Goal: Task Accomplishment & Management: Manage account settings

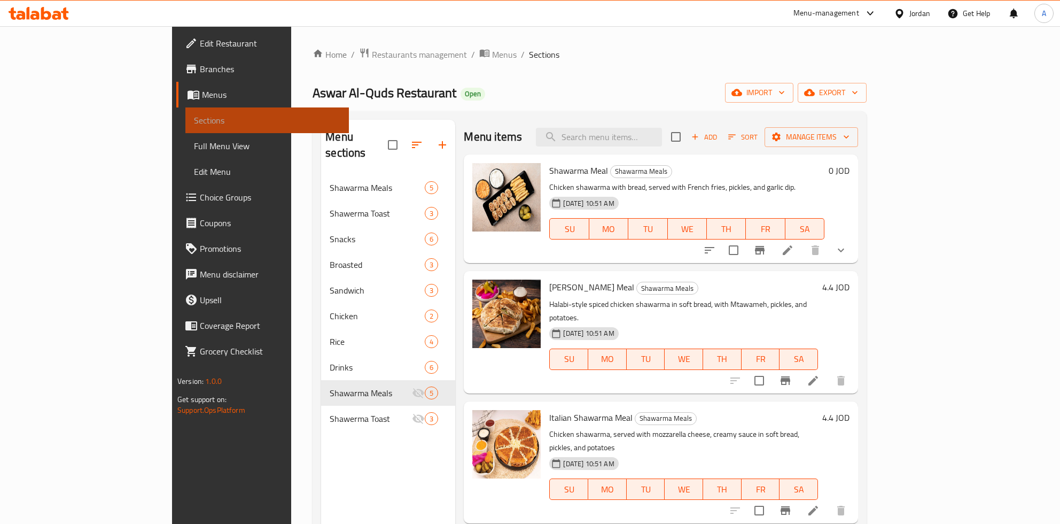
click at [194, 123] on span "Sections" at bounding box center [267, 120] width 146 height 13
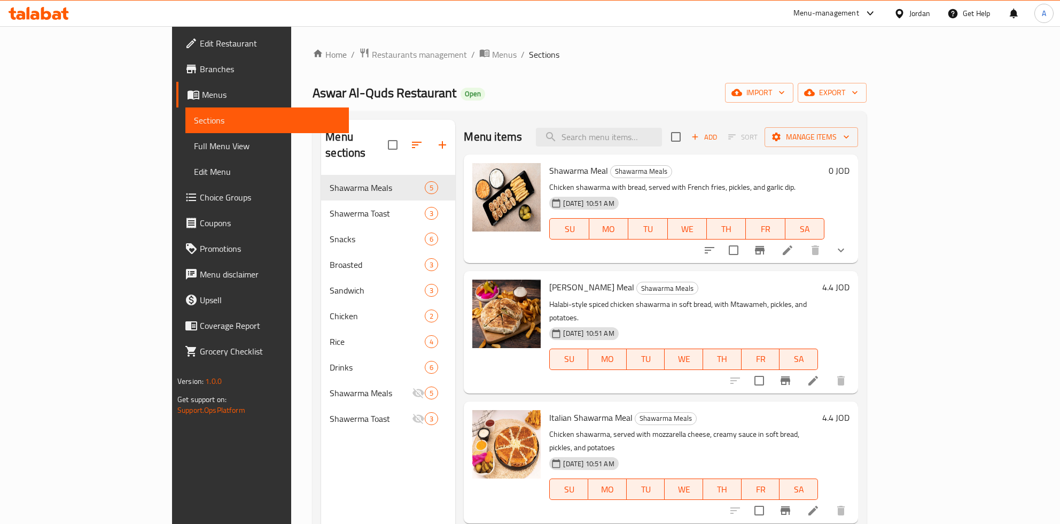
click at [529, 53] on span "Sections" at bounding box center [544, 54] width 30 height 13
click at [363, 56] on ol "Home / Restaurants management / Menus / Sections" at bounding box center [590, 55] width 554 height 14
click at [492, 57] on span "Menus" at bounding box center [504, 54] width 25 height 13
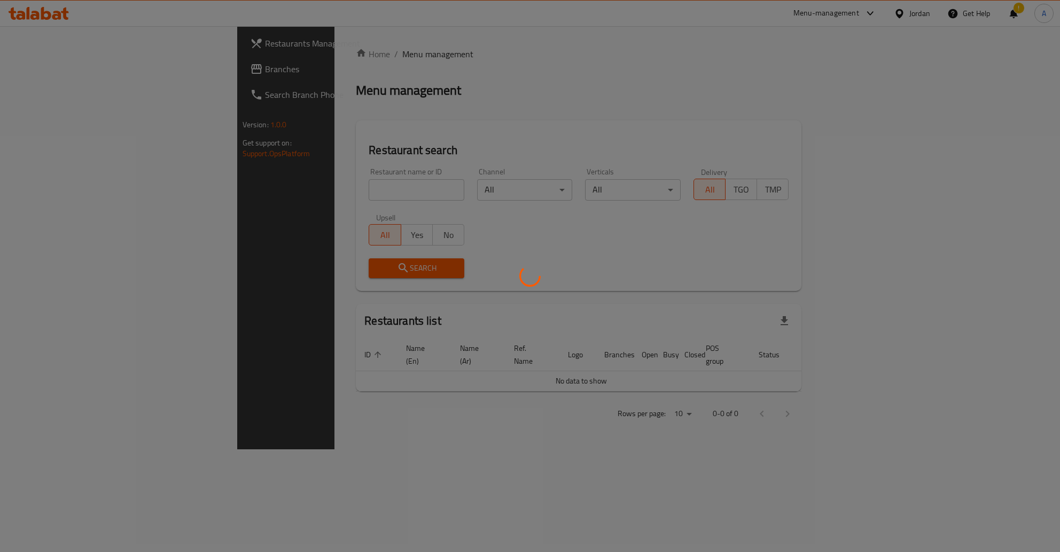
click at [317, 188] on div at bounding box center [530, 276] width 1060 height 552
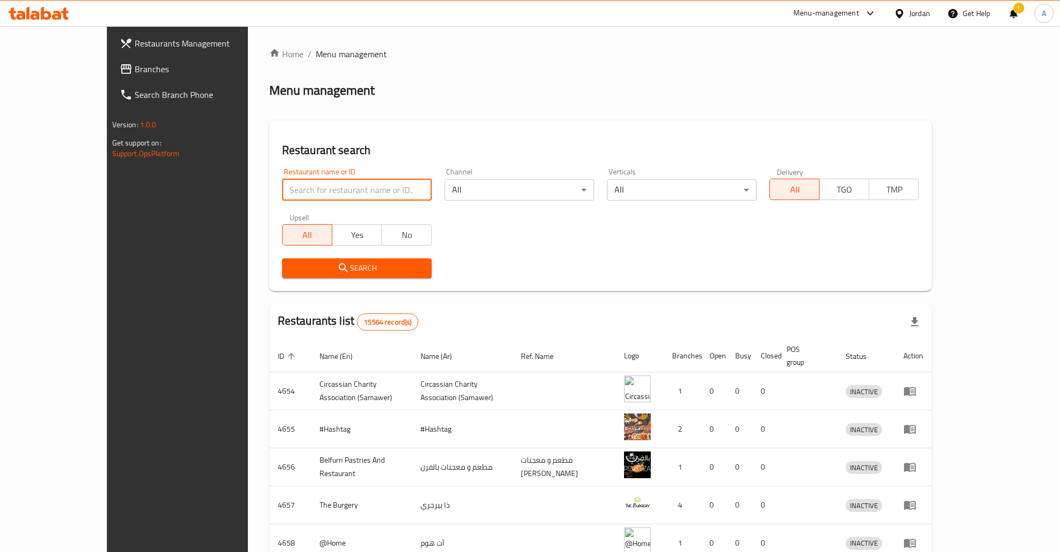
click at [317, 192] on input "search" at bounding box center [357, 189] width 150 height 21
type input "hgt"
type input "ل"
type input "ال[PERSON_NAME]"
click button "Search" at bounding box center [357, 268] width 150 height 20
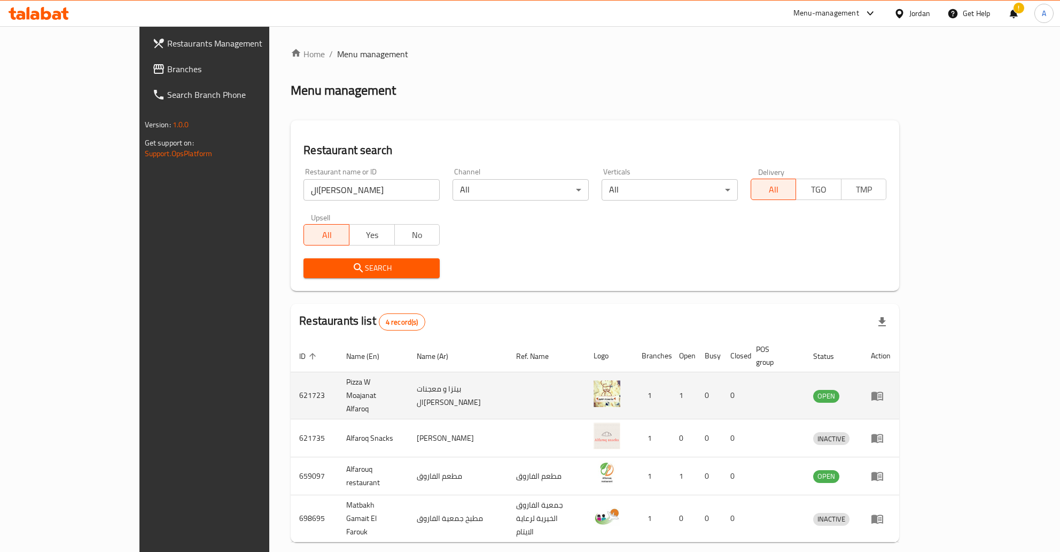
click at [291, 381] on td "621723" at bounding box center [314, 395] width 47 height 47
click at [884, 391] on icon "enhanced table" at bounding box center [878, 395] width 12 height 9
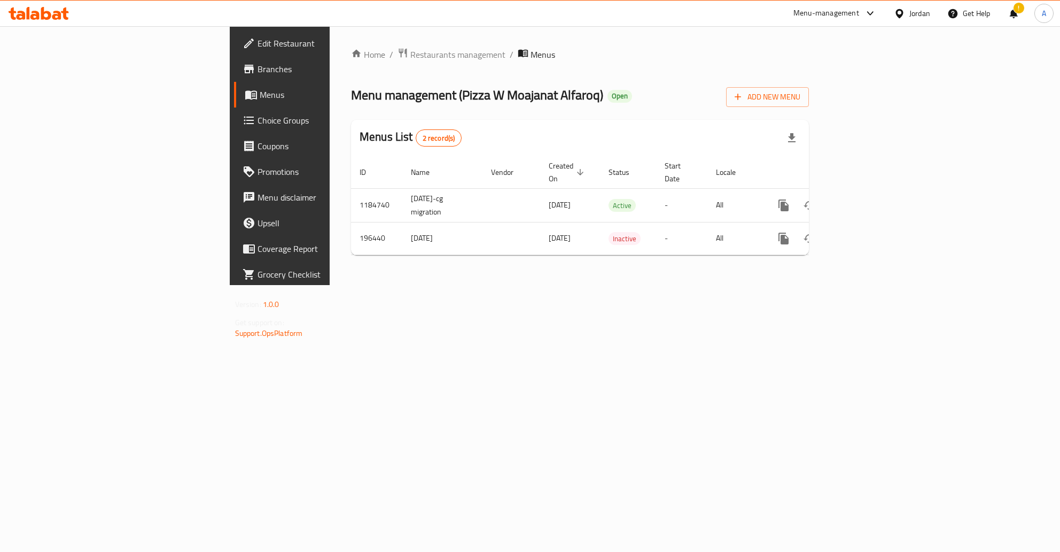
click at [258, 71] on span "Branches" at bounding box center [328, 69] width 141 height 13
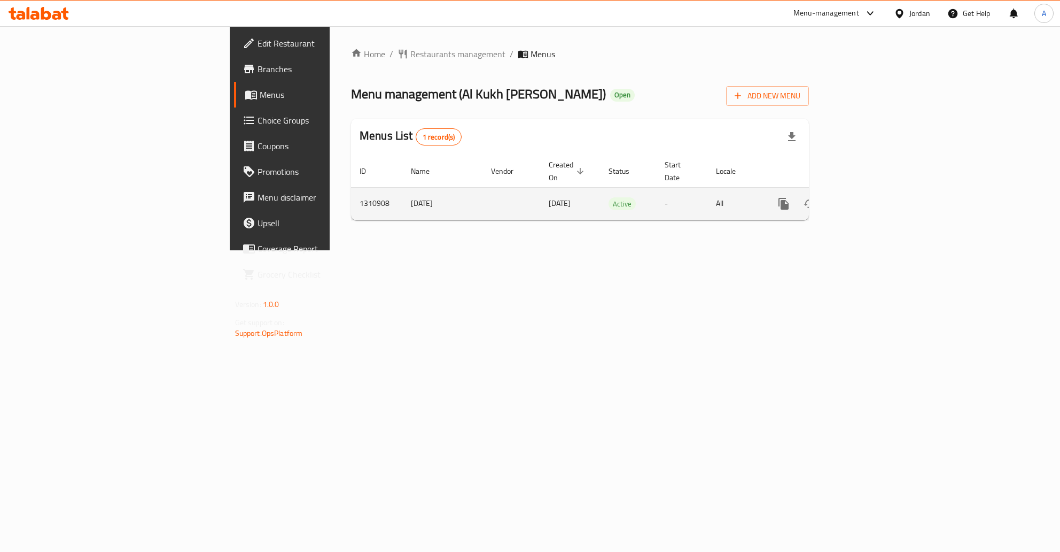
click at [866, 199] on icon "enhanced table" at bounding box center [861, 204] width 10 height 10
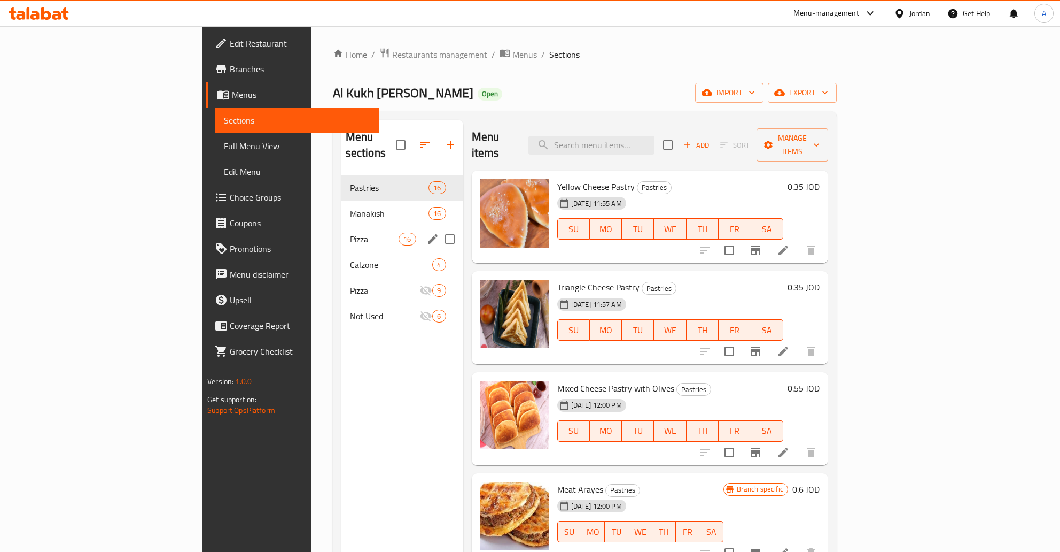
click at [350, 233] on span "Pizza" at bounding box center [374, 239] width 49 height 13
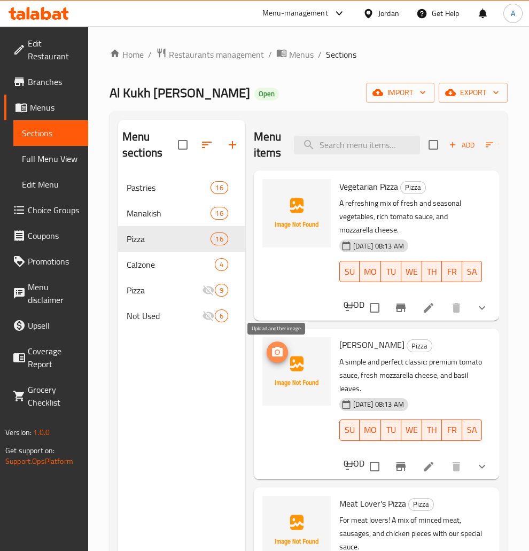
click at [280, 353] on icon "upload picture" at bounding box center [277, 352] width 13 height 13
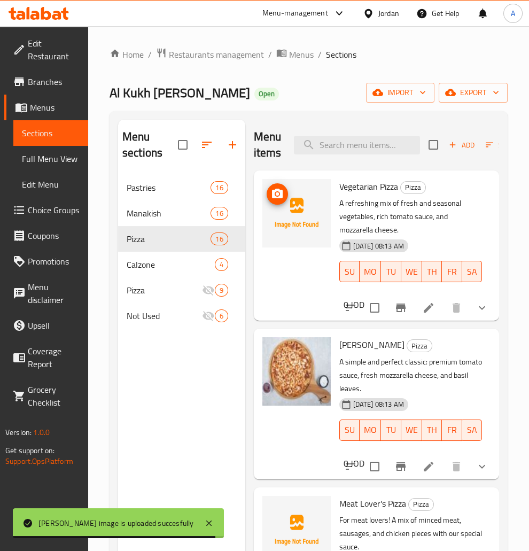
click at [268, 194] on span "upload picture" at bounding box center [277, 194] width 21 height 13
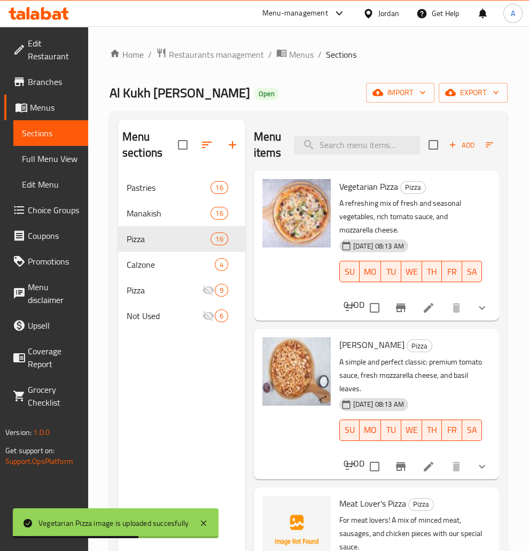
click at [418, 308] on li at bounding box center [429, 307] width 30 height 19
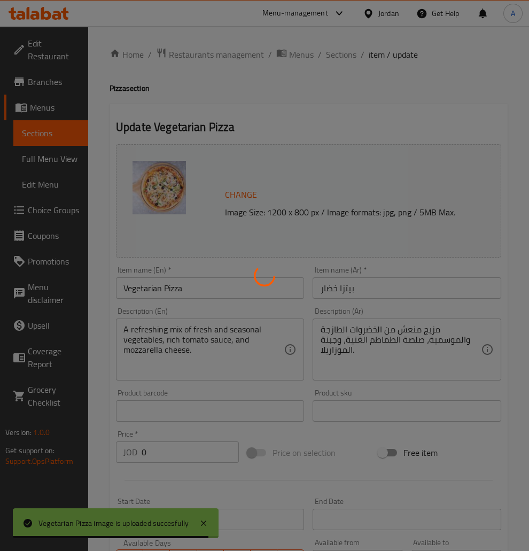
click at [123, 288] on div at bounding box center [264, 275] width 529 height 551
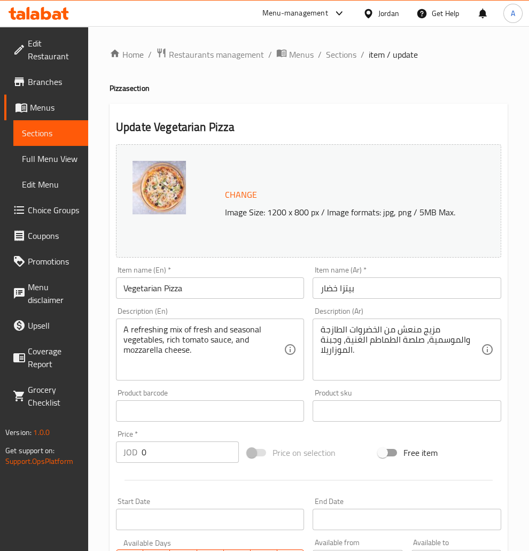
type input "اختيار الحجم"
type input "1"
click at [136, 289] on input "Vegetarian Pizza" at bounding box center [210, 287] width 188 height 21
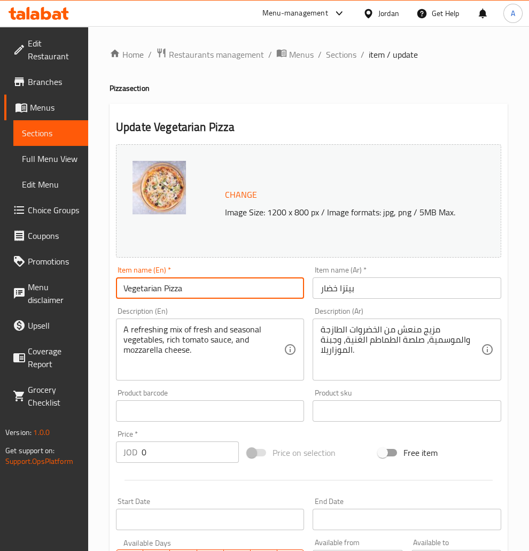
paste input "table"
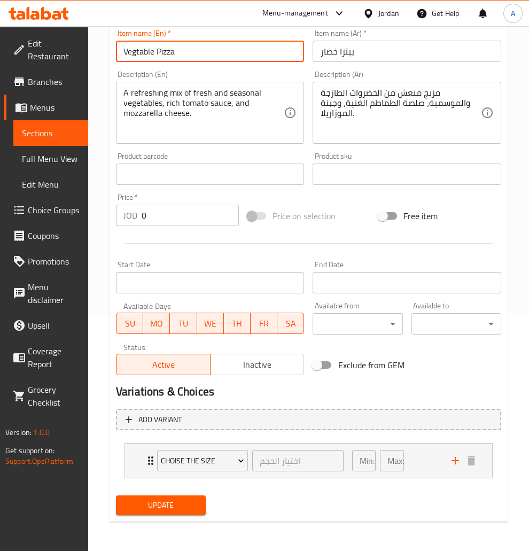
type input "Vegtable Pizza"
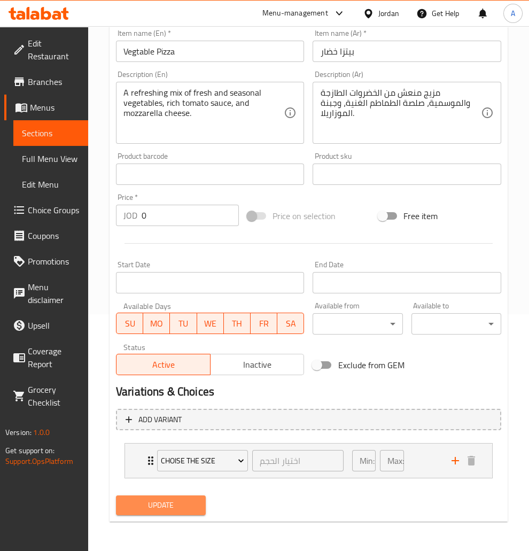
click at [152, 497] on button "Update" at bounding box center [161, 505] width 90 height 20
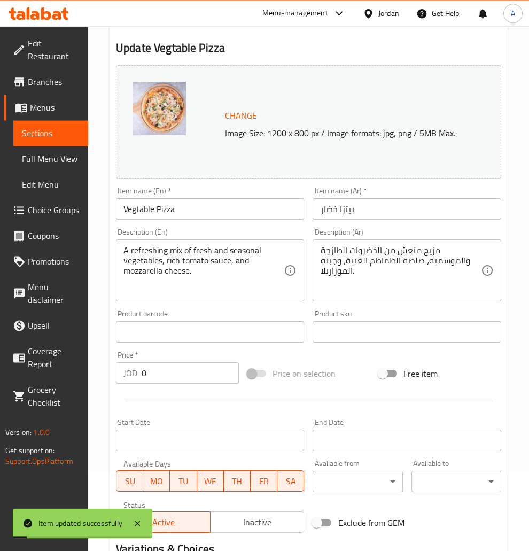
scroll to position [11, 0]
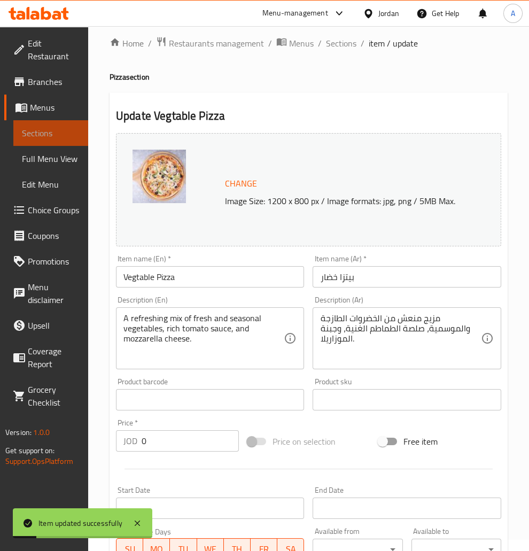
click at [57, 143] on link "Sections" at bounding box center [50, 133] width 75 height 26
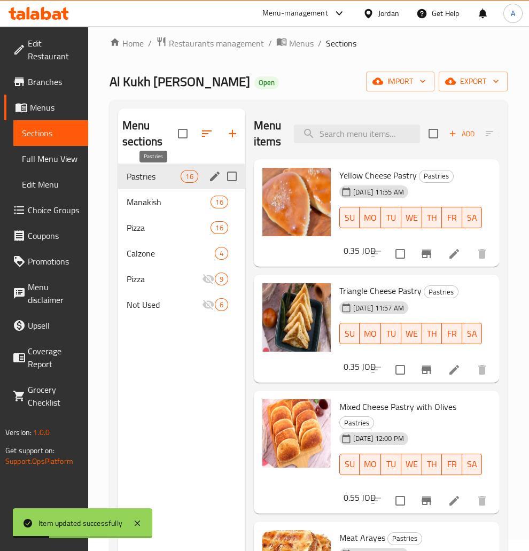
click at [175, 177] on span "Pastries" at bounding box center [154, 176] width 54 height 13
click at [159, 234] on div "Pizza 16" at bounding box center [181, 228] width 127 height 26
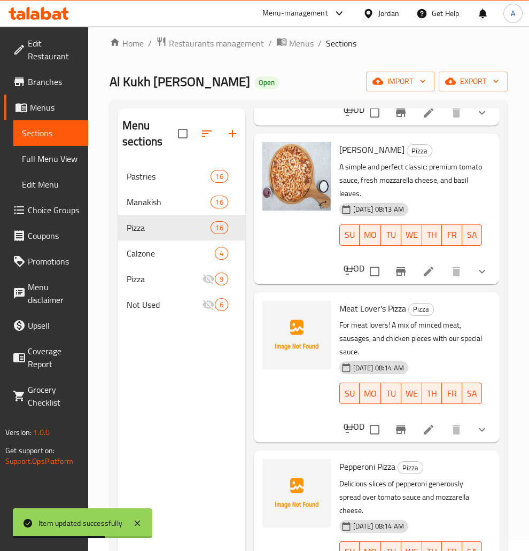
scroll to position [258, 0]
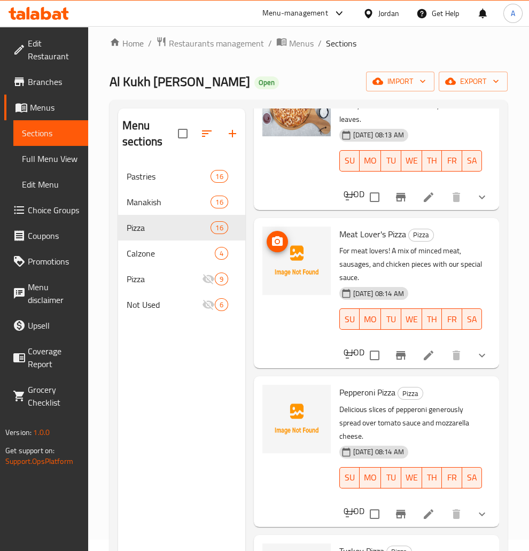
click at [276, 243] on icon "upload picture" at bounding box center [277, 241] width 13 height 13
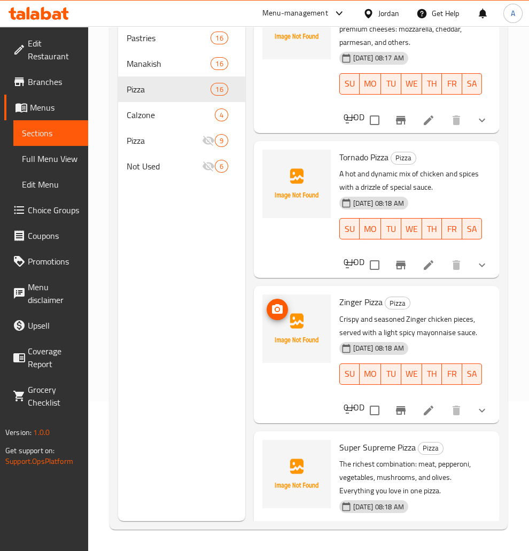
scroll to position [1861, 0]
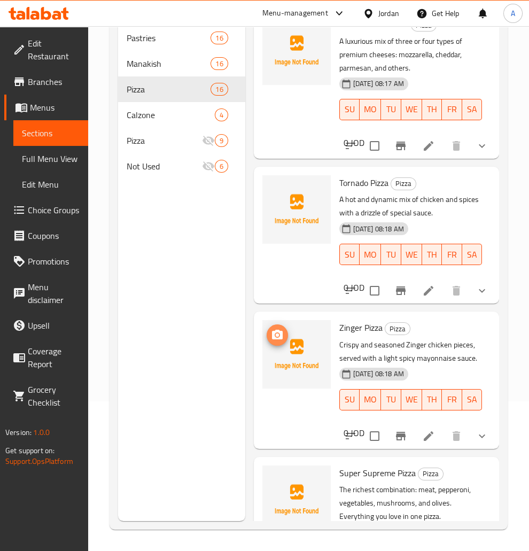
click at [282, 334] on icon "upload picture" at bounding box center [277, 335] width 11 height 10
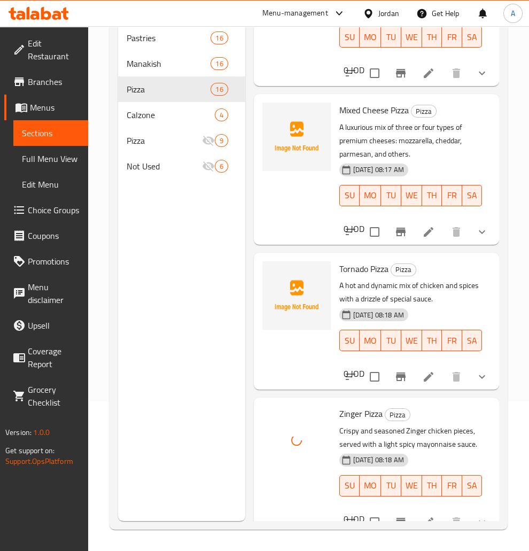
scroll to position [1688, 0]
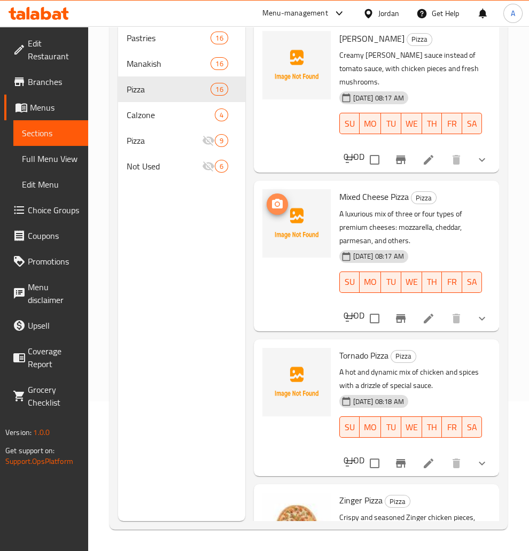
click at [274, 206] on icon "upload picture" at bounding box center [277, 204] width 11 height 10
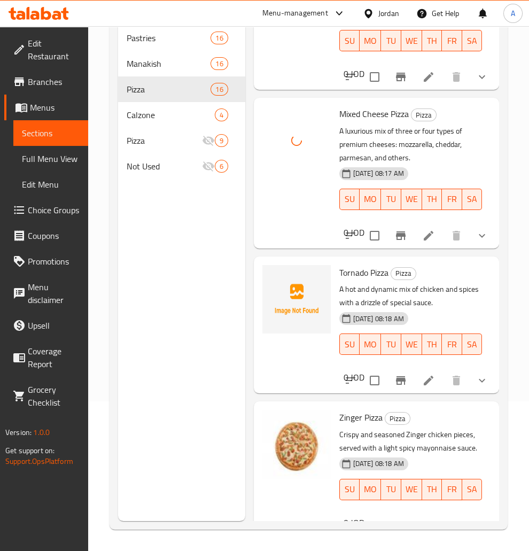
scroll to position [1775, 0]
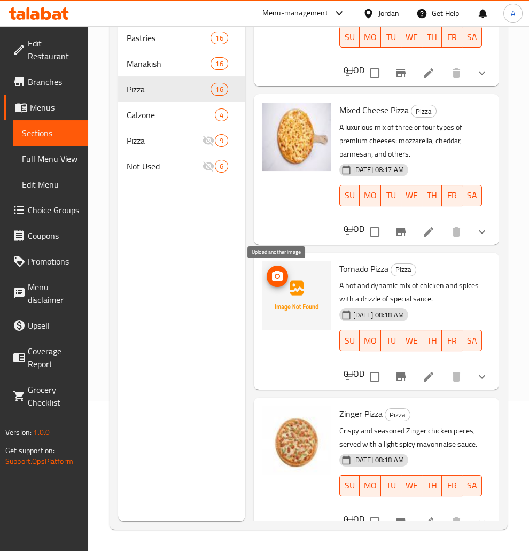
click at [274, 280] on icon "upload picture" at bounding box center [277, 276] width 11 height 10
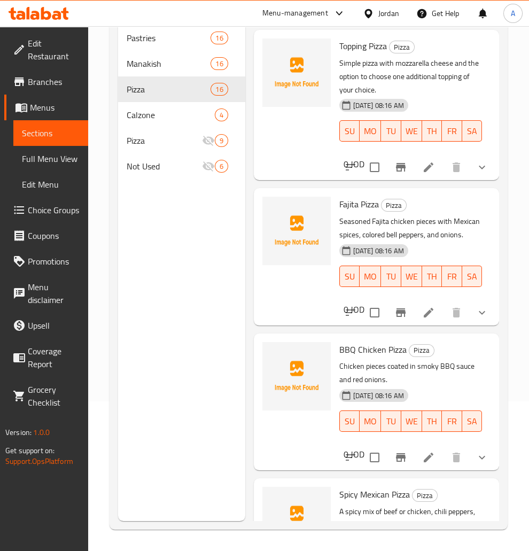
scroll to position [1085, 0]
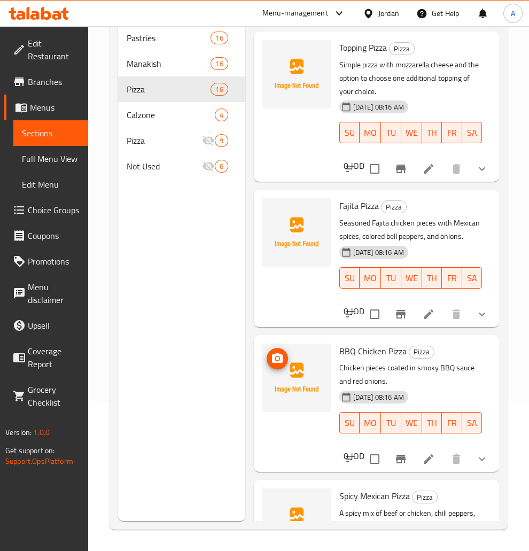
drag, startPoint x: 284, startPoint y: 345, endPoint x: 279, endPoint y: 353, distance: 9.6
click at [283, 346] on img at bounding box center [296, 378] width 68 height 68
click at [279, 353] on icon "upload picture" at bounding box center [277, 358] width 13 height 13
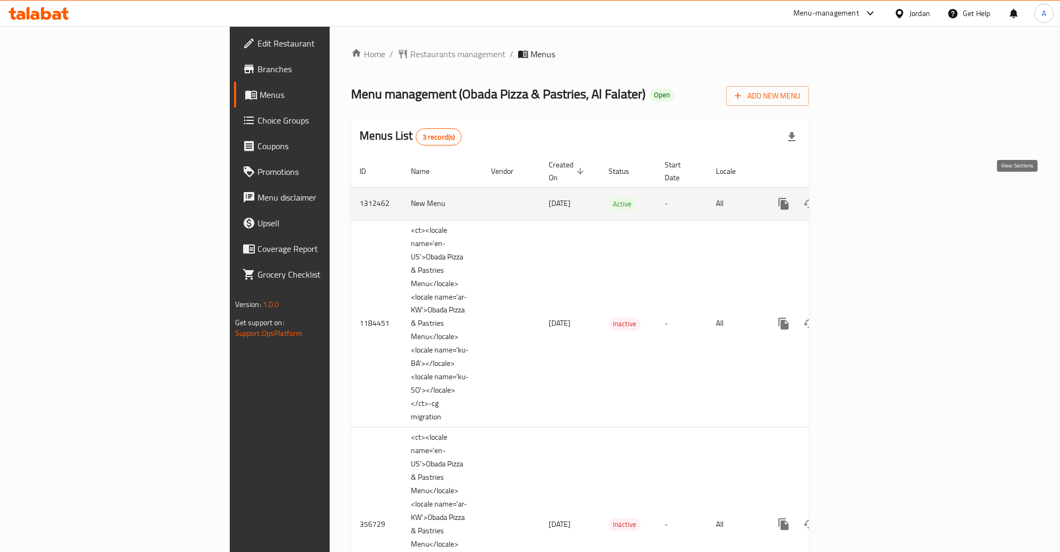
click at [867, 197] on icon "enhanced table" at bounding box center [861, 203] width 13 height 13
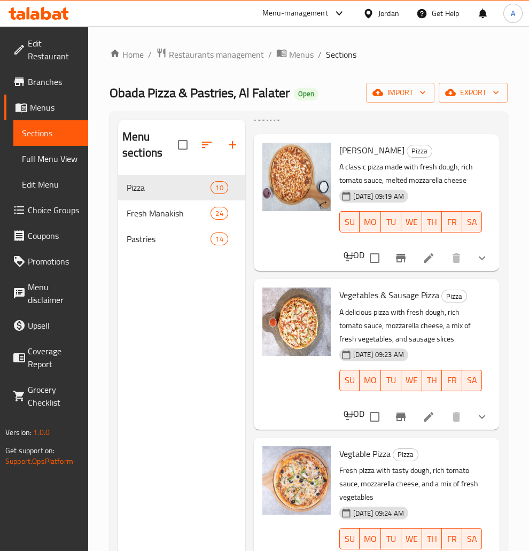
scroll to position [86, 0]
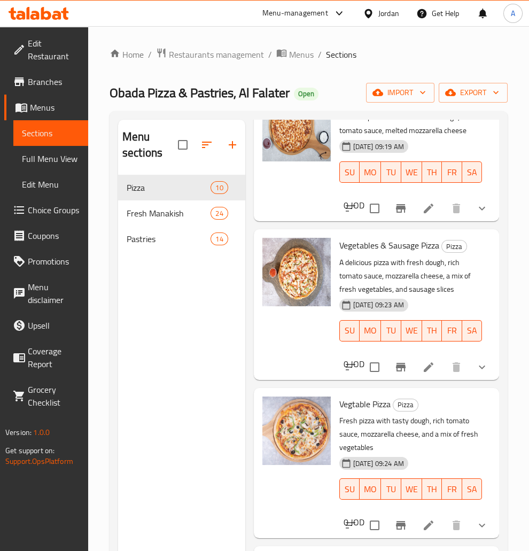
click at [354, 402] on span "Vegtable Pizza" at bounding box center [364, 404] width 51 height 16
copy span "Vegtable"
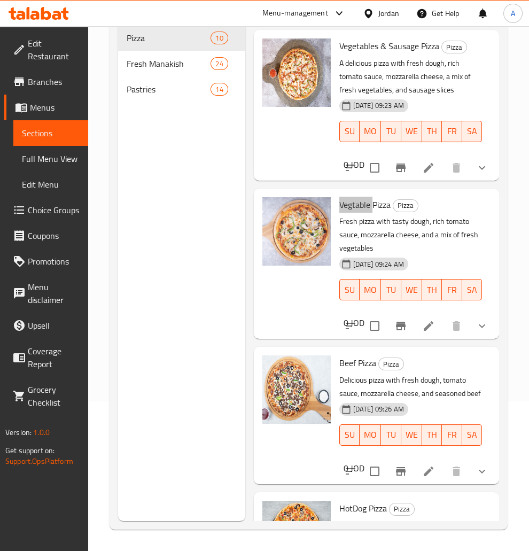
scroll to position [258, 0]
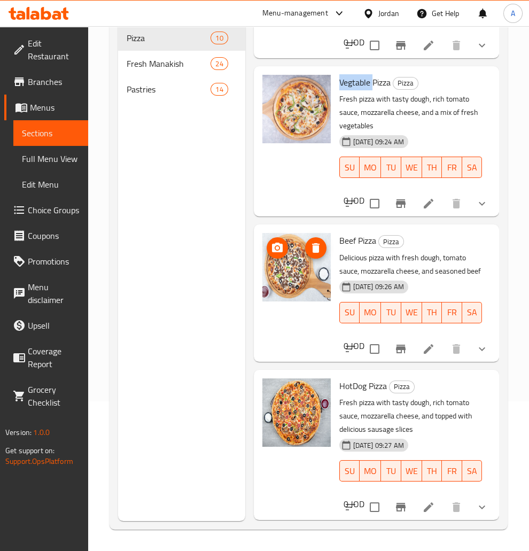
click at [312, 275] on img at bounding box center [296, 267] width 68 height 68
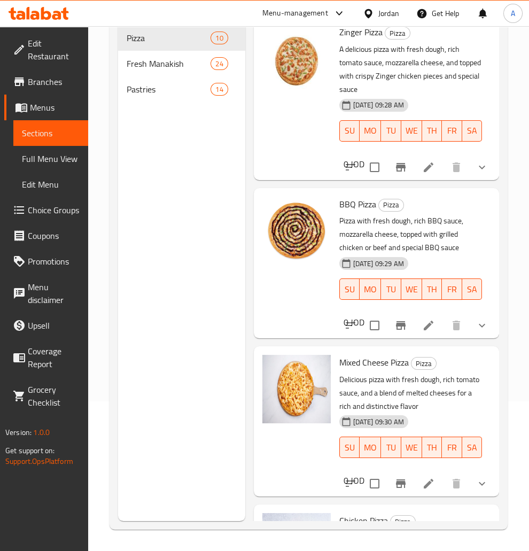
scroll to position [731, 0]
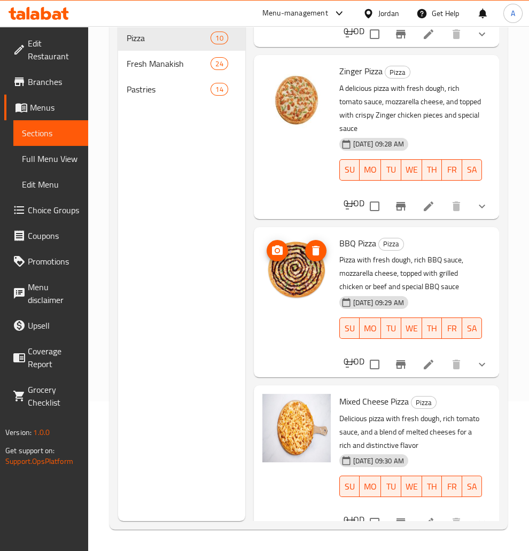
click at [313, 274] on img at bounding box center [296, 270] width 68 height 68
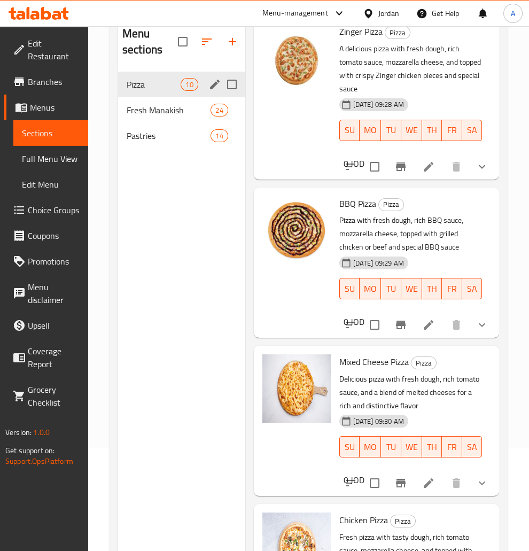
scroll to position [93, 0]
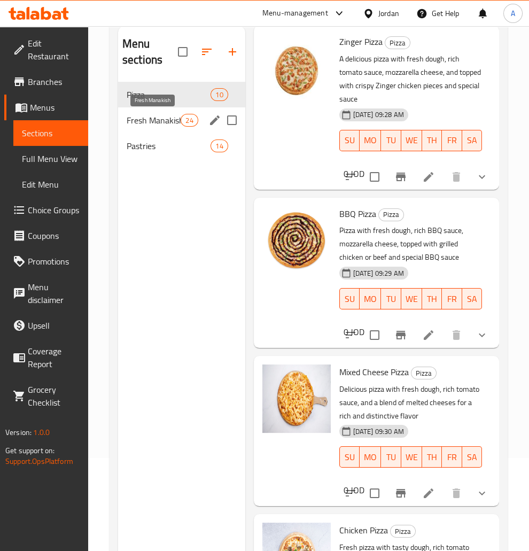
click at [145, 120] on span "Fresh Manakish" at bounding box center [154, 120] width 54 height 13
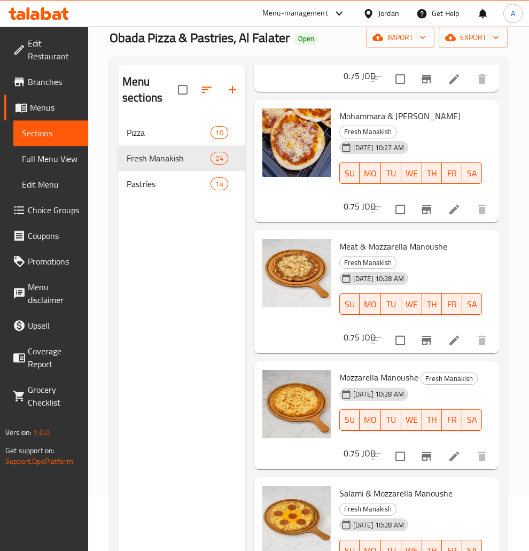
scroll to position [37, 0]
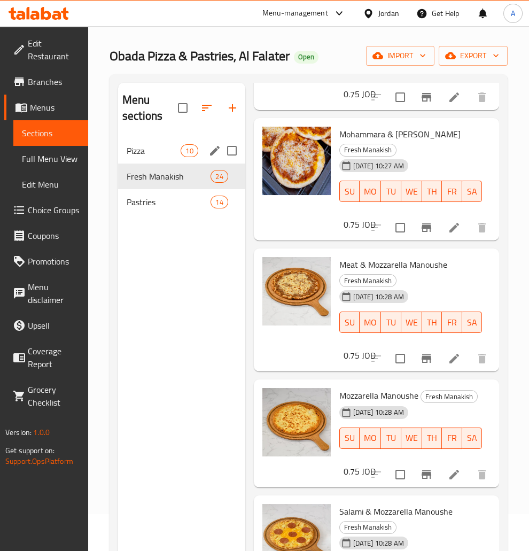
click at [161, 159] on div "Pizza 10" at bounding box center [181, 151] width 127 height 26
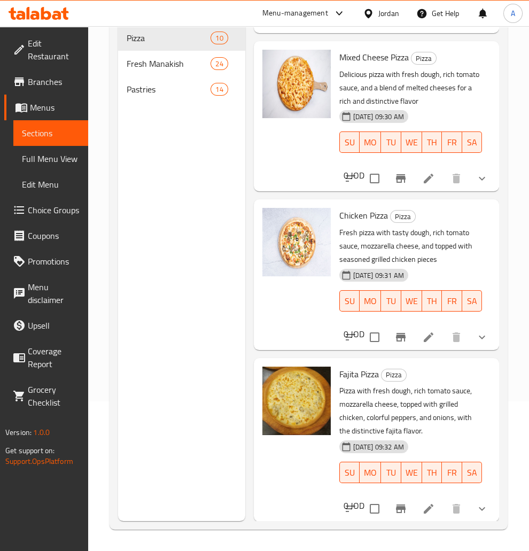
scroll to position [982, 0]
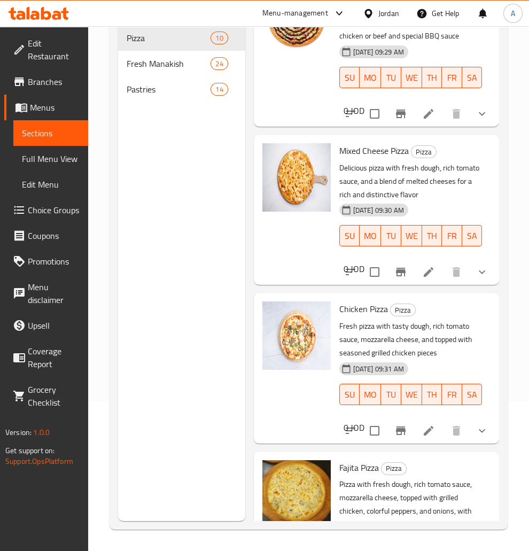
click at [189, 262] on div "Menu sections Pizza 10 Fresh Manakish 24 Pastries 14" at bounding box center [181, 245] width 127 height 551
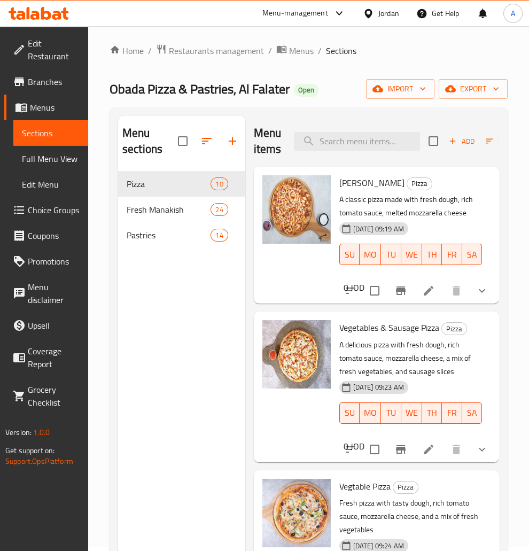
scroll to position [0, 0]
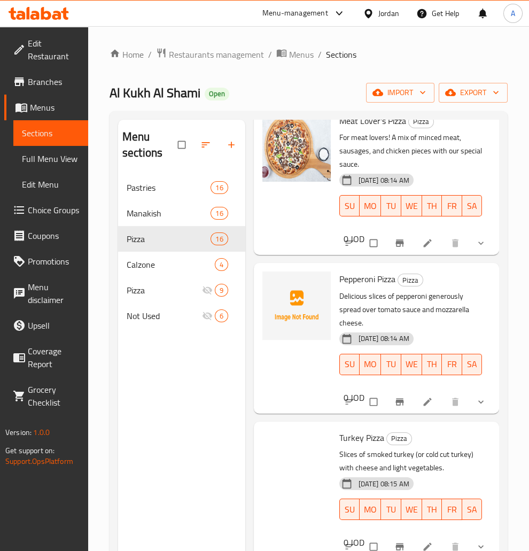
scroll to position [431, 0]
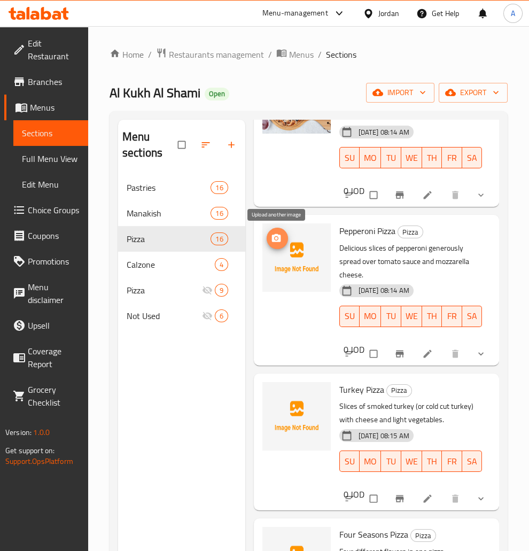
click at [270, 237] on span "upload picture" at bounding box center [277, 238] width 21 height 11
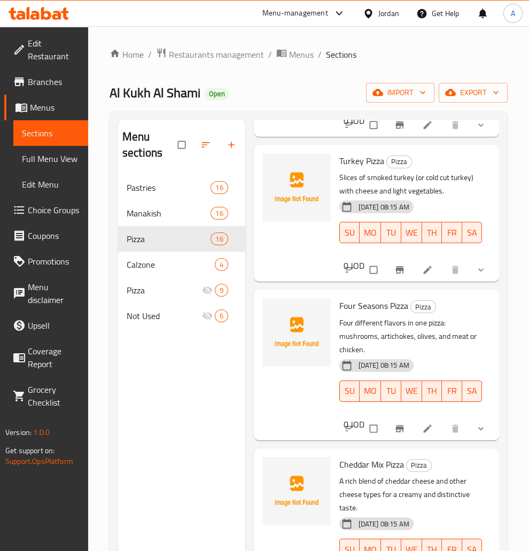
scroll to position [689, 0]
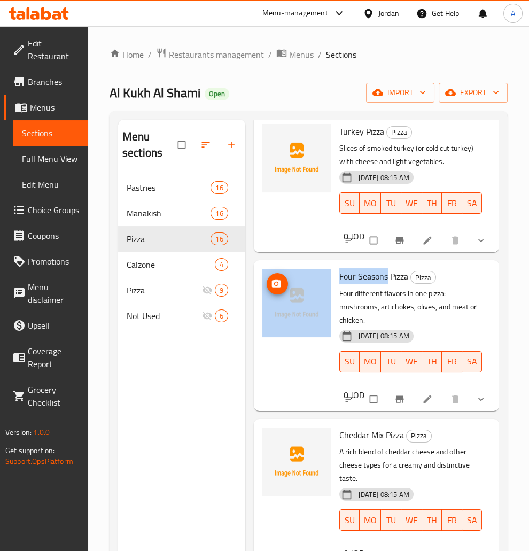
drag, startPoint x: 388, startPoint y: 276, endPoint x: 312, endPoint y: 276, distance: 75.9
click at [312, 276] on div "Four Seasons Pizza Pizza Four different flavors in one pizza: mushrooms, artich…" at bounding box center [376, 336] width 237 height 142
click at [386, 274] on span "Four Seasons Pizza" at bounding box center [373, 276] width 69 height 16
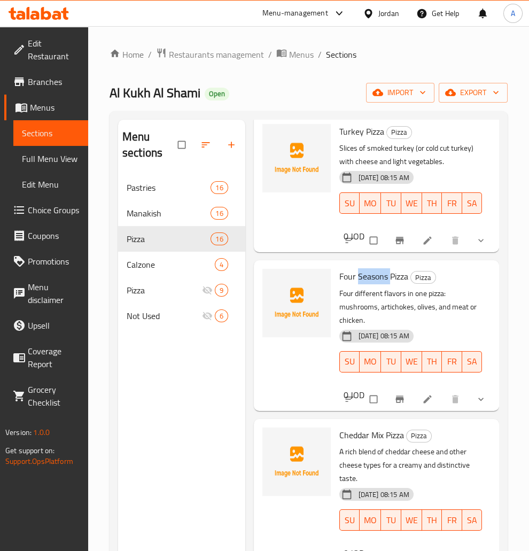
click at [386, 274] on span "Four Seasons Pizza" at bounding box center [373, 276] width 69 height 16
drag, startPoint x: 407, startPoint y: 276, endPoint x: 337, endPoint y: 276, distance: 70.6
click at [337, 276] on div "Four Seasons Pizza Pizza Four different flavors in one pizza: mushrooms, artich…" at bounding box center [410, 328] width 151 height 127
copy span "Four Seasons Pizza"
click at [282, 286] on span "upload picture" at bounding box center [277, 283] width 21 height 11
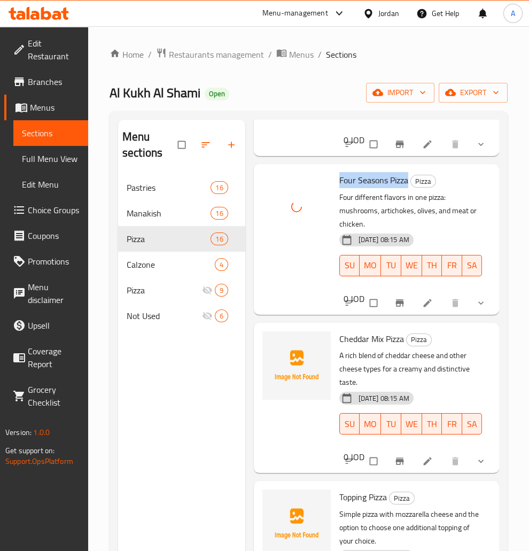
scroll to position [862, 0]
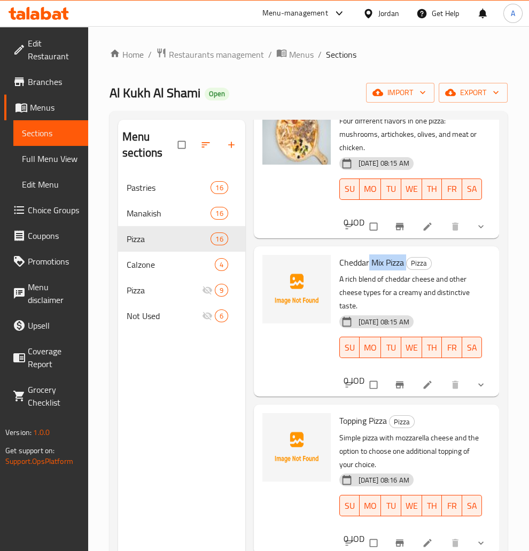
drag, startPoint x: 407, startPoint y: 264, endPoint x: 369, endPoint y: 260, distance: 37.6
click at [369, 260] on h6 "Cheddar Mix Pizza Pizza" at bounding box center [410, 262] width 143 height 15
copy h6 "Mix Pizza"
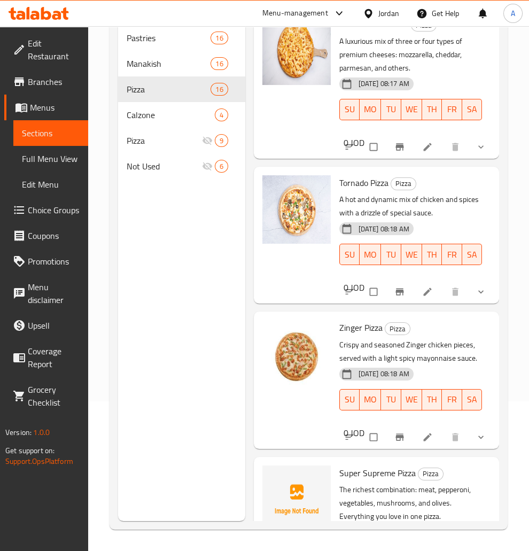
scroll to position [1947, 0]
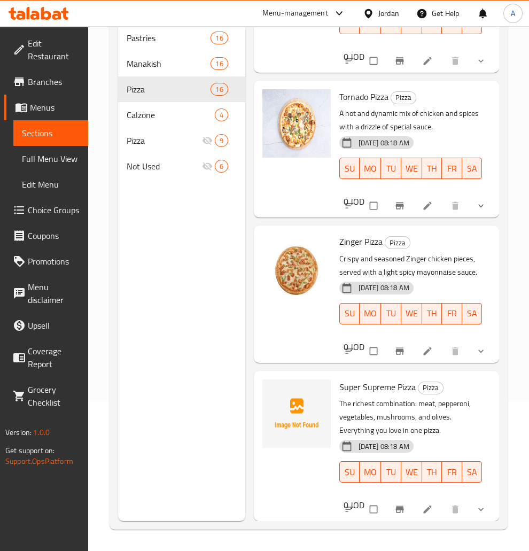
click at [381, 383] on span "Super Supreme Pizza" at bounding box center [377, 387] width 76 height 16
copy span "Supreme"
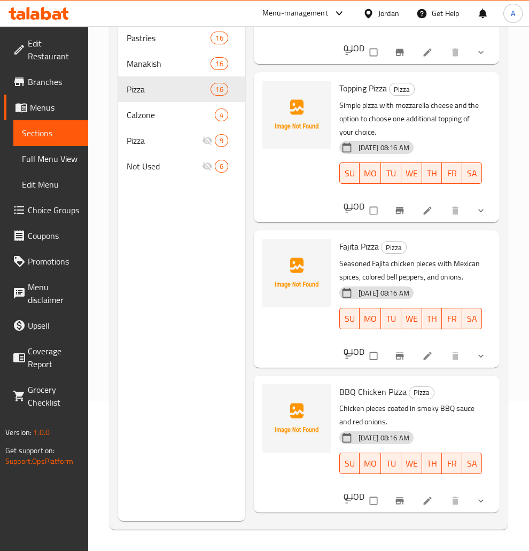
scroll to position [999, 0]
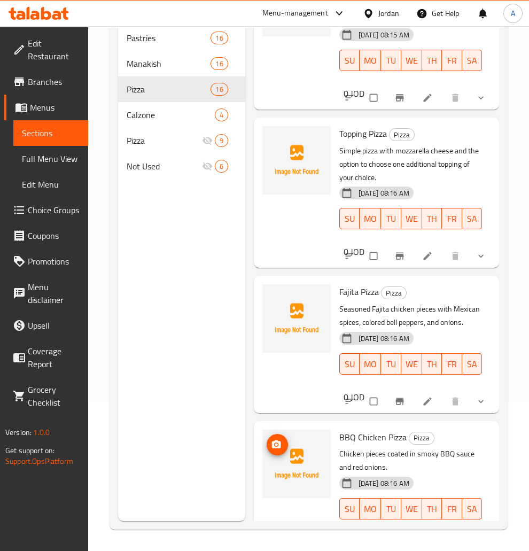
click at [278, 451] on button "upload picture" at bounding box center [277, 444] width 21 height 21
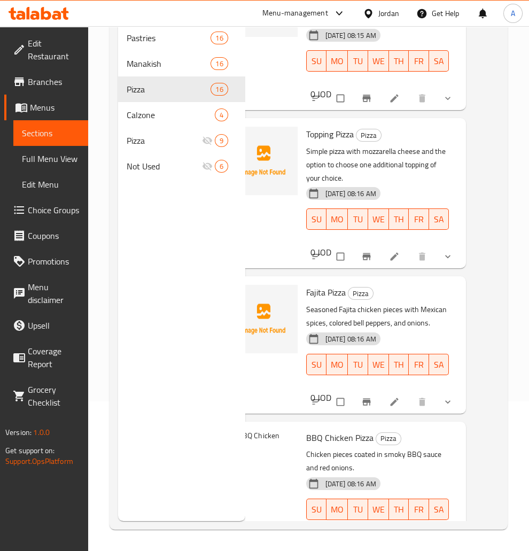
scroll to position [999, 33]
click at [161, 402] on div "Menu sections Pastries 16 Manakish 16 Pizza 16 Calzone 4 Pizza 9 Not Used 6" at bounding box center [181, 245] width 127 height 551
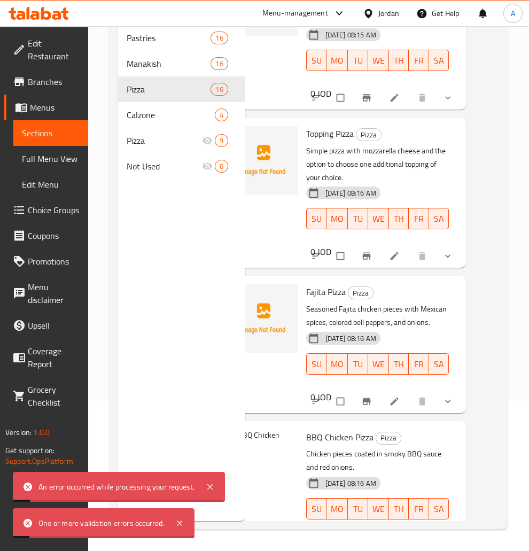
scroll to position [999, 0]
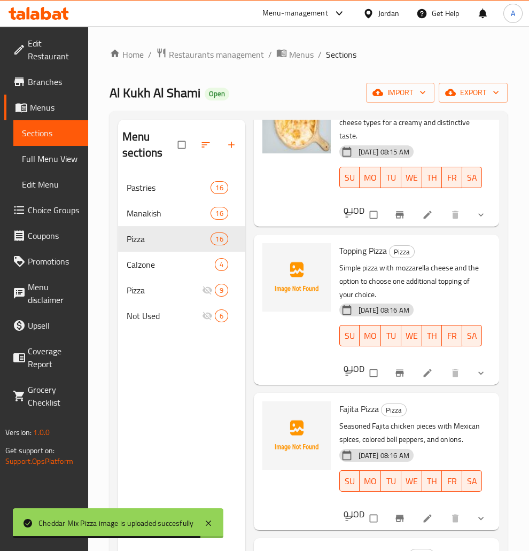
scroll to position [1034, 0]
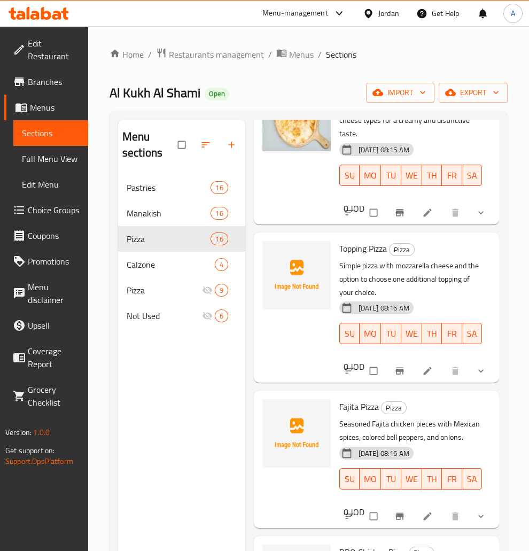
click at [368, 296] on p "Simple pizza with mozzarella cheese and the option to choose one additional top…" at bounding box center [410, 279] width 143 height 40
click at [427, 368] on icon at bounding box center [427, 371] width 11 height 11
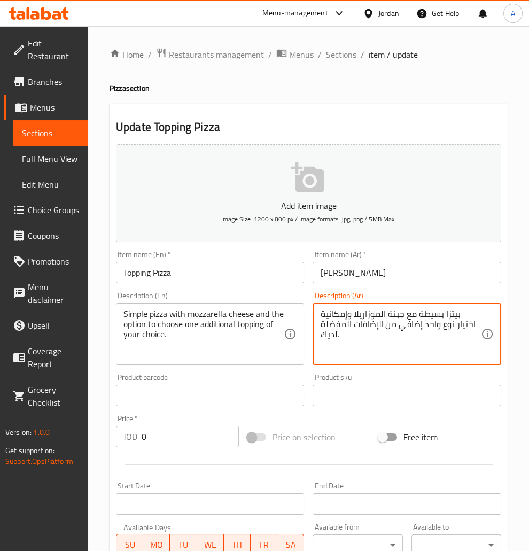
drag, startPoint x: 475, startPoint y: 326, endPoint x: 320, endPoint y: 330, distance: 155.1
click at [320, 330] on textarea "بيتزا بسيطة مع جبنة الموزاريلا وإمكانية اختيار نوع واحد إضافي من الإضافات المفض…" at bounding box center [400, 334] width 160 height 51
click at [401, 337] on textarea "بيتزا بسيطة مع جبنة الموزاريلا وإمكانية اختيار نوع واحد إضافي من الإضافات المفض…" at bounding box center [400, 334] width 160 height 51
drag, startPoint x: 374, startPoint y: 315, endPoint x: 441, endPoint y: 327, distance: 67.9
click at [441, 327] on textarea "بيتزا بسيطة مع جبنة الموزاريلا وإمكانية اختيار نوع واحد إضافي من الإضافات المفض…" at bounding box center [400, 334] width 160 height 51
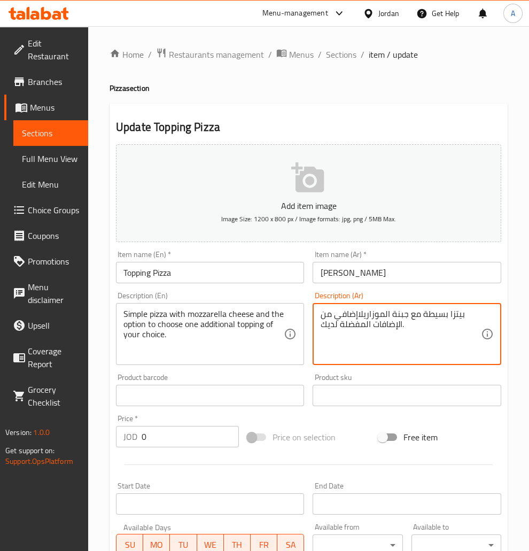
drag, startPoint x: 398, startPoint y: 323, endPoint x: 324, endPoint y: 320, distance: 73.8
click at [324, 320] on textarea "بيتزا بسيطة مع جبنة الموزاريلاإضافي من الإضافات المفضلة لديك." at bounding box center [400, 334] width 160 height 51
click at [418, 334] on textarea "بيتزا بسيطة مع جبنة الموزاريلاإضافي من الإضافات المفضلة لديك." at bounding box center [400, 334] width 160 height 51
drag, startPoint x: 416, startPoint y: 327, endPoint x: 322, endPoint y: 310, distance: 96.1
click at [322, 310] on textarea "بيتزا بسيطة مع جبنة الموزاريلاإضافي من الإضافات المفضلة لديك." at bounding box center [400, 334] width 160 height 51
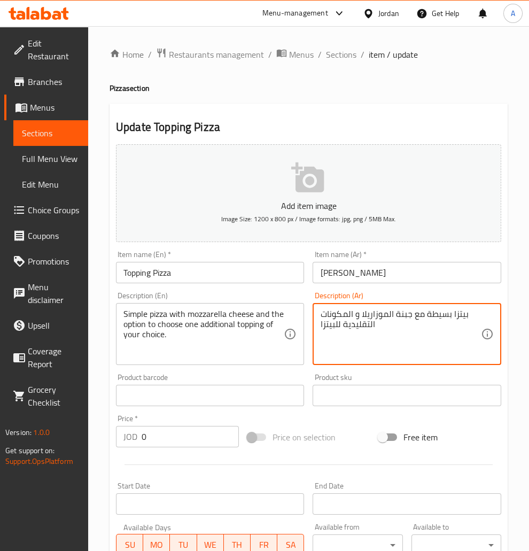
type textarea "بيتزا بسيطة مع جبنة الموزاريلا و المكونات التقليدية للبيتزا"
click at [178, 344] on textarea "Simple pizza with mozzarella cheese and the option to choose one additional top…" at bounding box center [203, 334] width 160 height 51
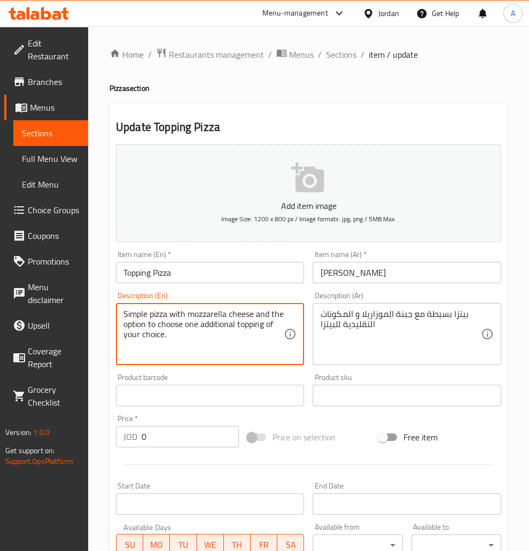
drag, startPoint x: 188, startPoint y: 337, endPoint x: 267, endPoint y: 327, distance: 80.4
click at [267, 327] on textarea "Simple pizza with mozzarella cheese and the option to choose one additional top…" at bounding box center [203, 334] width 160 height 51
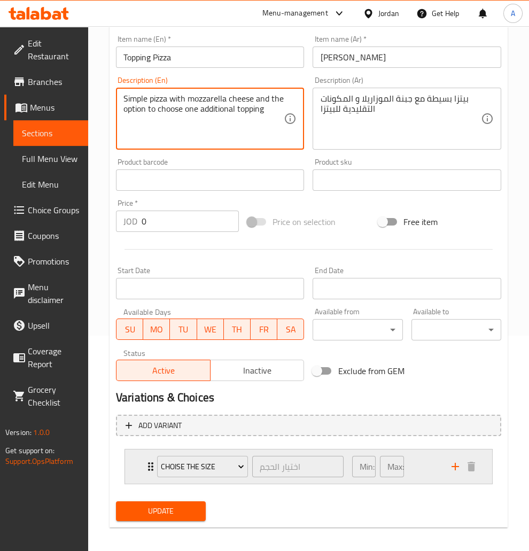
scroll to position [221, 0]
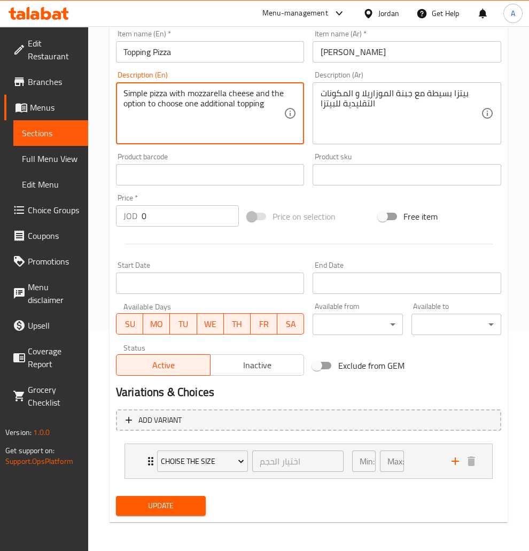
type textarea "Simple pizza with mozzarella cheese and the option to choose one additional top…"
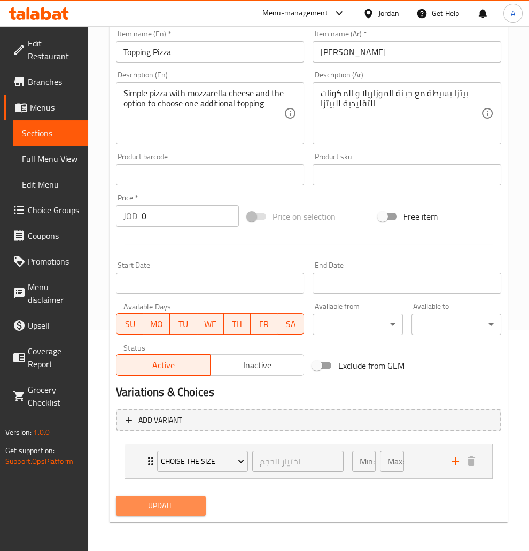
click at [182, 503] on span "Update" at bounding box center [161, 505] width 73 height 13
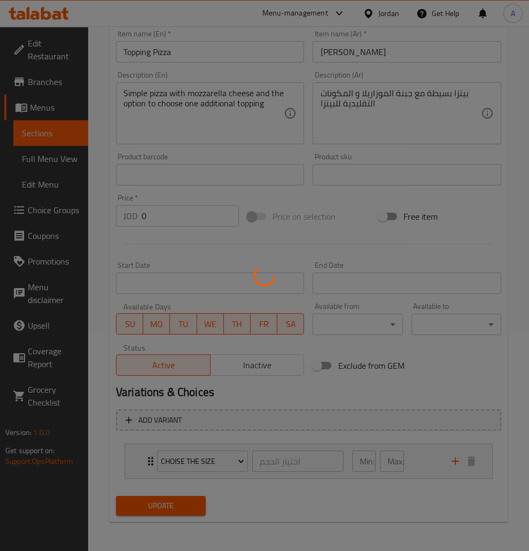
scroll to position [0, 0]
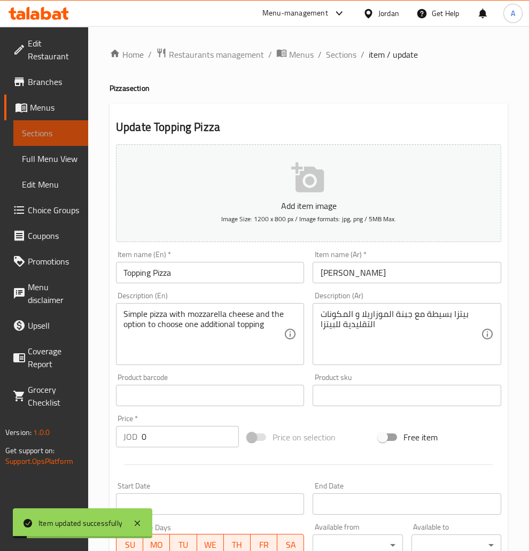
click at [52, 125] on link "Sections" at bounding box center [50, 133] width 75 height 26
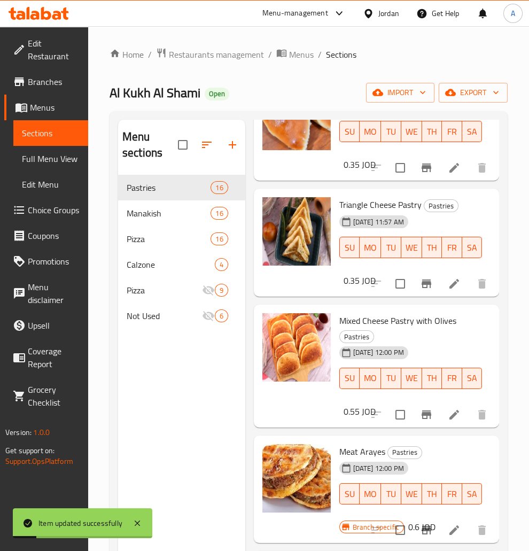
scroll to position [344, 0]
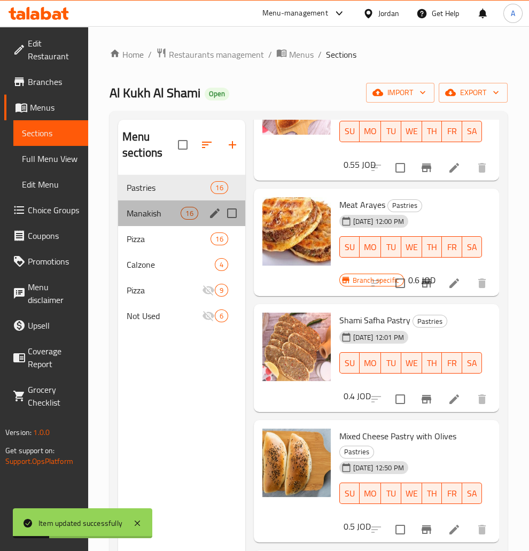
drag, startPoint x: 147, startPoint y: 226, endPoint x: 150, endPoint y: 243, distance: 17.9
click at [147, 226] on div "Manakish 16" at bounding box center [181, 213] width 127 height 26
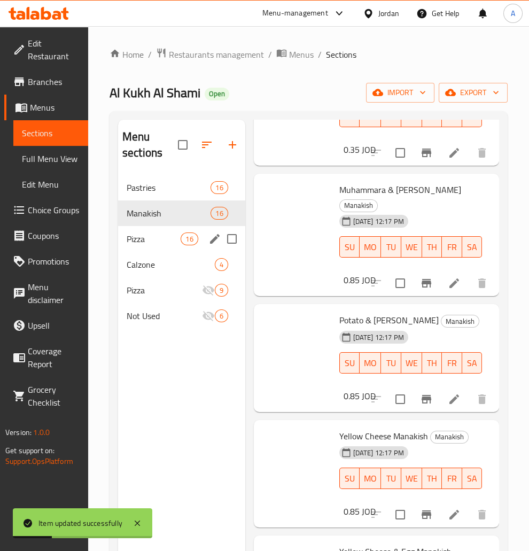
click at [150, 244] on span "Pizza" at bounding box center [154, 239] width 54 height 13
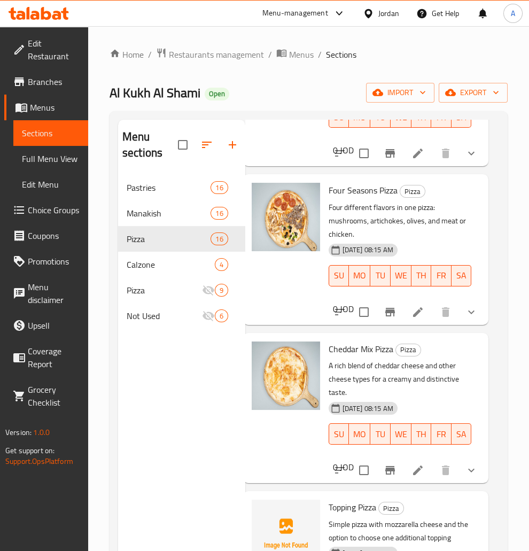
scroll to position [775, 0]
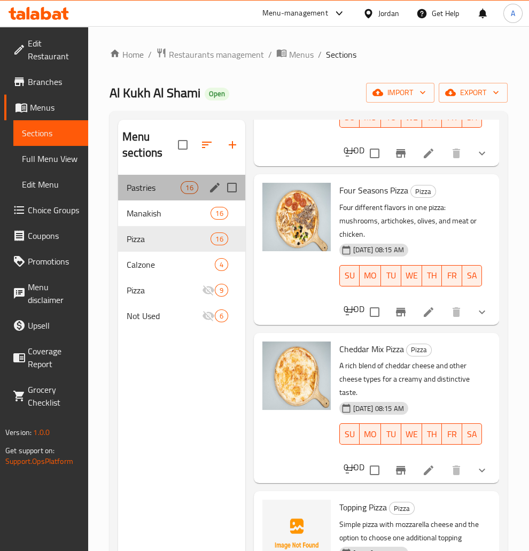
click at [138, 176] on div "Pastries 16" at bounding box center [181, 188] width 127 height 26
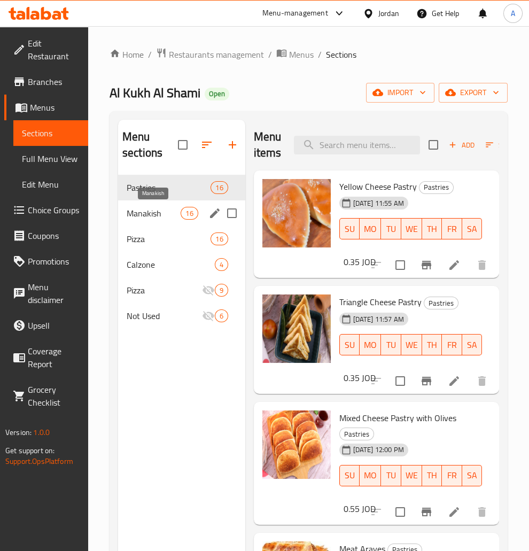
click at [144, 210] on span "Manakish" at bounding box center [154, 213] width 54 height 13
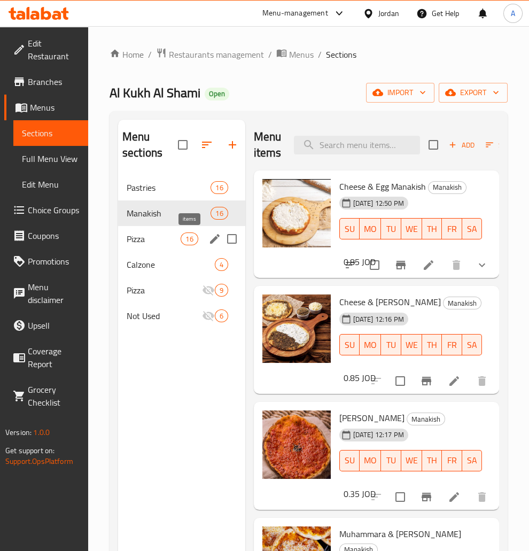
click at [187, 242] on span "16" at bounding box center [189, 239] width 16 height 10
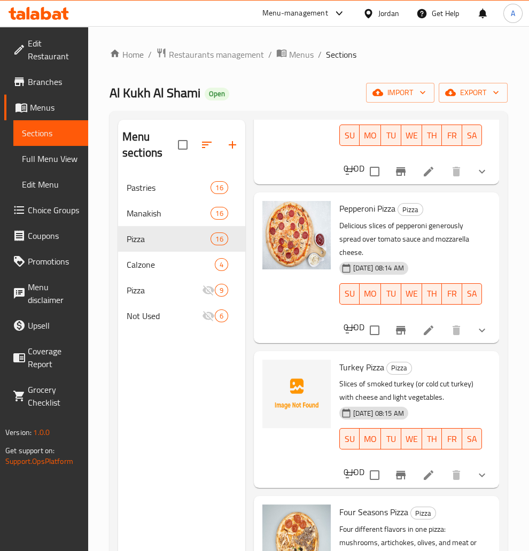
scroll to position [517, 0]
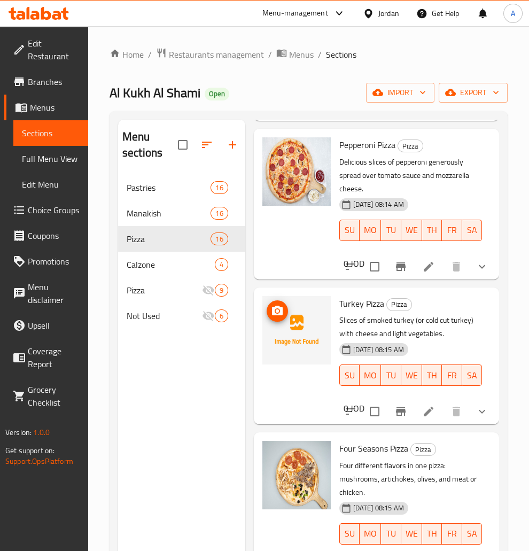
click at [277, 342] on img at bounding box center [296, 330] width 68 height 68
click at [274, 309] on icon "upload picture" at bounding box center [277, 311] width 11 height 10
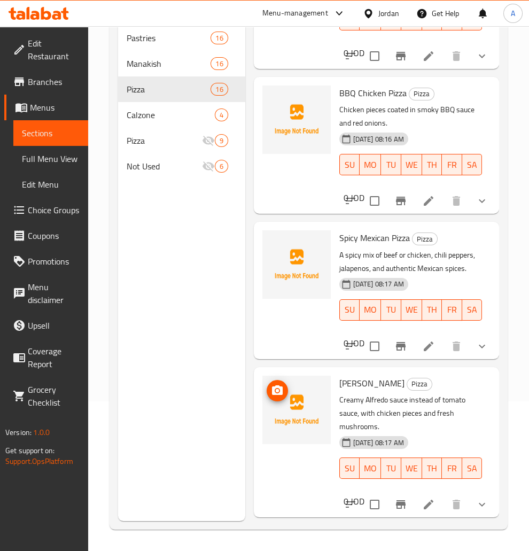
scroll to position [1502, 0]
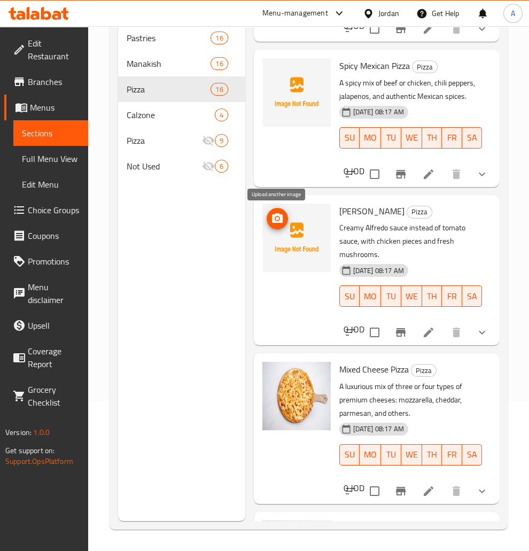
click at [280, 224] on icon "upload picture" at bounding box center [277, 218] width 13 height 13
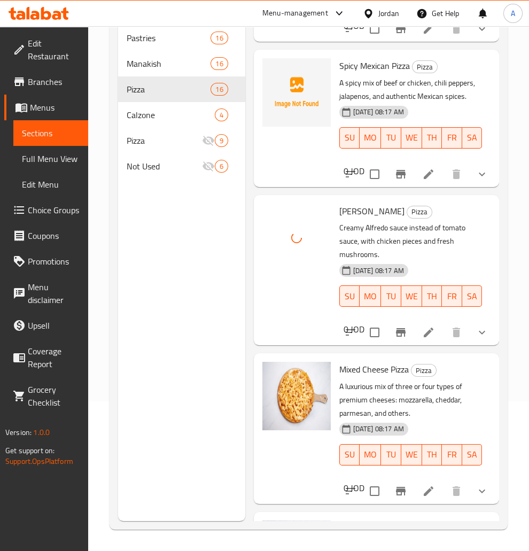
scroll to position [1416, 0]
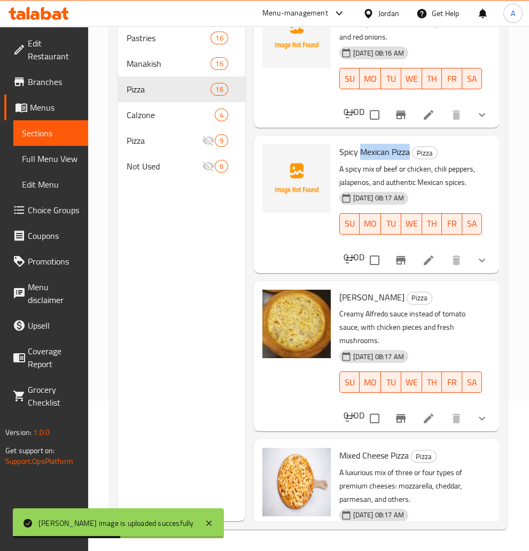
drag, startPoint x: 360, startPoint y: 149, endPoint x: 411, endPoint y: 150, distance: 51.3
click at [411, 150] on h6 "Spicy Mexican Pizza Pizza" at bounding box center [410, 151] width 143 height 15
copy span "Mexican Pizza"
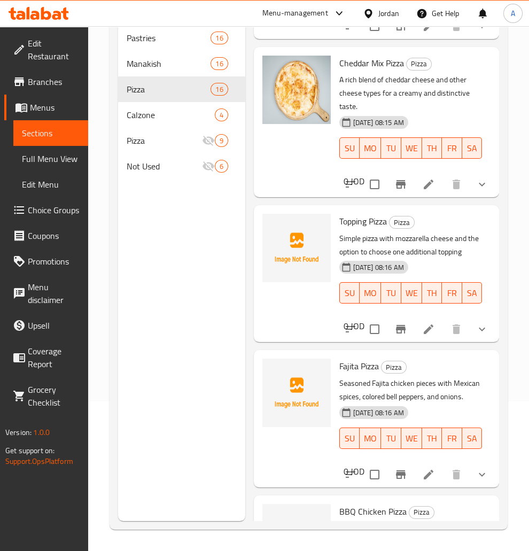
scroll to position [1056, 0]
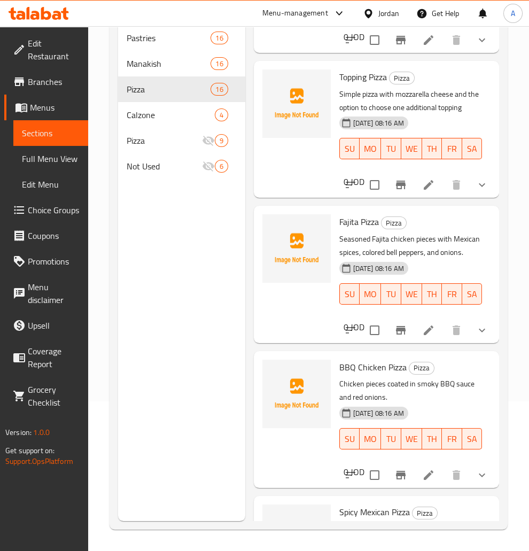
click at [349, 224] on span "Fajita Pizza" at bounding box center [359, 222] width 40 height 16
copy span "Fajita"
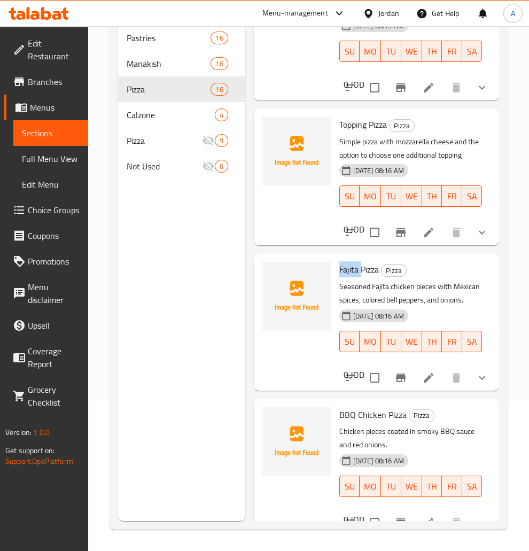
scroll to position [1034, 0]
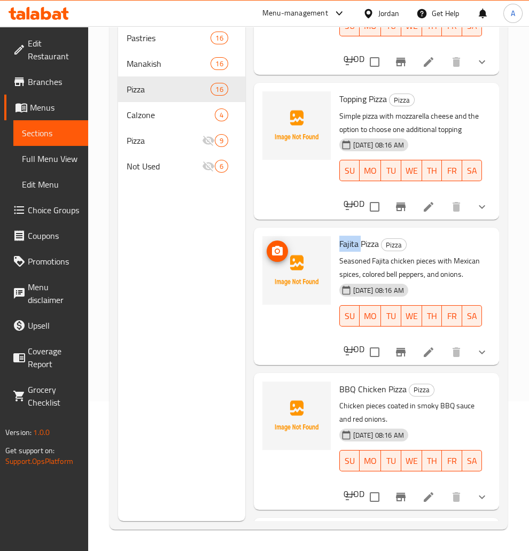
click at [279, 248] on icon "upload picture" at bounding box center [277, 251] width 11 height 10
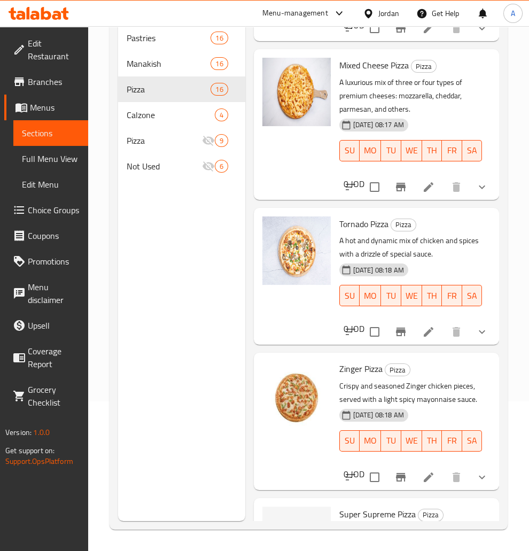
scroll to position [1933, 0]
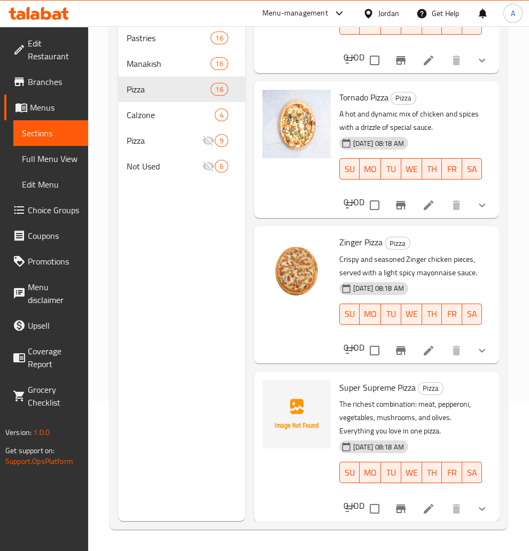
click at [369, 384] on span "Super Supreme Pizza" at bounding box center [377, 387] width 76 height 16
copy span "Supreme"
click at [272, 392] on icon "upload picture" at bounding box center [277, 395] width 13 height 13
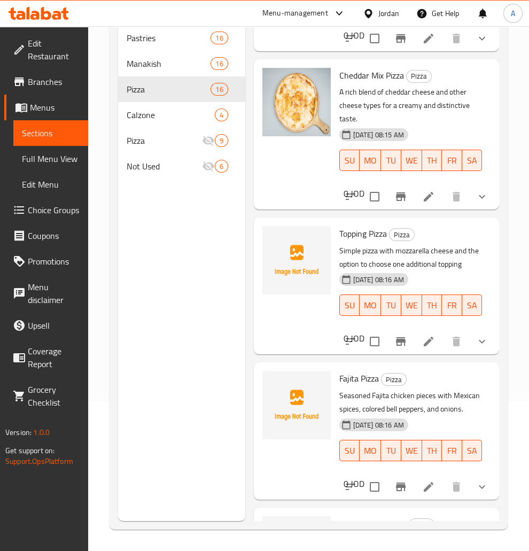
scroll to position [1071, 0]
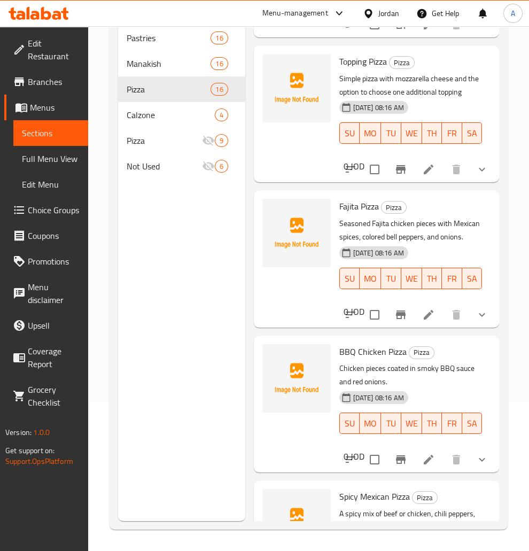
click at [350, 210] on span "Fajita Pizza" at bounding box center [359, 206] width 40 height 16
copy span "Fajita"
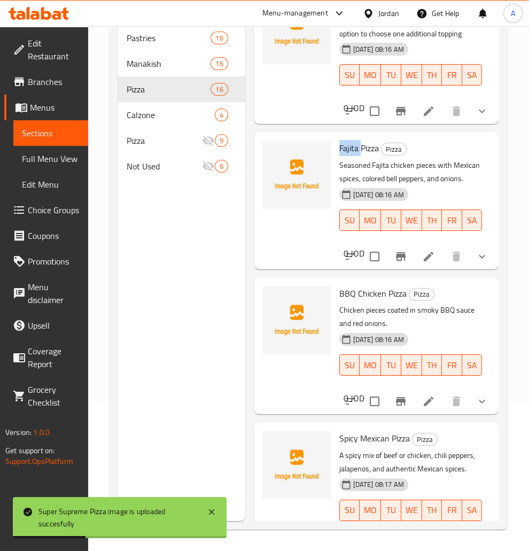
scroll to position [1157, 0]
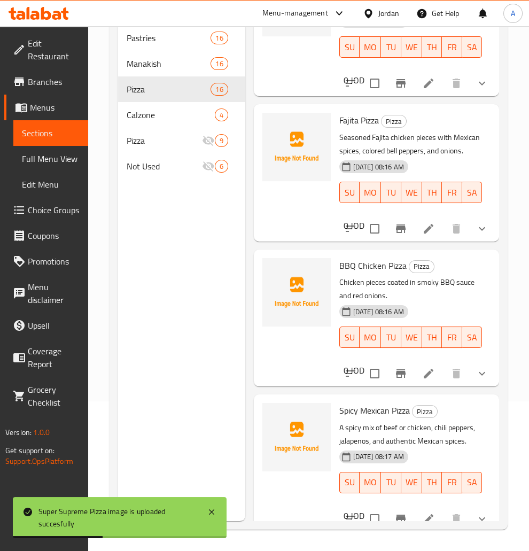
click at [357, 266] on span "BBQ Chicken Pizza" at bounding box center [372, 266] width 67 height 16
click at [350, 266] on span "BBQ Chicken Pizza" at bounding box center [372, 266] width 67 height 16
copy span "BBQ"
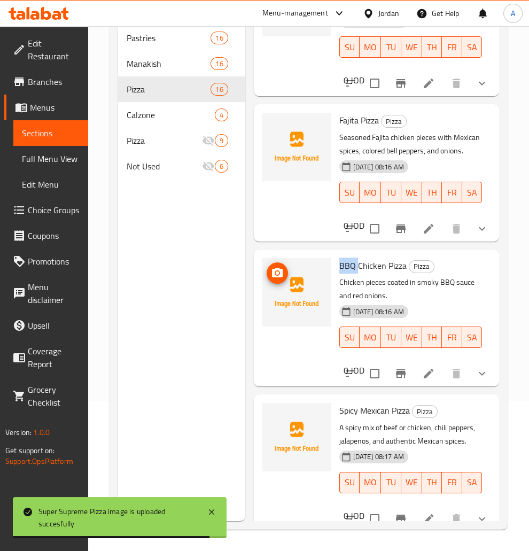
click at [268, 268] on span "upload picture" at bounding box center [277, 273] width 21 height 13
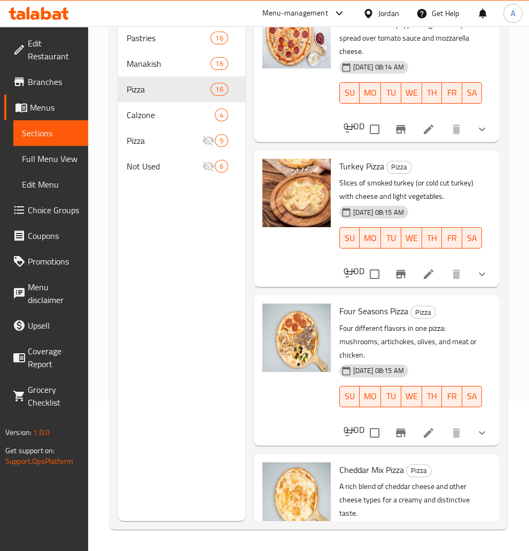
scroll to position [468, 0]
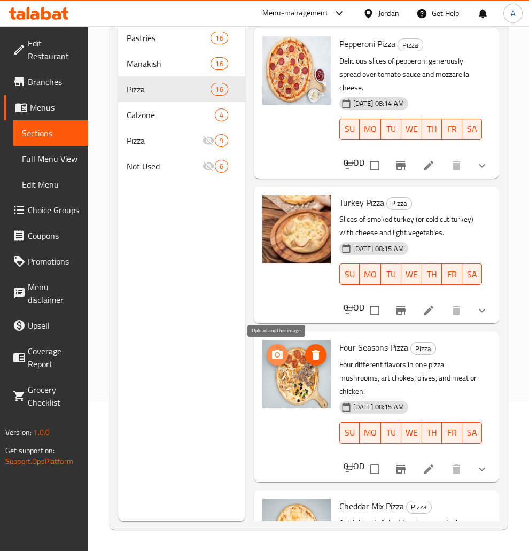
click at [272, 357] on icon "upload picture" at bounding box center [277, 355] width 11 height 10
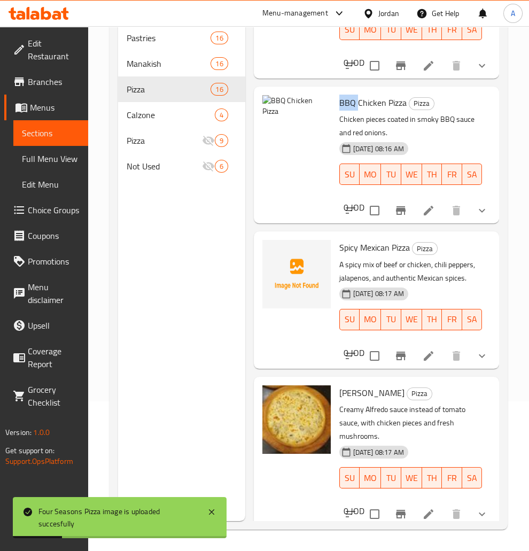
scroll to position [1330, 0]
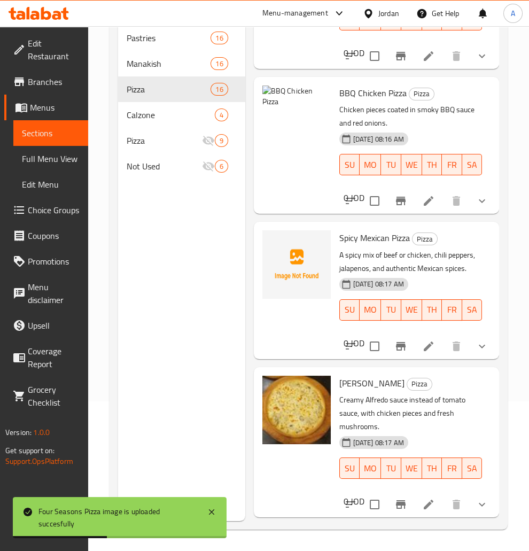
click at [376, 243] on span "Spicy Mexican Pizza" at bounding box center [374, 238] width 71 height 16
copy span "Mexican"
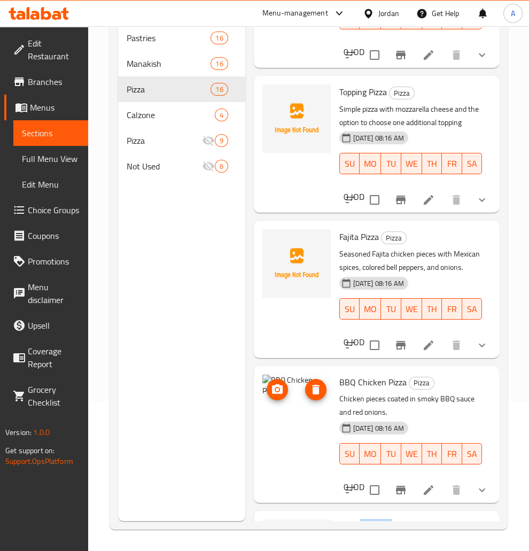
scroll to position [985, 0]
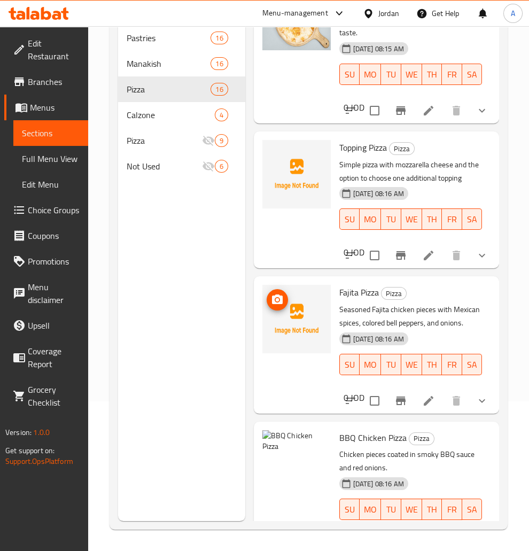
click at [281, 303] on icon "upload picture" at bounding box center [277, 300] width 11 height 10
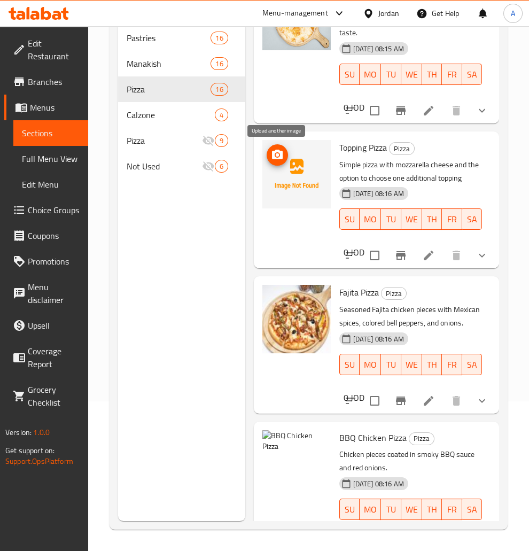
click at [274, 153] on icon "upload picture" at bounding box center [277, 155] width 11 height 10
click at [279, 157] on icon "upload picture" at bounding box center [277, 155] width 13 height 13
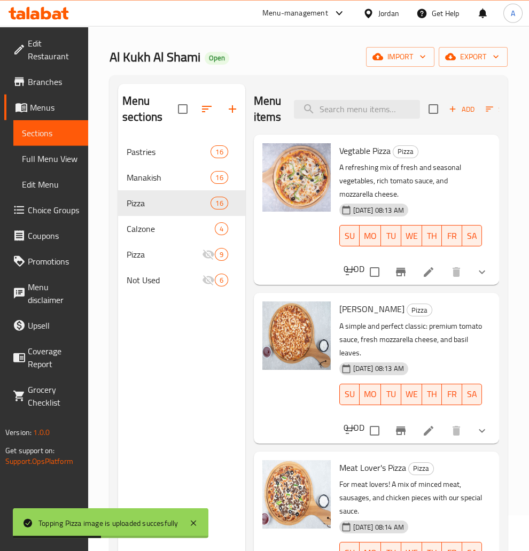
scroll to position [0, 0]
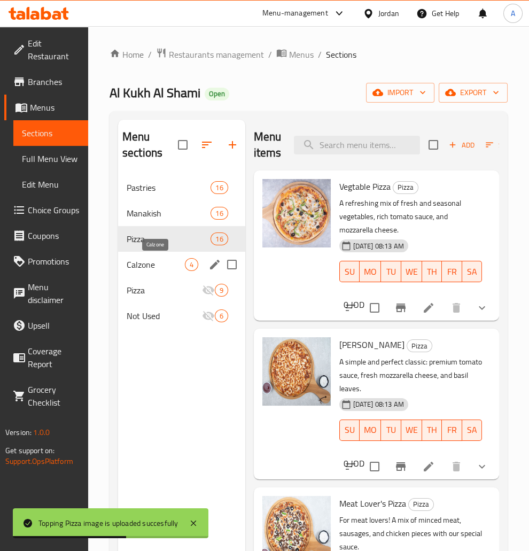
click at [172, 260] on span "Calzone" at bounding box center [156, 264] width 58 height 13
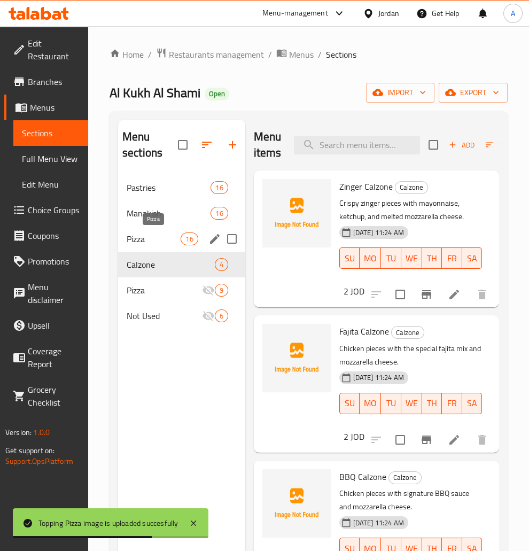
click at [161, 236] on span "Pizza" at bounding box center [154, 239] width 54 height 13
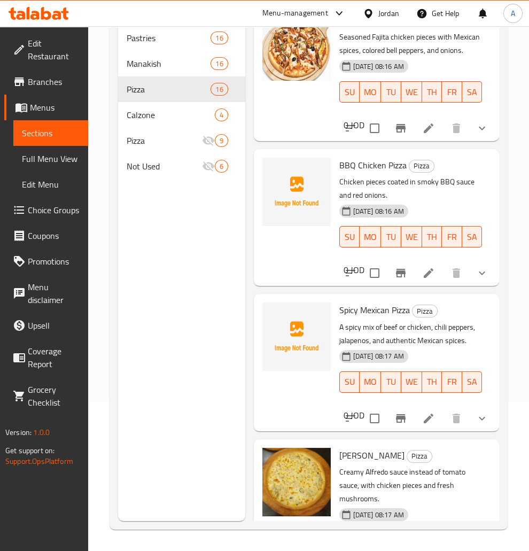
scroll to position [1292, 0]
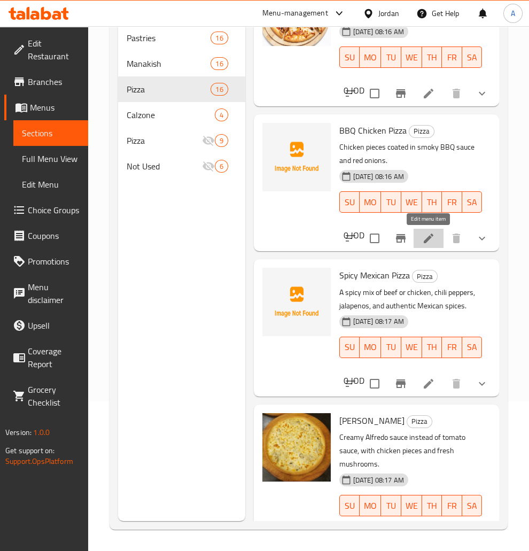
click at [425, 234] on icon at bounding box center [428, 238] width 13 height 13
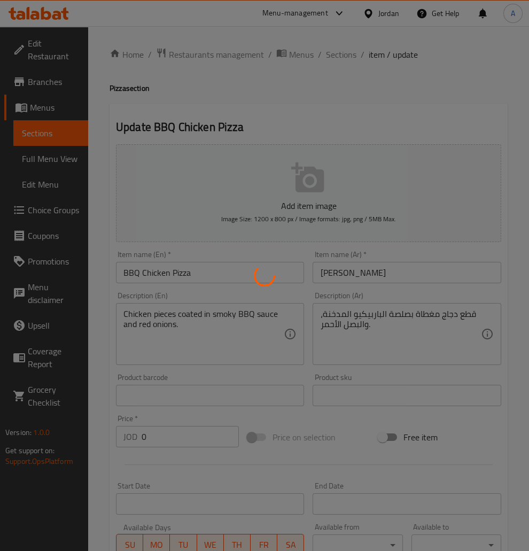
type input "اختيار الحجم"
type input "1"
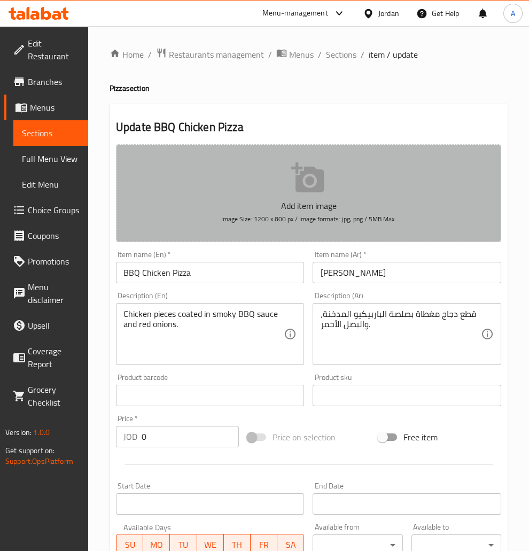
click at [303, 191] on icon "button" at bounding box center [307, 177] width 33 height 30
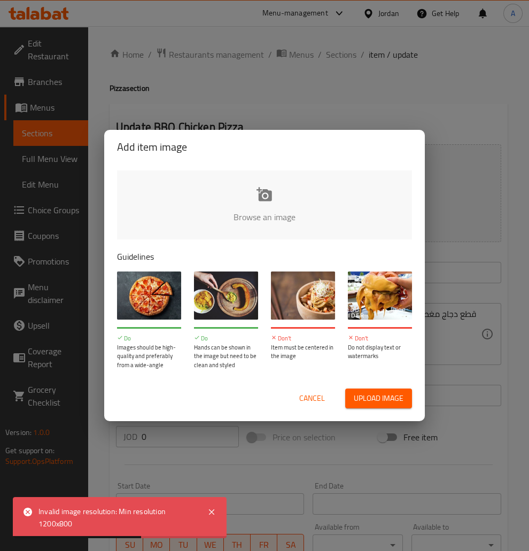
type input "C:\fakepath\Pizza_BBQ_1638936994423140361.png"
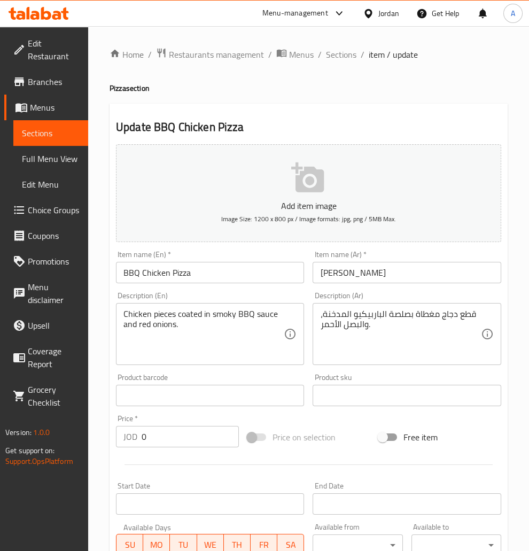
click at [301, 185] on icon "button" at bounding box center [307, 177] width 33 height 30
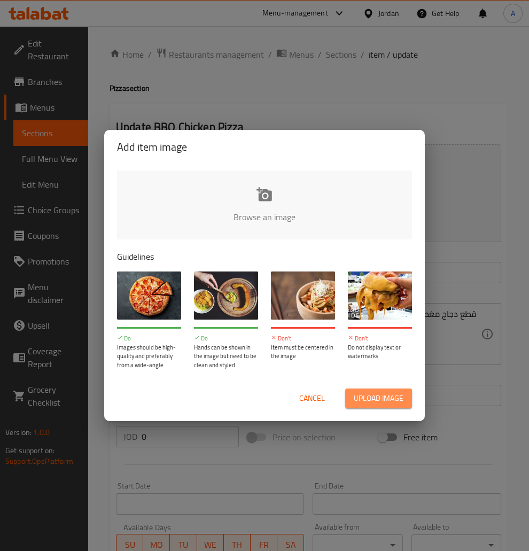
click at [377, 394] on span "Upload image" at bounding box center [379, 398] width 50 height 13
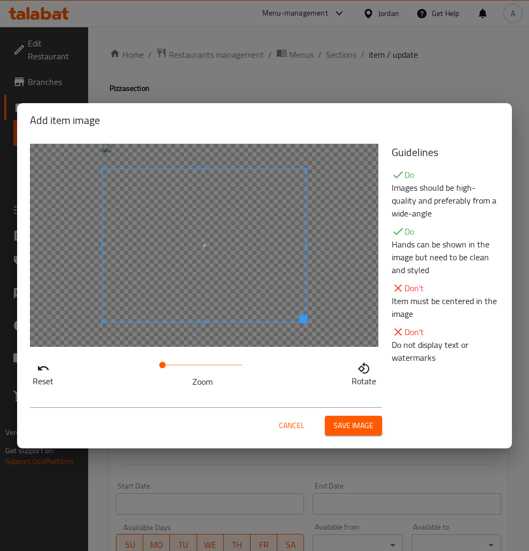
click at [309, 336] on div at bounding box center [204, 245] width 348 height 203
click at [202, 161] on div at bounding box center [204, 245] width 348 height 203
click at [205, 165] on span at bounding box center [204, 240] width 203 height 152
click at [345, 418] on button "Save image" at bounding box center [353, 426] width 57 height 20
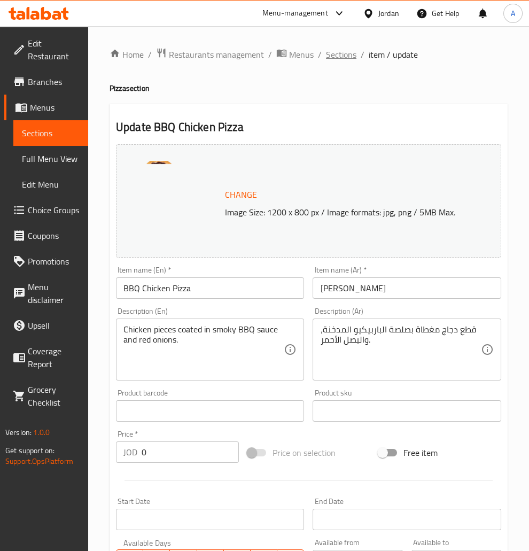
click at [347, 50] on span "Sections" at bounding box center [341, 54] width 30 height 13
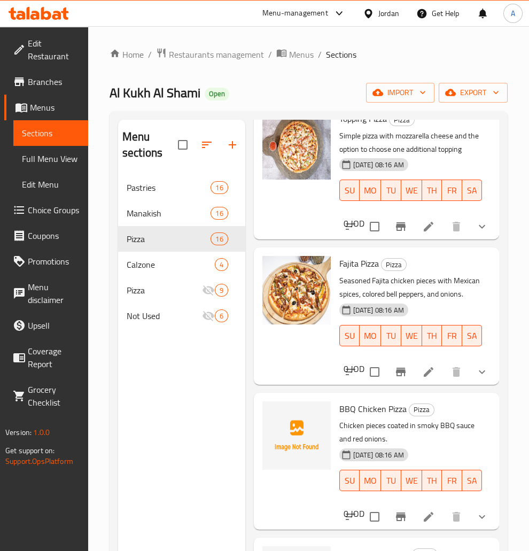
scroll to position [1157, 0]
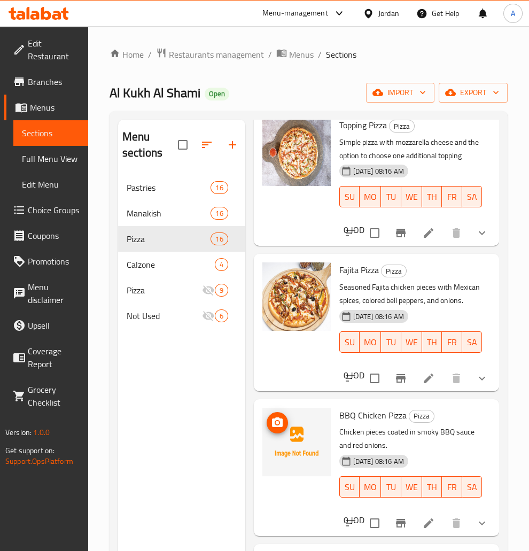
click at [280, 423] on icon "upload picture" at bounding box center [277, 422] width 11 height 10
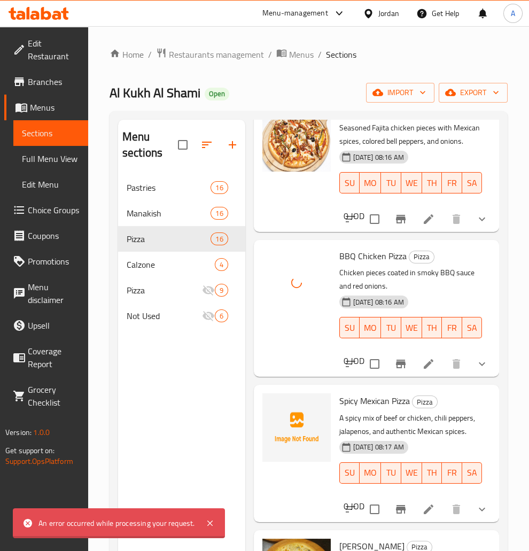
scroll to position [1330, 0]
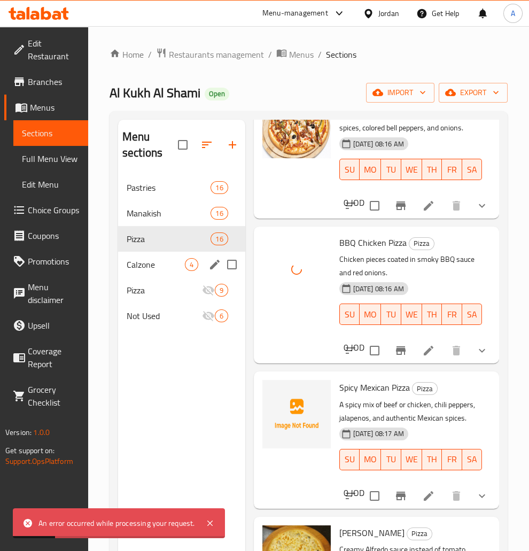
click at [174, 256] on div "Calzone 4" at bounding box center [181, 265] width 127 height 26
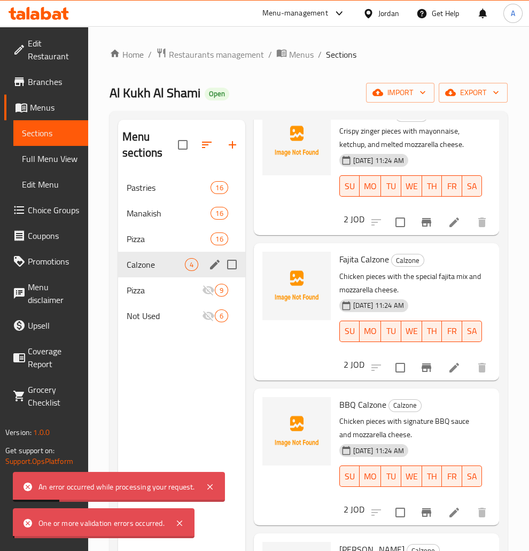
scroll to position [72, 0]
click at [172, 231] on div "Pizza 16" at bounding box center [181, 239] width 127 height 26
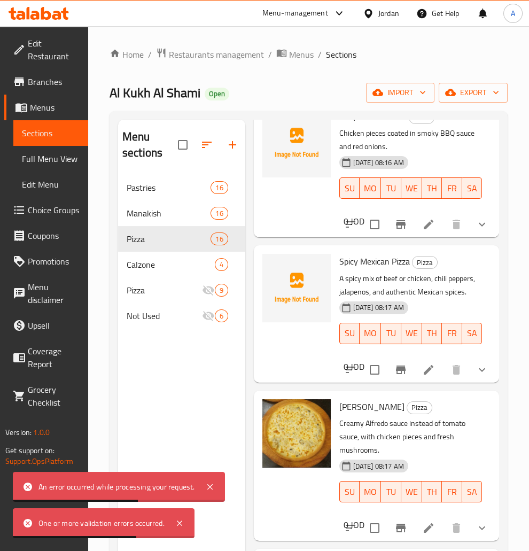
scroll to position [1450, 0]
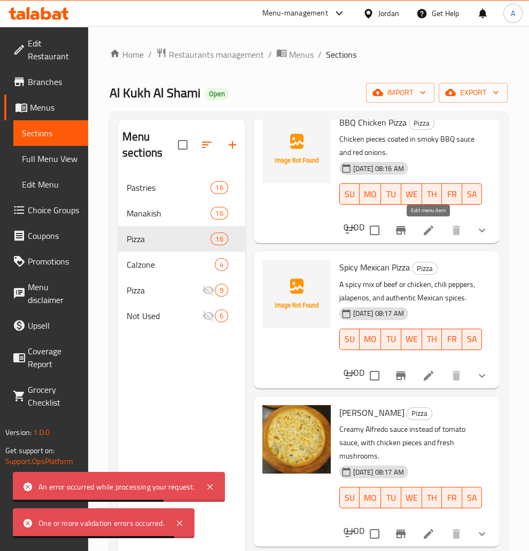
click at [433, 229] on icon at bounding box center [428, 230] width 13 height 13
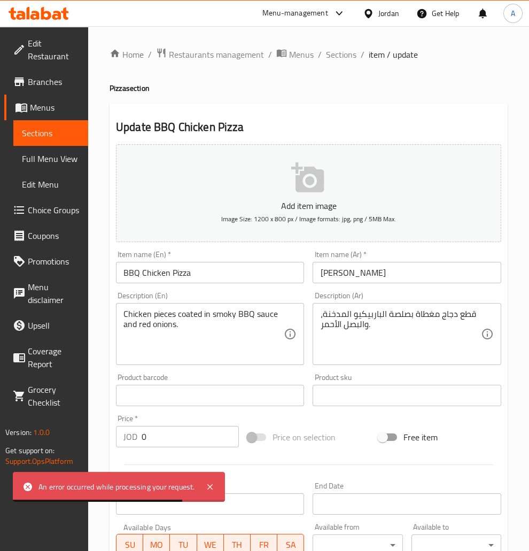
click at [305, 209] on p "Add item image" at bounding box center [309, 205] width 352 height 13
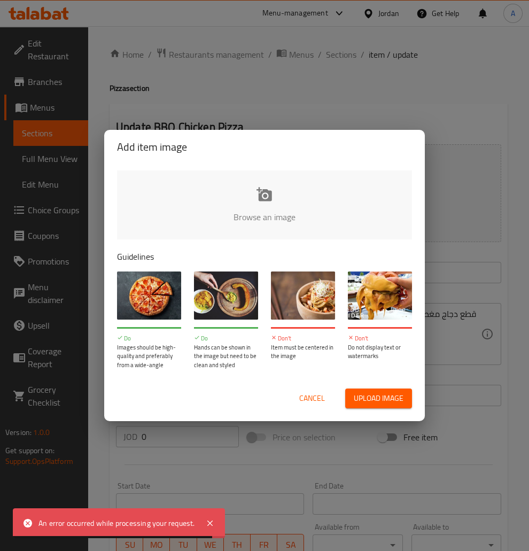
click at [386, 398] on span "Upload image" at bounding box center [379, 398] width 50 height 13
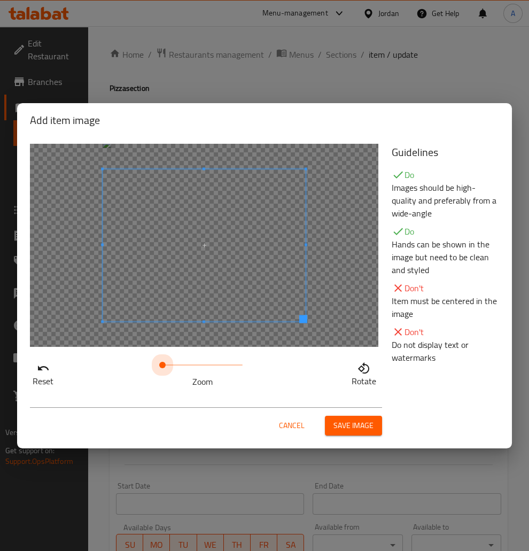
drag, startPoint x: 165, startPoint y: 363, endPoint x: 96, endPoint y: 354, distance: 68.9
click at [97, 354] on div "Reset Zoom Rotate" at bounding box center [205, 265] width 362 height 257
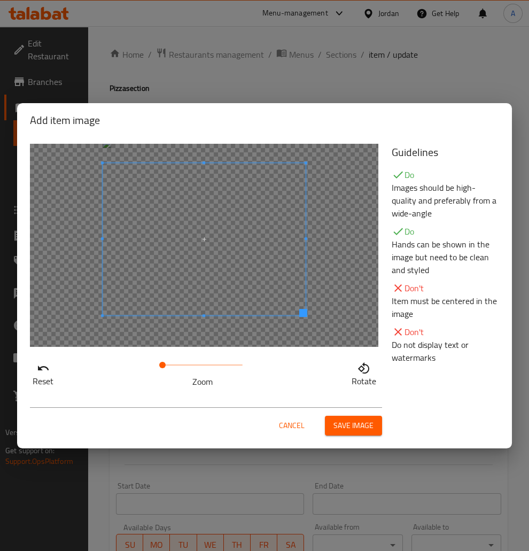
click at [272, 253] on span at bounding box center [204, 239] width 203 height 152
click at [354, 430] on span "Save image" at bounding box center [354, 425] width 40 height 13
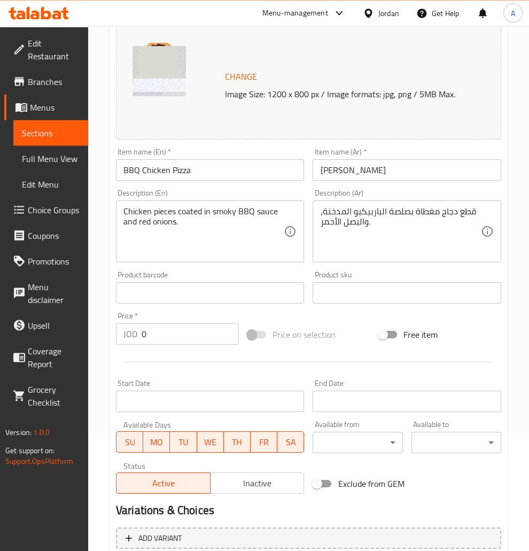
scroll to position [237, 0]
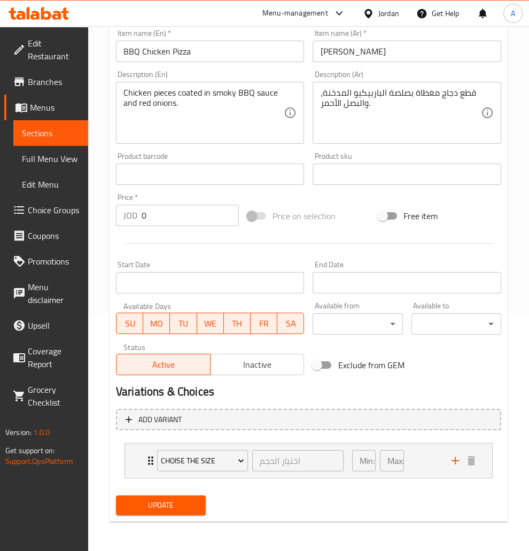
click at [185, 506] on span "Update" at bounding box center [161, 505] width 73 height 13
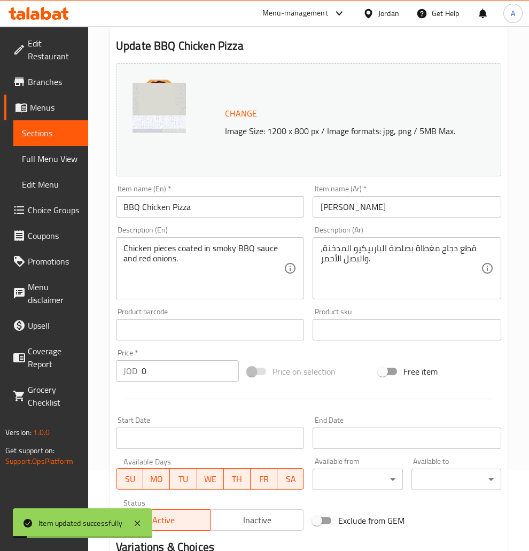
scroll to position [68, 0]
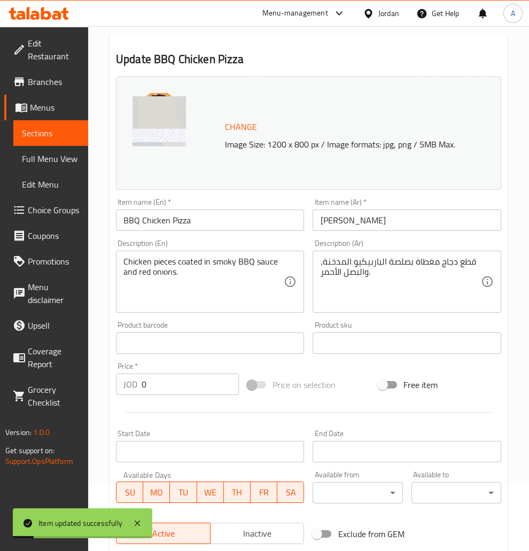
click at [63, 126] on link "Sections" at bounding box center [50, 133] width 75 height 26
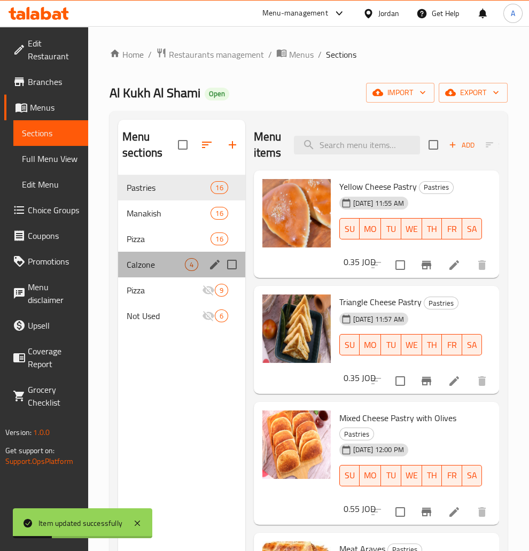
click at [151, 272] on div "Calzone 4" at bounding box center [181, 265] width 127 height 26
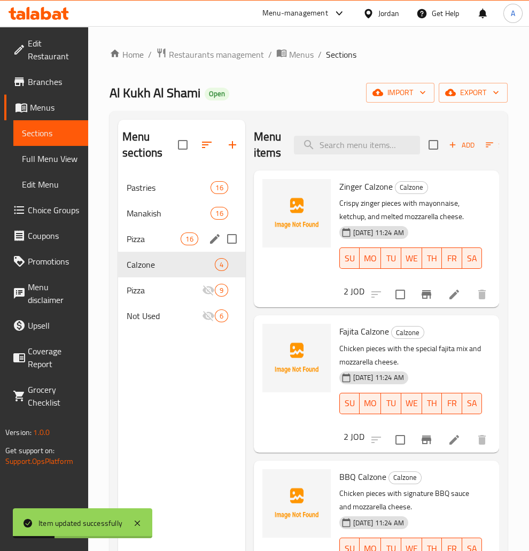
click at [151, 227] on div "Pizza 16" at bounding box center [181, 239] width 127 height 26
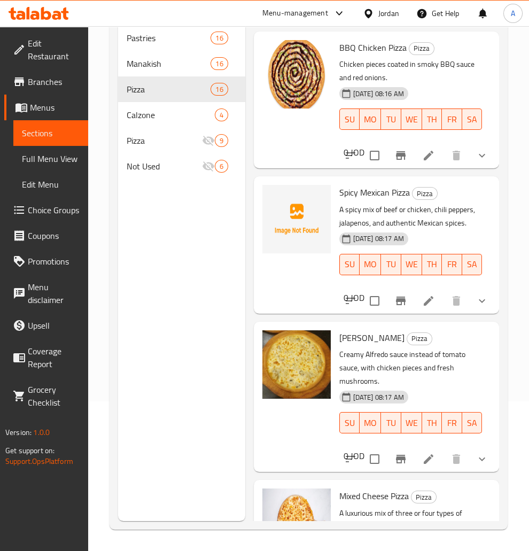
scroll to position [1330, 0]
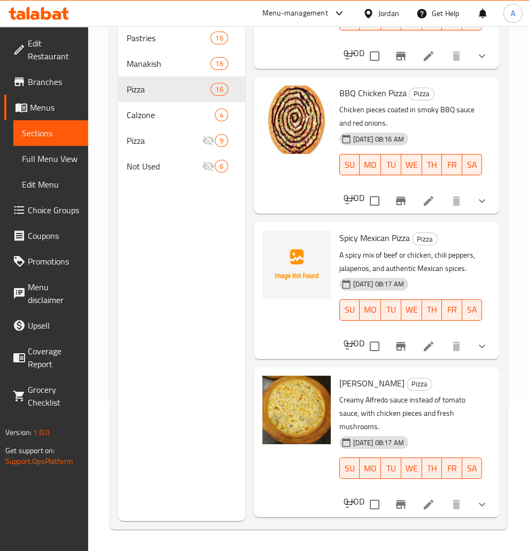
click at [374, 232] on span "Spicy Mexican Pizza" at bounding box center [374, 238] width 71 height 16
copy h6 "Spicy Mexican Pizza"
click at [280, 252] on button "upload picture" at bounding box center [277, 245] width 21 height 21
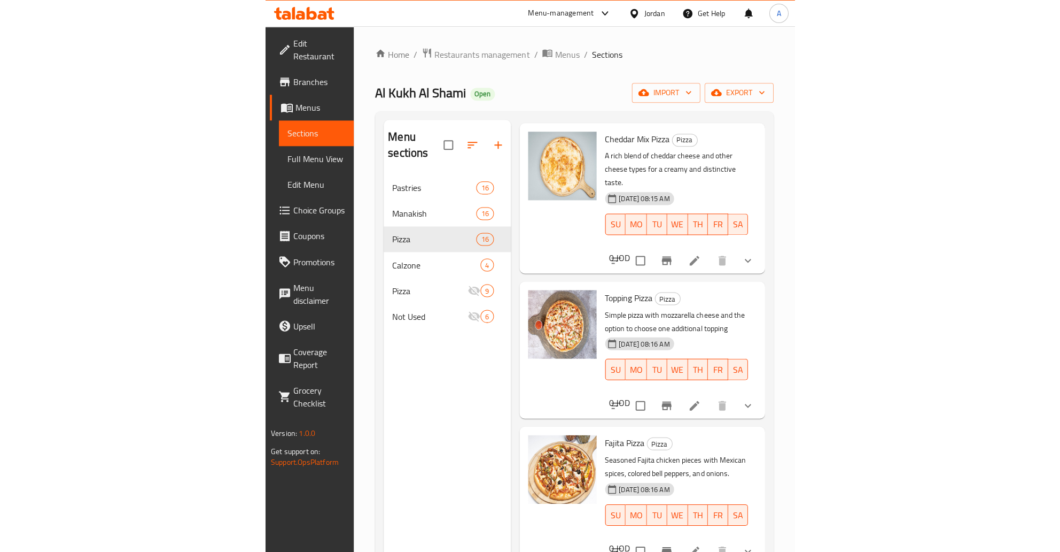
scroll to position [732, 0]
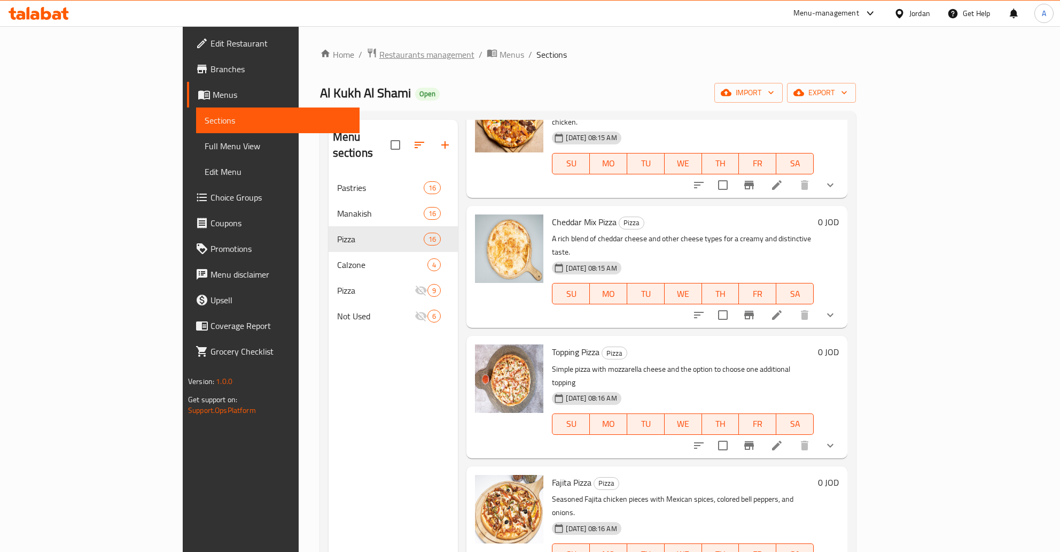
click at [299, 42] on div "Home / Restaurants management / Menus / Sections Al Kukh Al Shami Open import e…" at bounding box center [588, 363] width 579 height 675
click at [379, 61] on span "Restaurants management" at bounding box center [426, 54] width 95 height 13
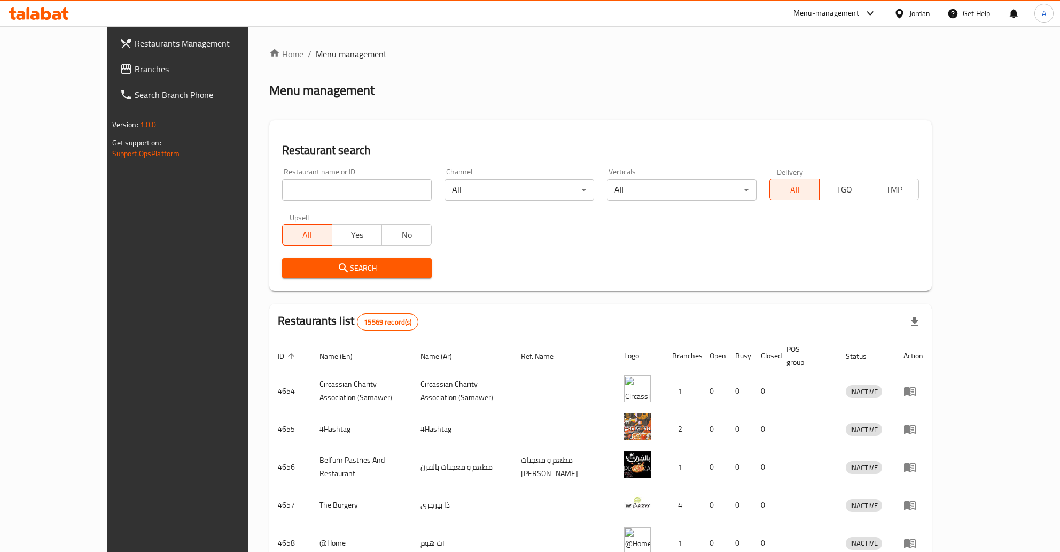
drag, startPoint x: 311, startPoint y: 202, endPoint x: 302, endPoint y: 195, distance: 11.4
click at [309, 202] on div "Restaurant name or ID Restaurant name or ID" at bounding box center [357, 183] width 162 height 45
click at [302, 195] on input "search" at bounding box center [357, 189] width 150 height 21
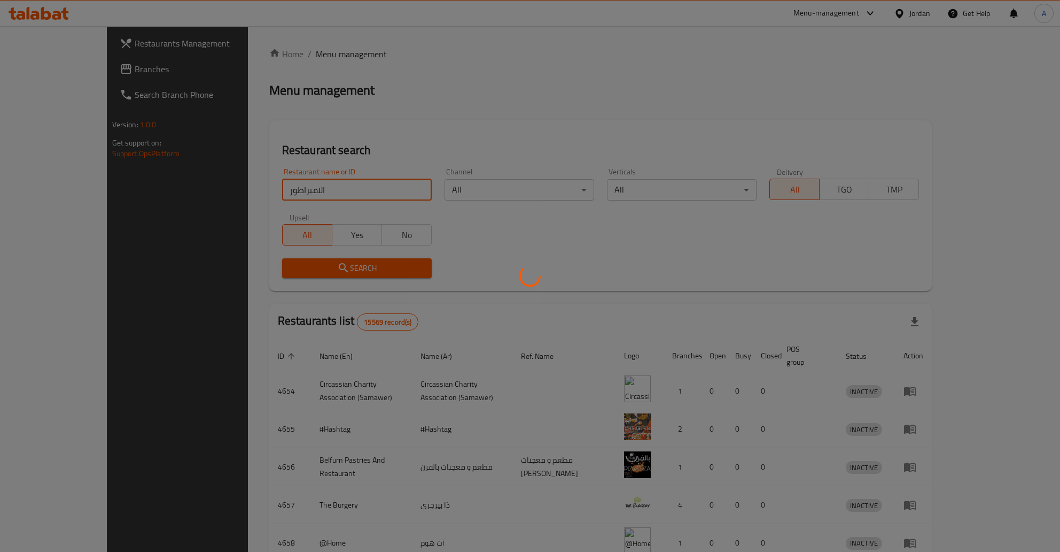
click button "Search" at bounding box center [357, 268] width 150 height 20
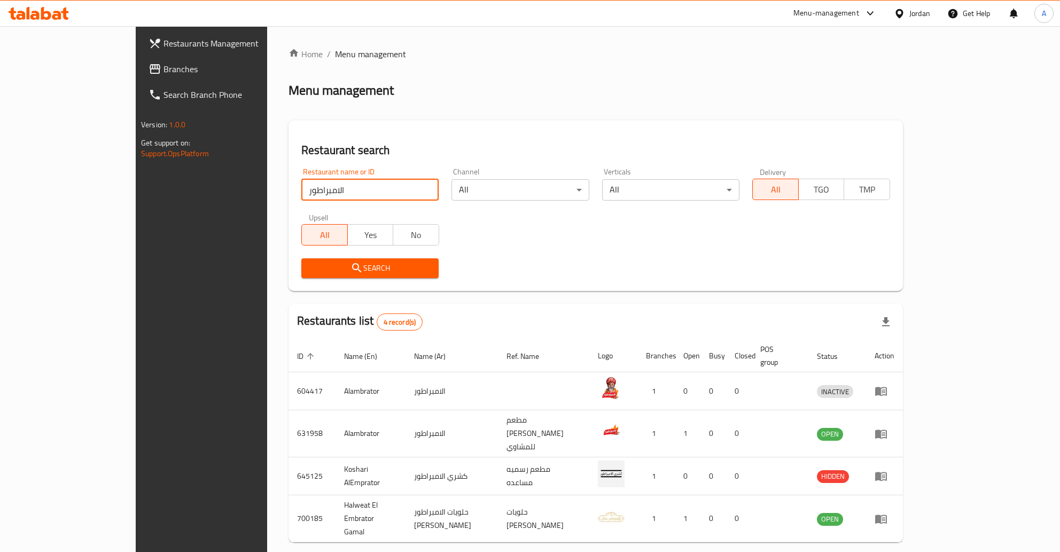
click at [301, 193] on input "الامبراطور" at bounding box center [369, 189] width 137 height 21
click button "Search" at bounding box center [369, 268] width 137 height 20
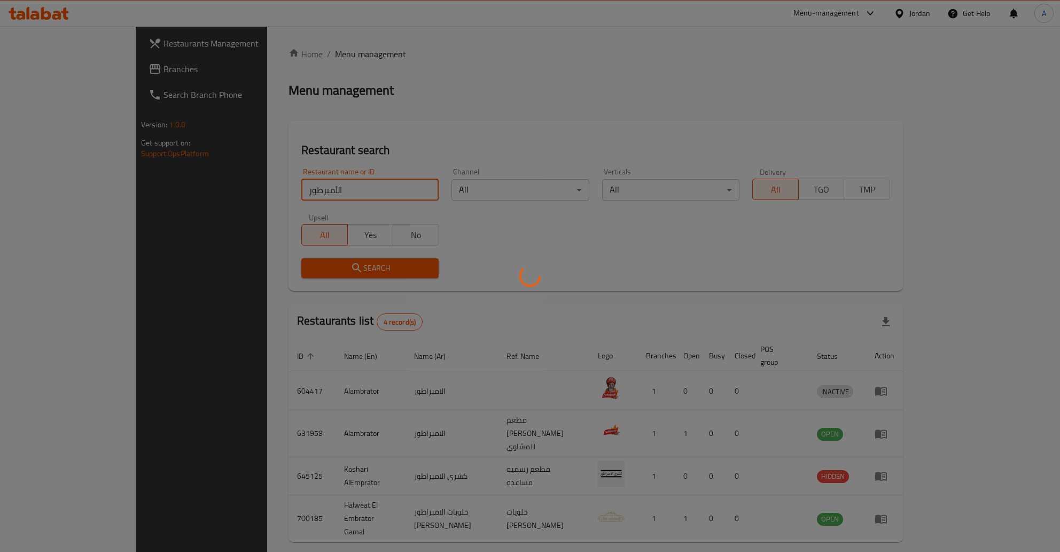
click button "Search" at bounding box center [369, 268] width 137 height 20
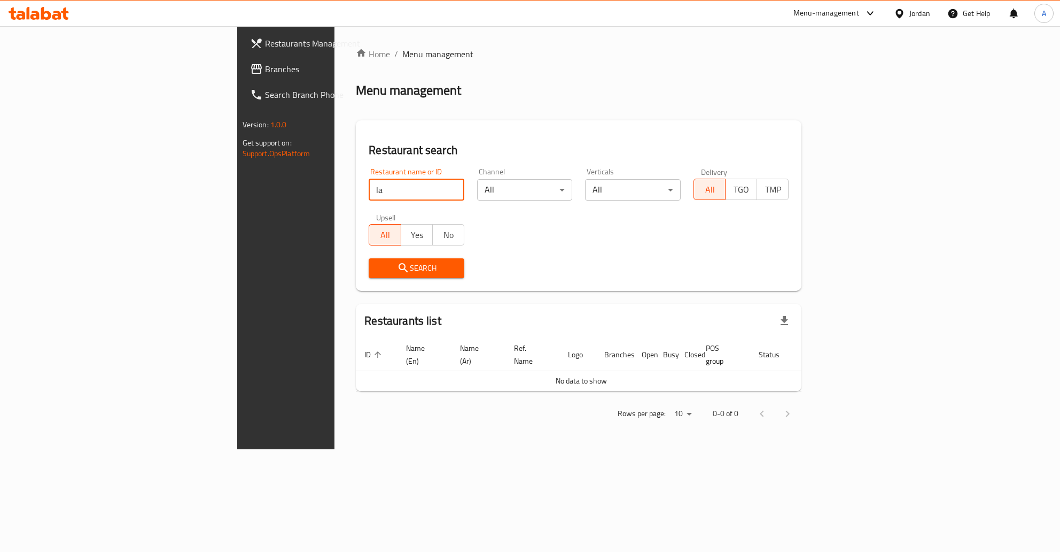
type input "l"
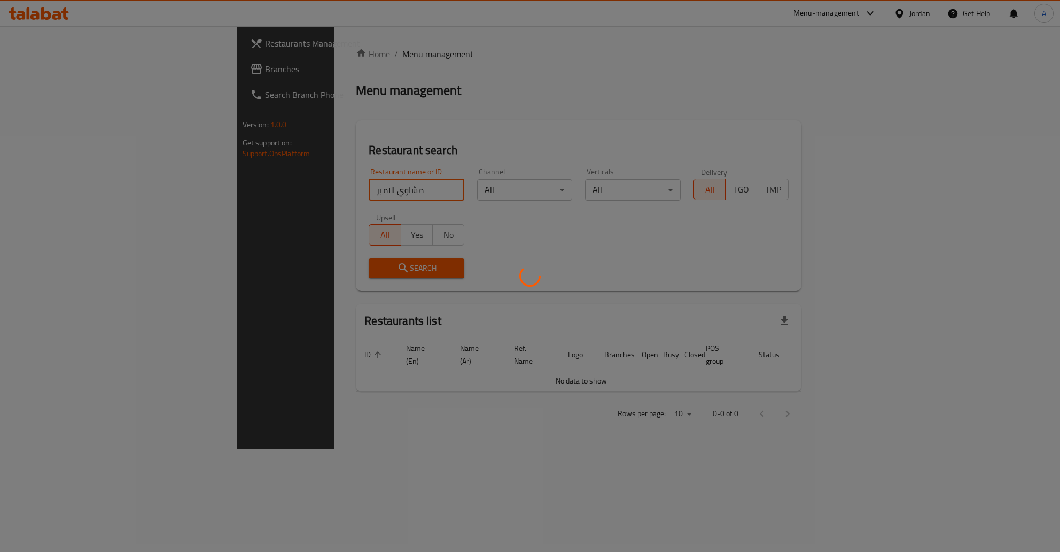
click button "Search" at bounding box center [417, 268] width 96 height 20
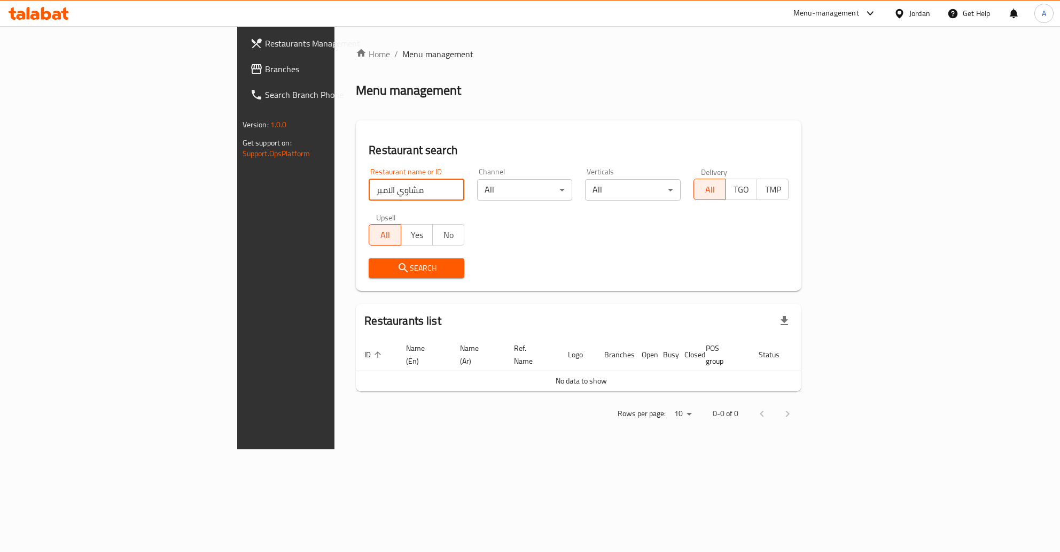
type input "e"
type input "hlfvh',v"
click button "Search" at bounding box center [417, 268] width 96 height 20
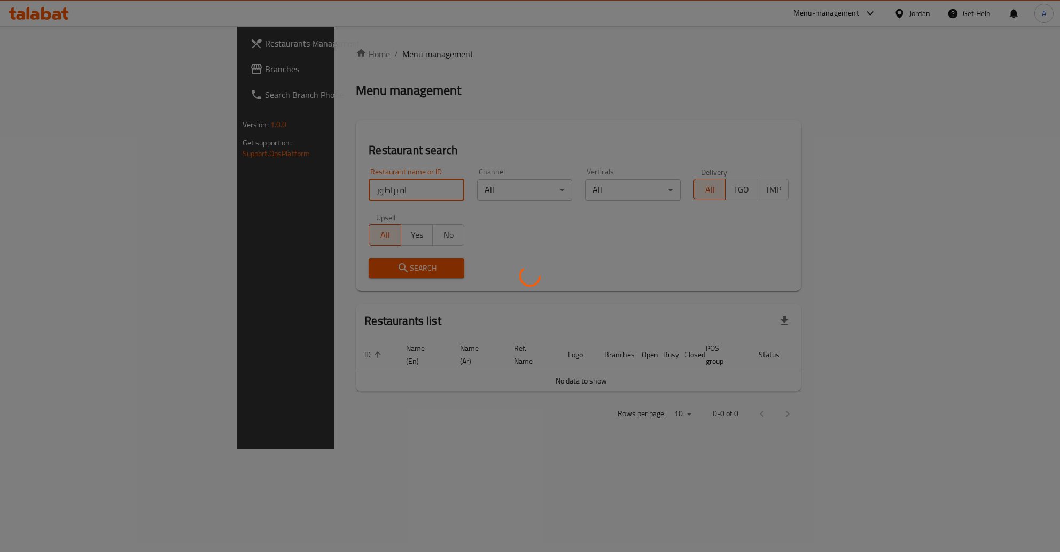
click button "Search" at bounding box center [417, 268] width 96 height 20
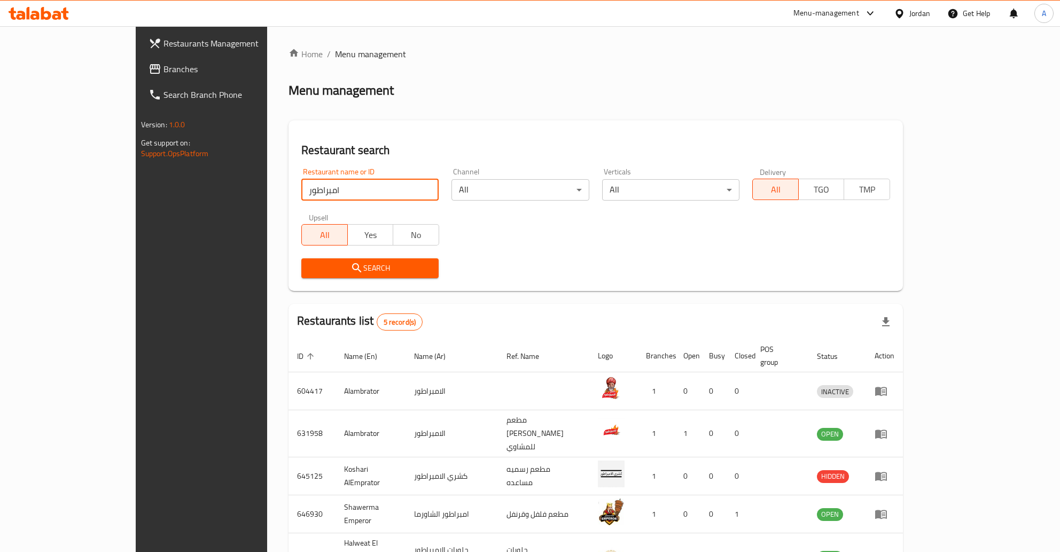
click button "Search" at bounding box center [369, 268] width 137 height 20
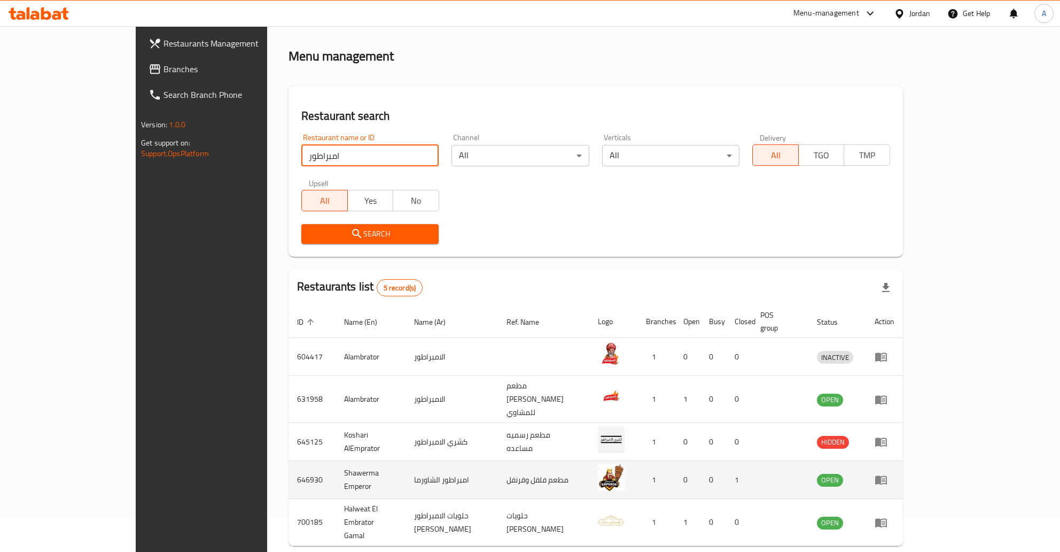
scroll to position [55, 0]
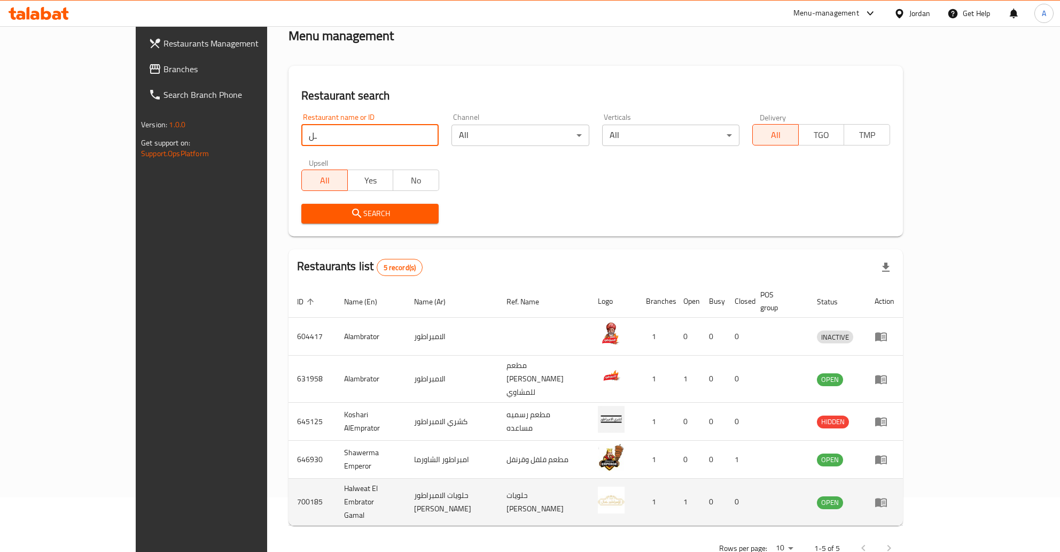
type input "ـ"
type input "الأمبراطور"
click button "Search" at bounding box center [369, 214] width 137 height 20
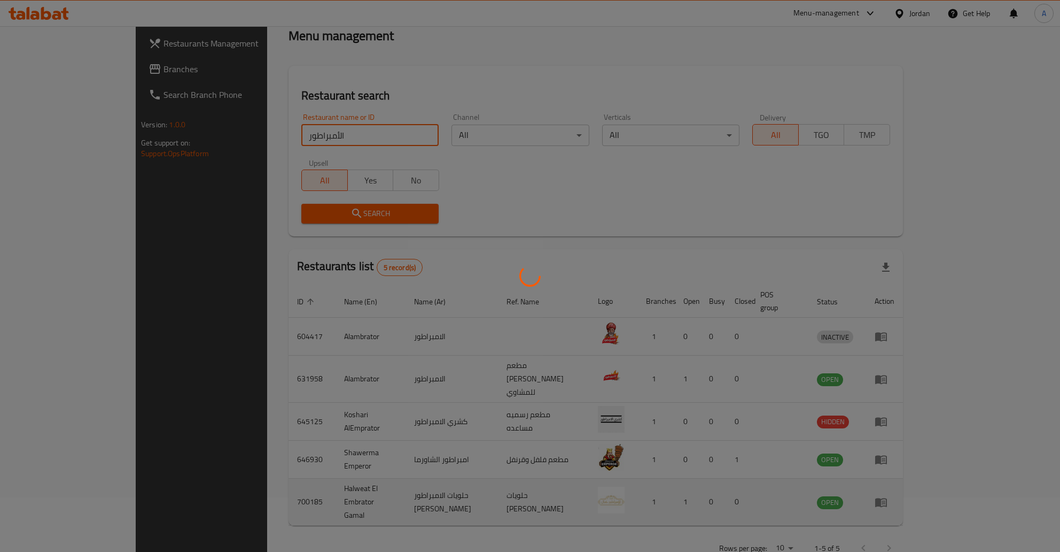
click button "Search" at bounding box center [369, 214] width 137 height 20
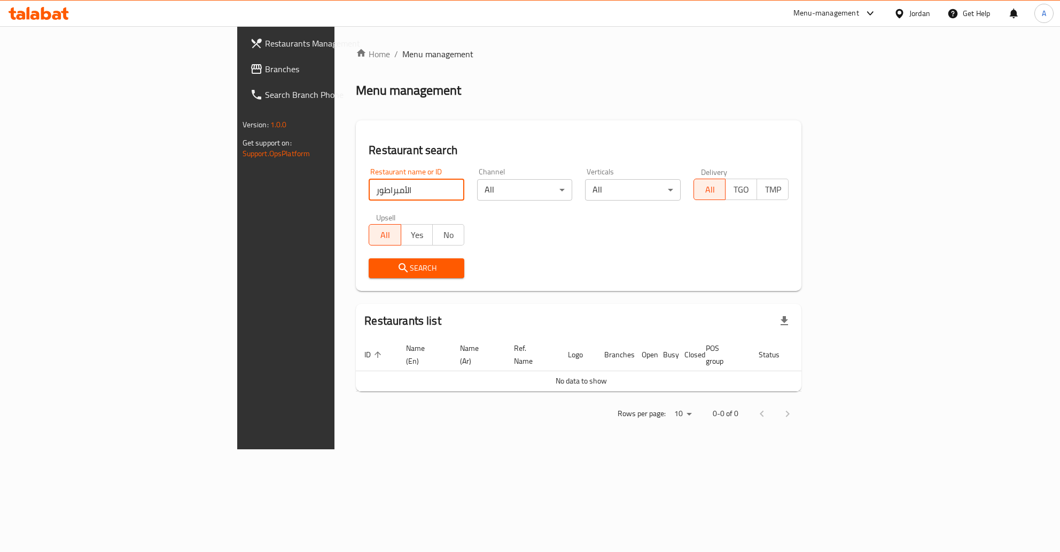
click button "Search" at bounding box center [417, 268] width 96 height 20
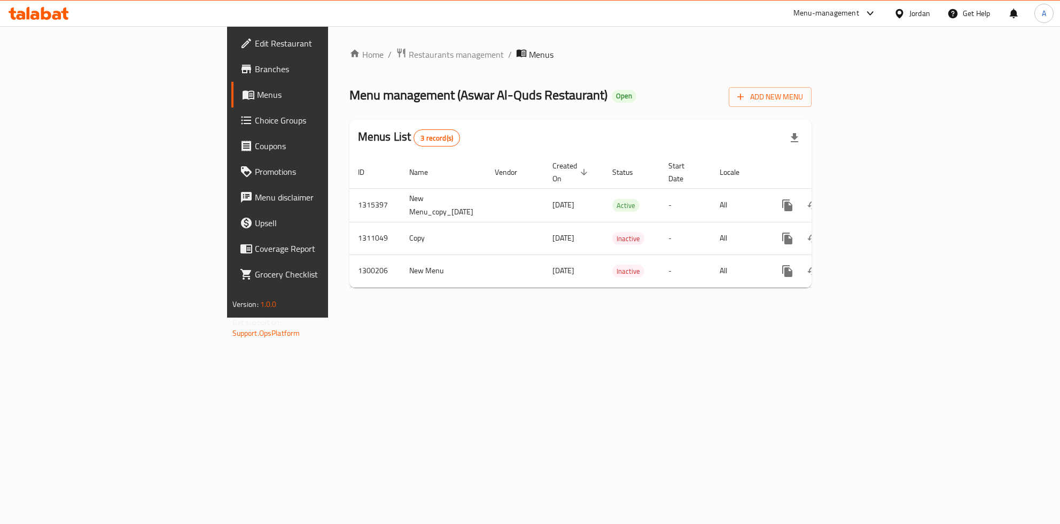
click at [432, 317] on div "Home / Restaurants management / Menus Menu management ( Aswar Al-Quds Restauran…" at bounding box center [581, 171] width 506 height 291
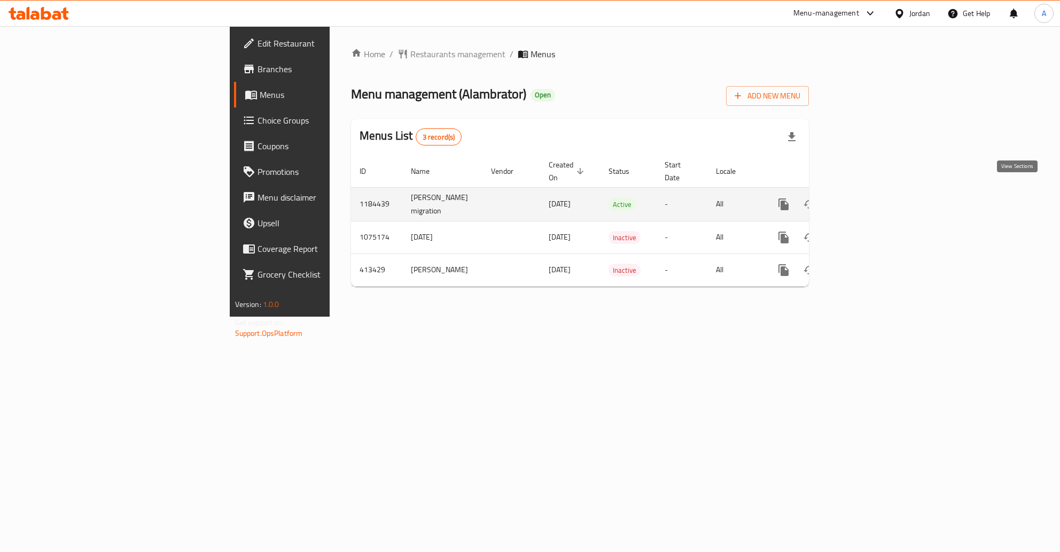
click at [867, 198] on icon "enhanced table" at bounding box center [861, 204] width 13 height 13
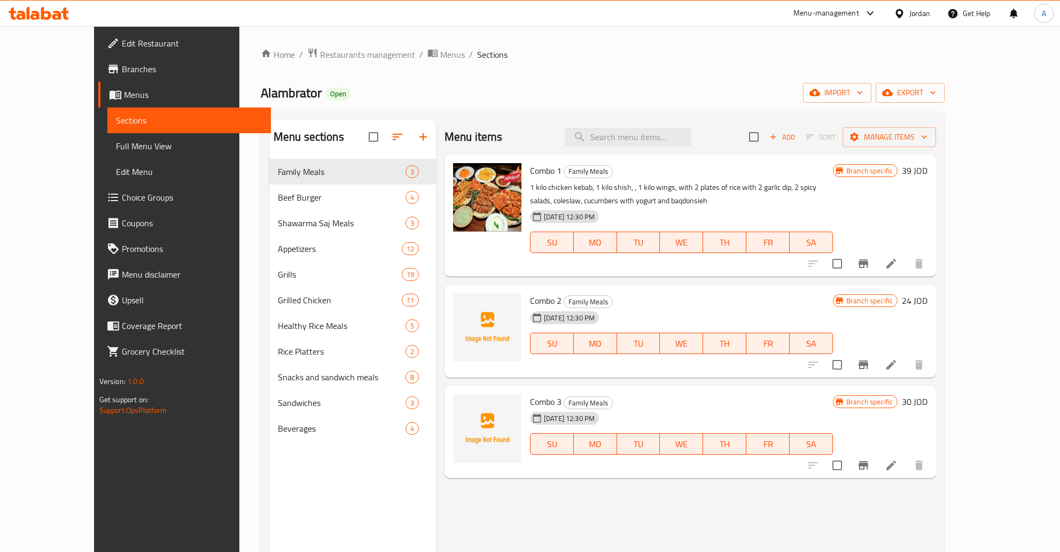
click at [869, 265] on icon "Branch-specific-item" at bounding box center [864, 263] width 10 height 9
click at [870, 359] on icon "Branch-specific-item" at bounding box center [863, 364] width 13 height 13
click at [461, 203] on img at bounding box center [487, 197] width 68 height 68
click at [869, 362] on icon "Branch-specific-item" at bounding box center [864, 364] width 10 height 9
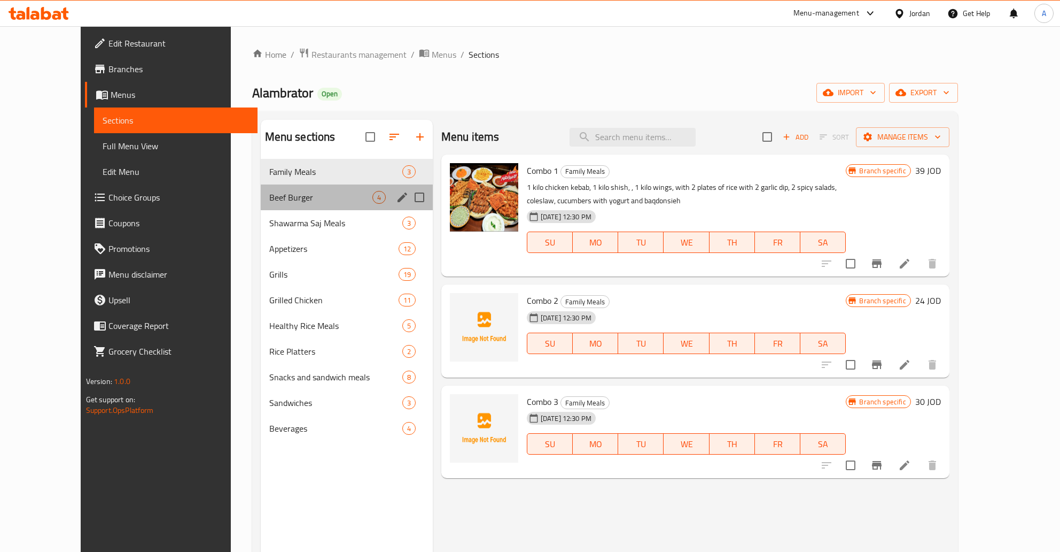
click at [314, 188] on div "Beef Burger 4" at bounding box center [347, 197] width 172 height 26
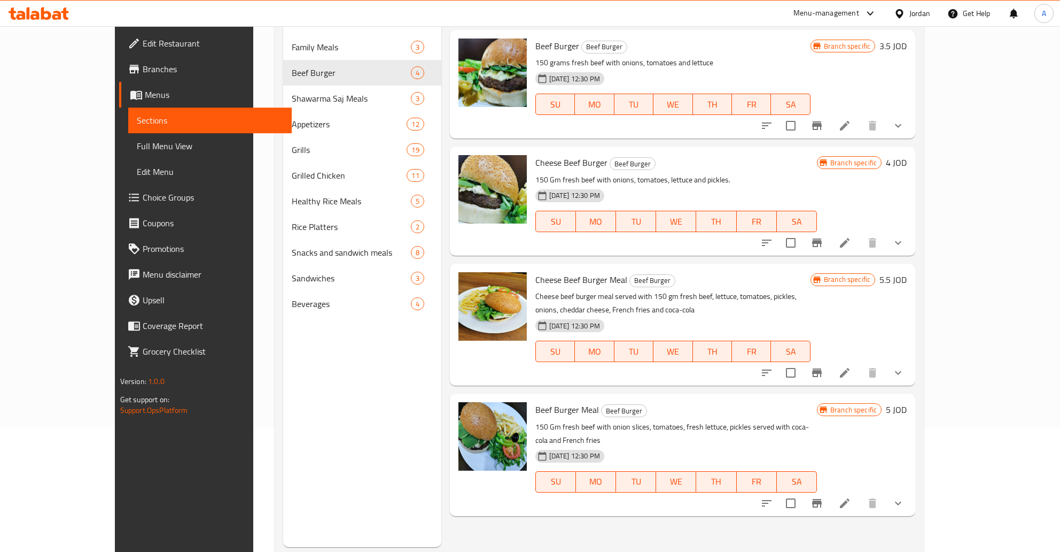
scroll to position [150, 0]
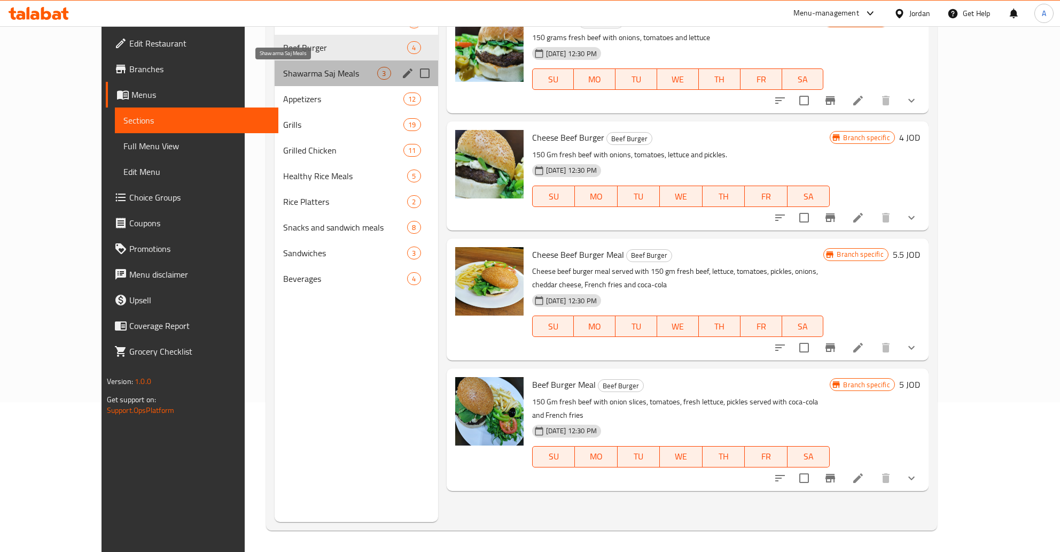
click at [283, 71] on span "Shawarma Saj Meals" at bounding box center [330, 73] width 95 height 13
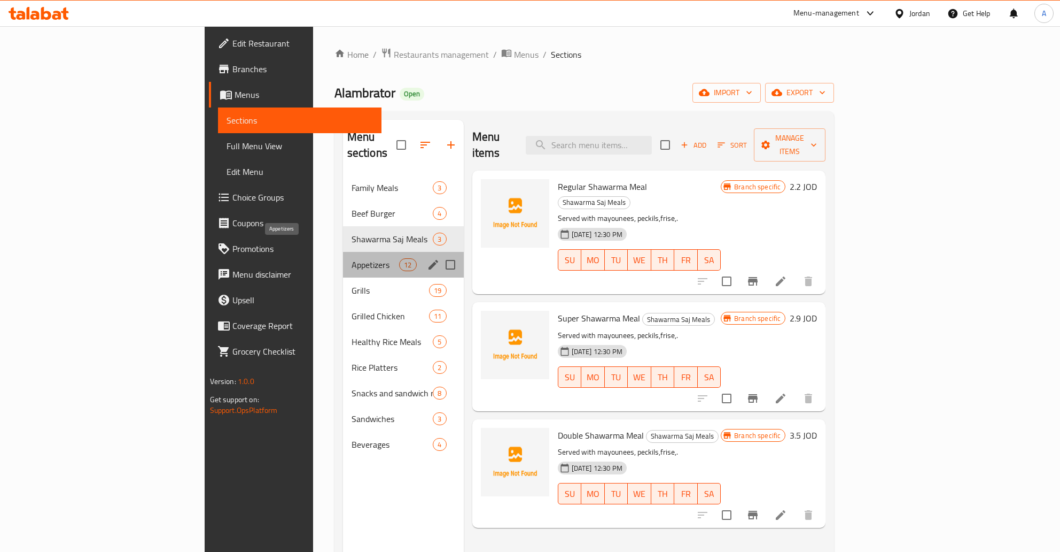
click at [352, 258] on span "Appetizers" at bounding box center [376, 264] width 48 height 13
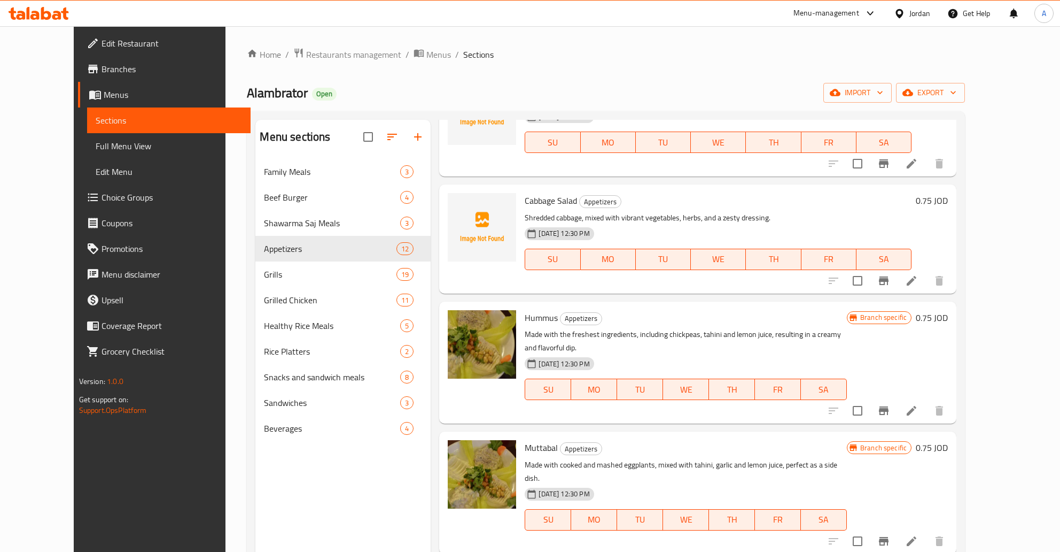
scroll to position [344, 0]
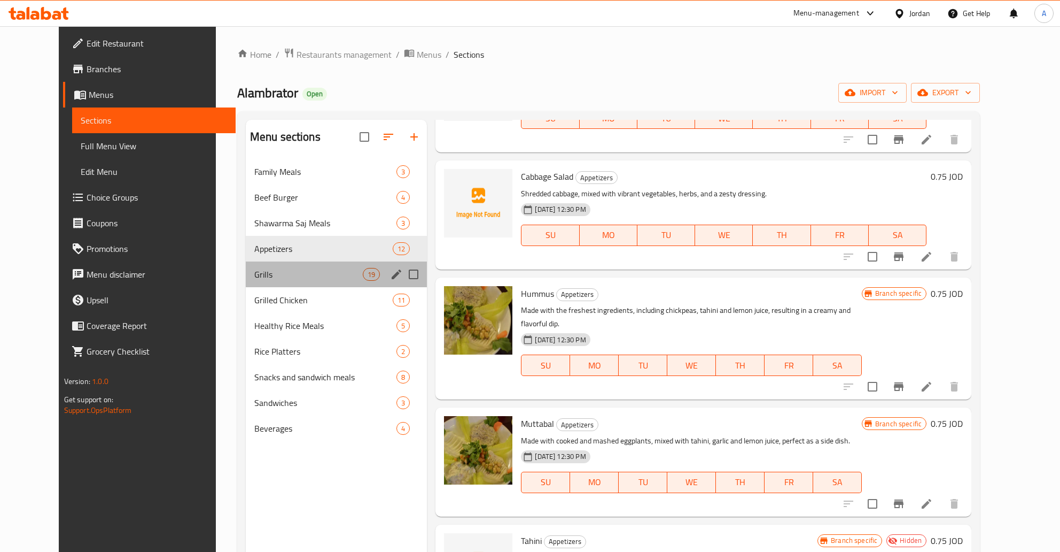
click at [246, 264] on div "Grills 19" at bounding box center [337, 274] width 182 height 26
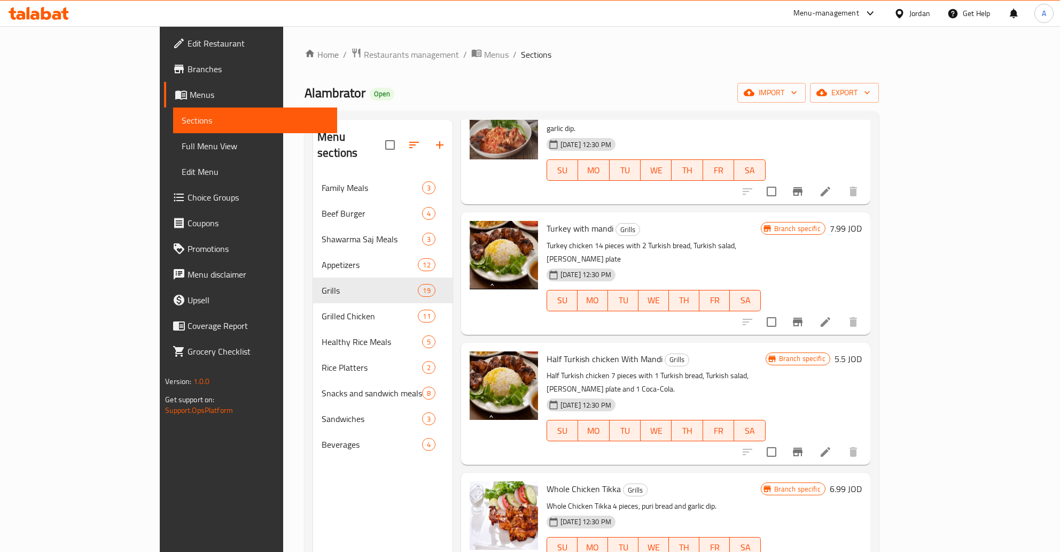
scroll to position [1662, 0]
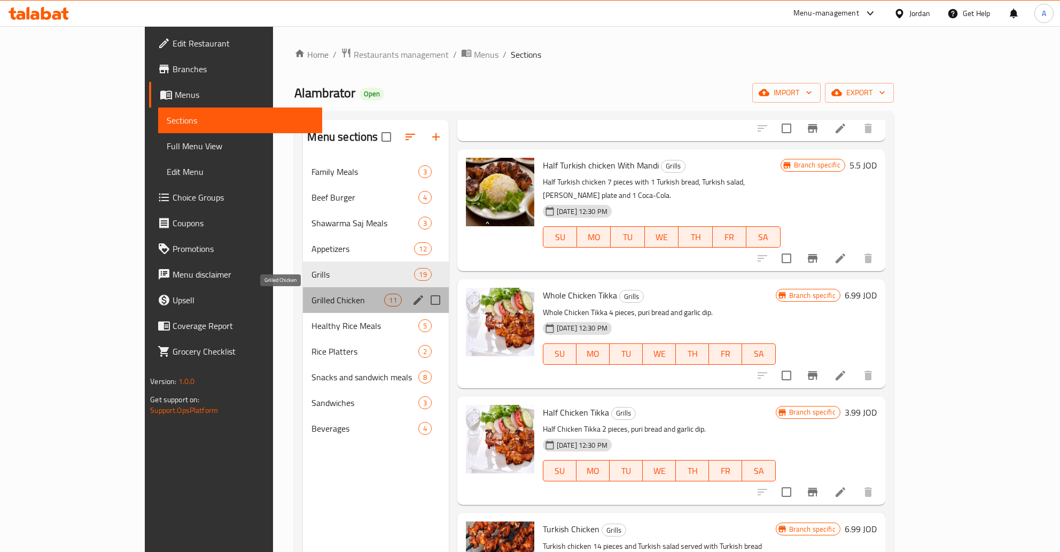
click at [312, 305] on span "Grilled Chicken" at bounding box center [348, 299] width 73 height 13
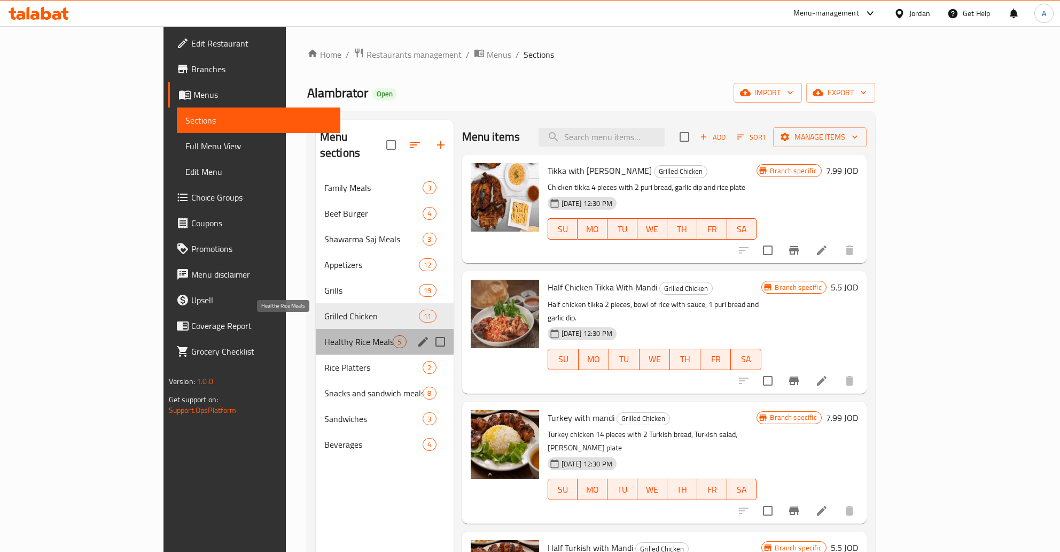
click at [324, 335] on span "Healthy Rice Meals" at bounding box center [358, 341] width 69 height 13
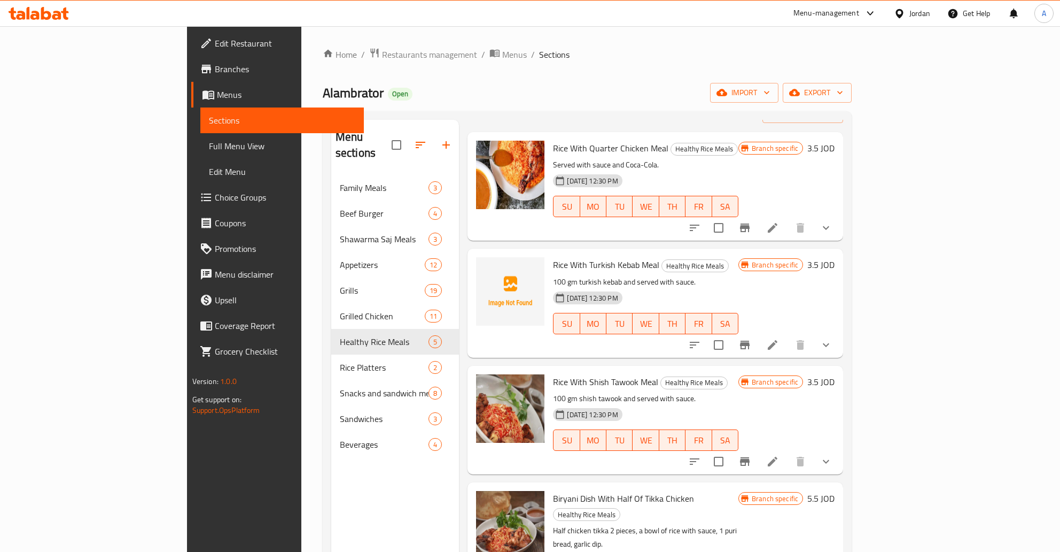
scroll to position [59, 0]
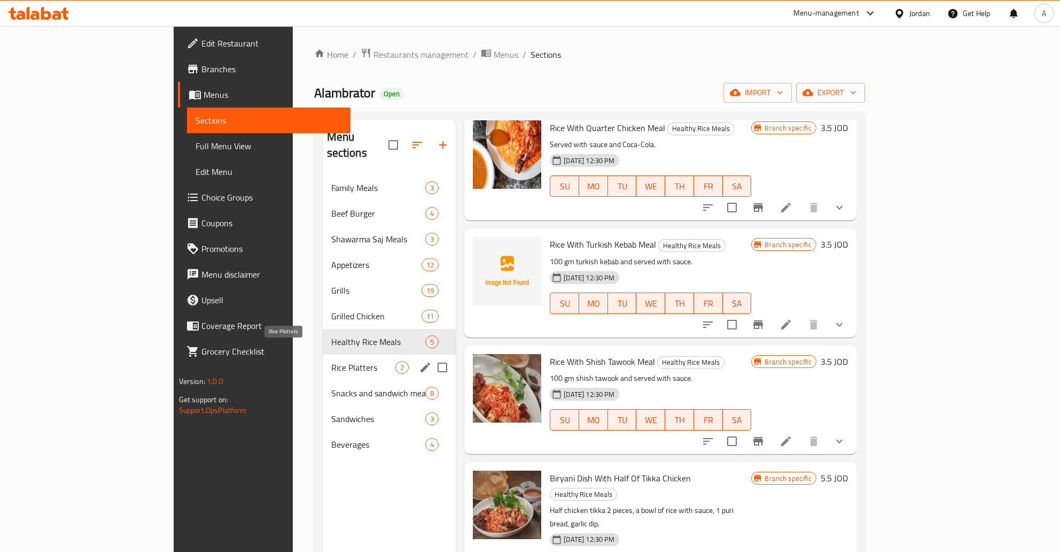
click at [331, 361] on span "Rice Platters" at bounding box center [363, 367] width 65 height 13
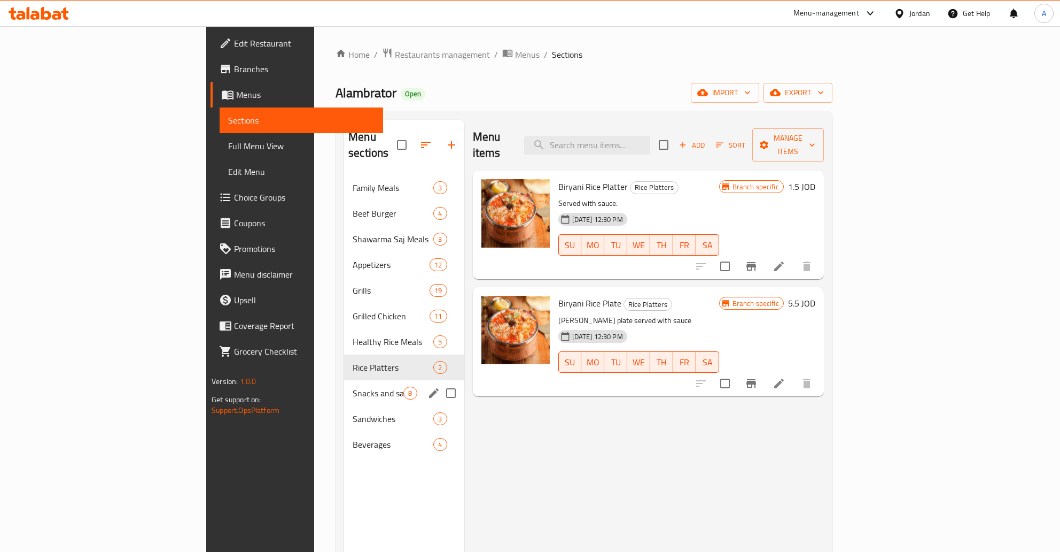
click at [344, 387] on div "Snacks and sandwich meals 8" at bounding box center [404, 393] width 120 height 26
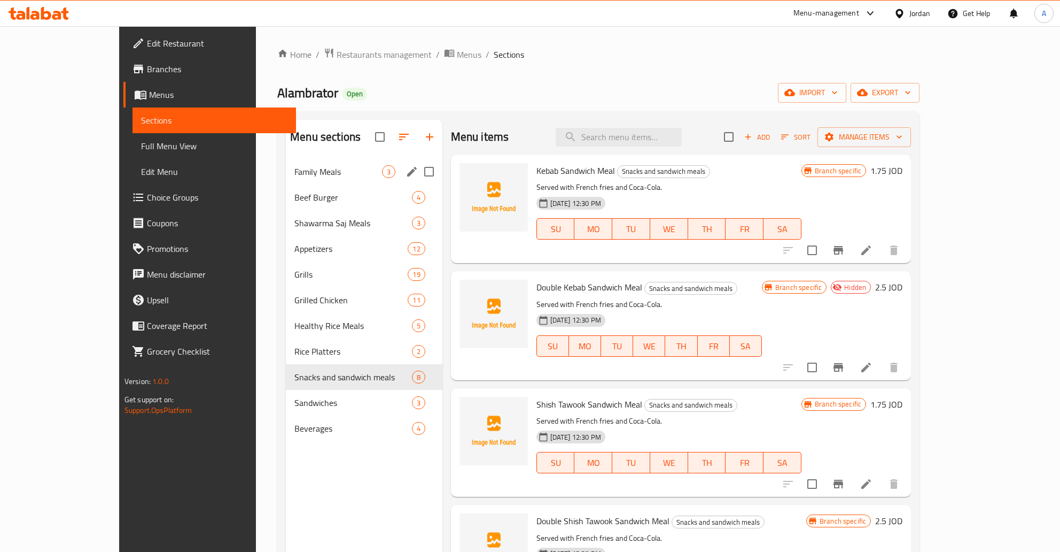
click at [286, 158] on nav "Family Meals 3 Beef Burger 4 Shawarma Saj Meals 3 Appetizers 12 Grills 19 Grill…" at bounding box center [364, 299] width 157 height 291
click at [286, 165] on div "Family Meals 3" at bounding box center [364, 172] width 157 height 26
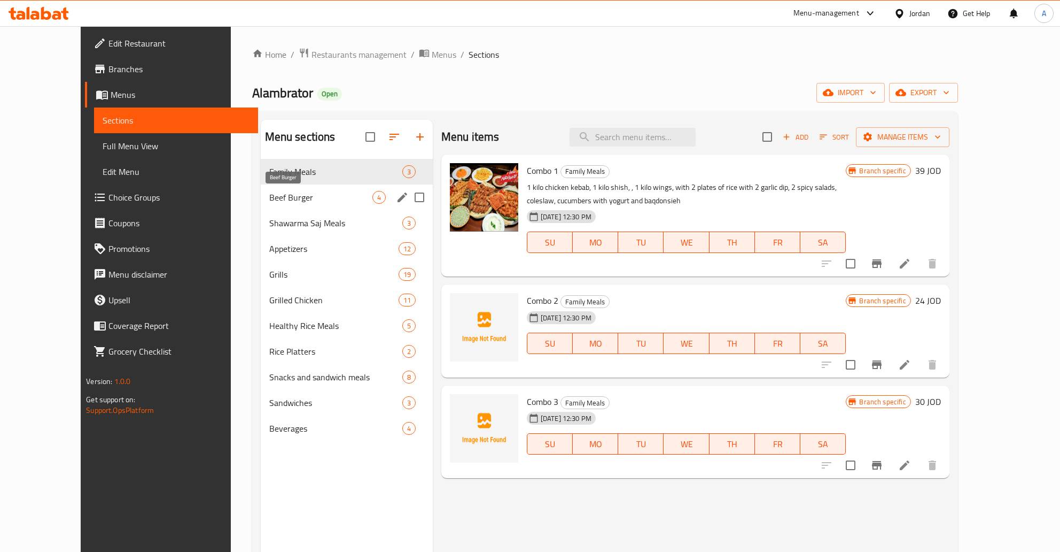
click at [281, 200] on span "Beef Burger" at bounding box center [320, 197] width 103 height 13
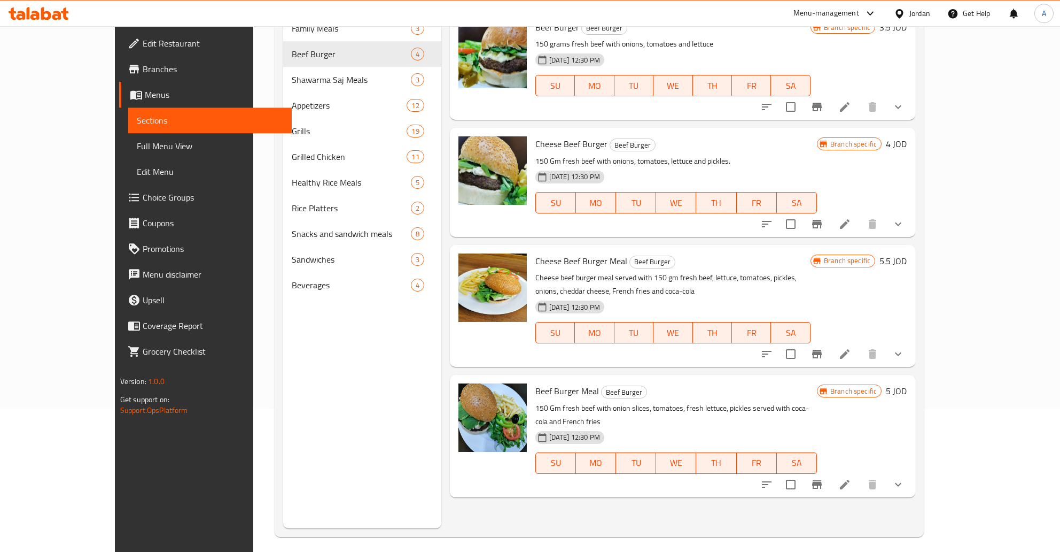
scroll to position [150, 0]
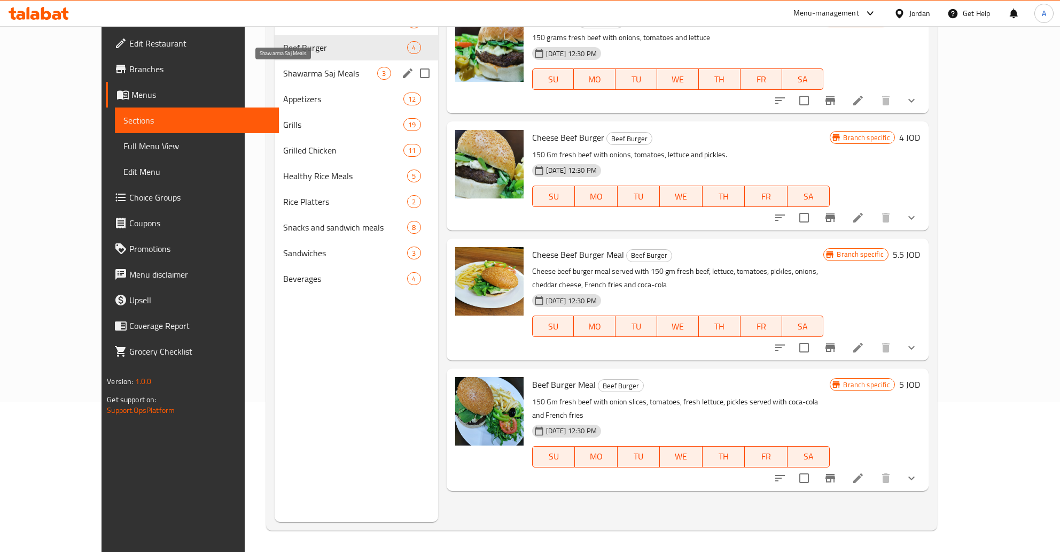
click at [283, 72] on span "Shawarma Saj Meals" at bounding box center [330, 73] width 95 height 13
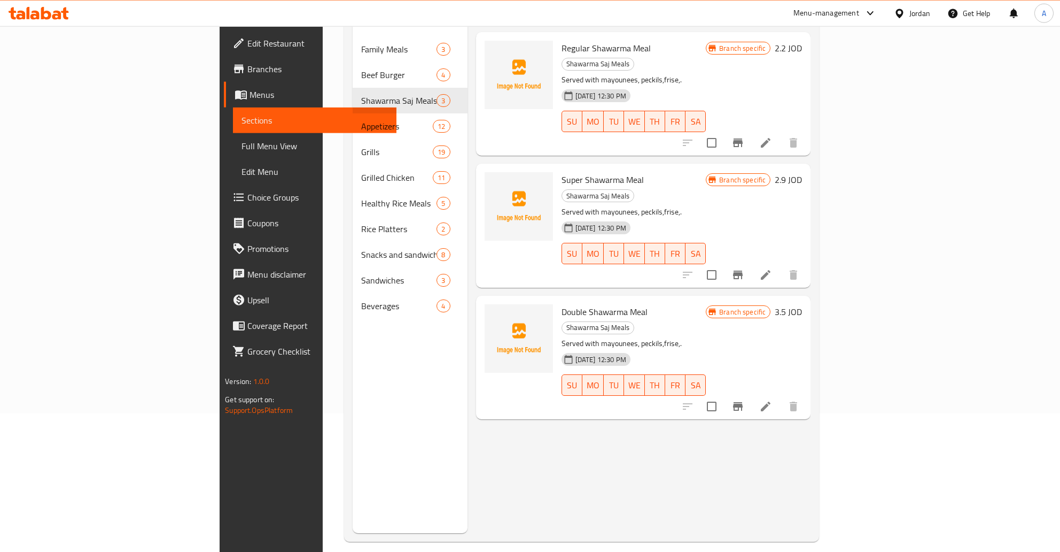
scroll to position [37, 0]
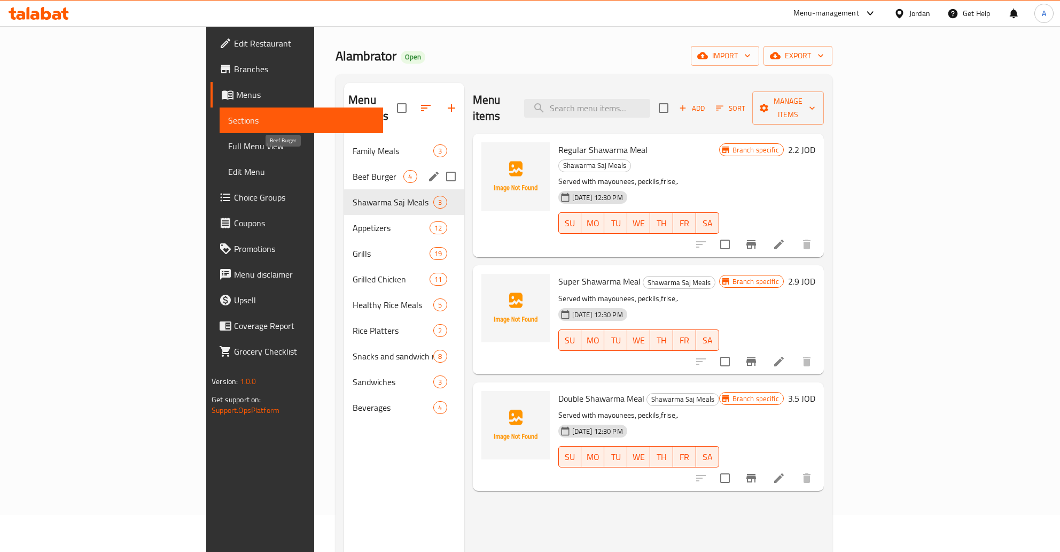
click at [353, 170] on span "Beef Burger" at bounding box center [378, 176] width 51 height 13
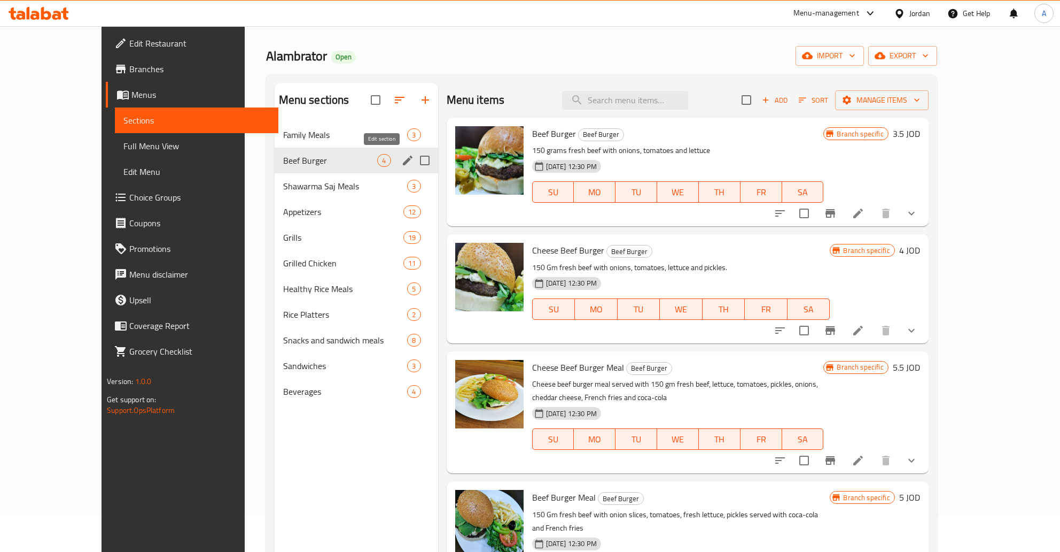
click at [401, 156] on icon "edit" at bounding box center [407, 160] width 13 height 13
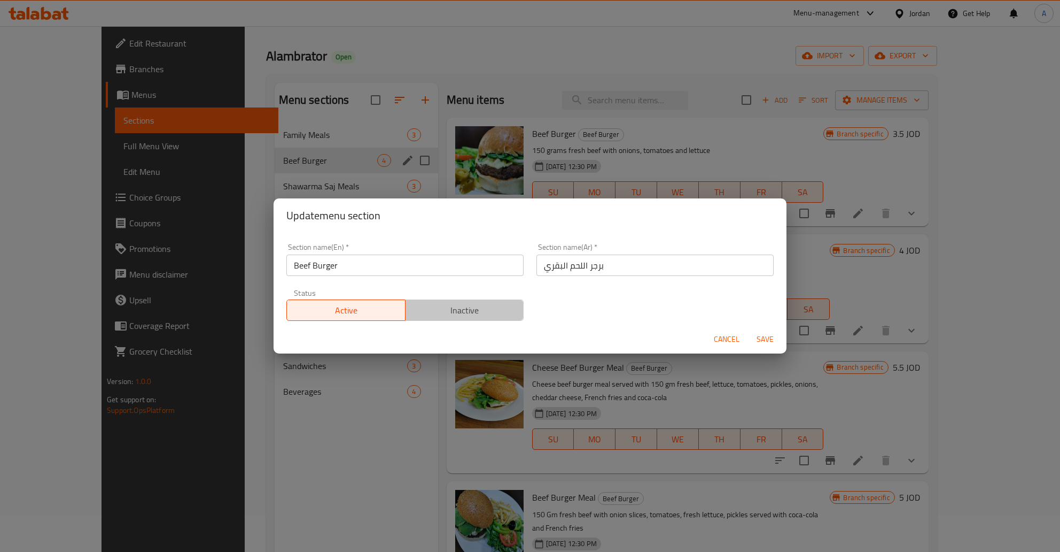
click at [450, 317] on span "Inactive" at bounding box center [465, 311] width 110 height 16
click at [763, 339] on span "Save" at bounding box center [766, 338] width 26 height 13
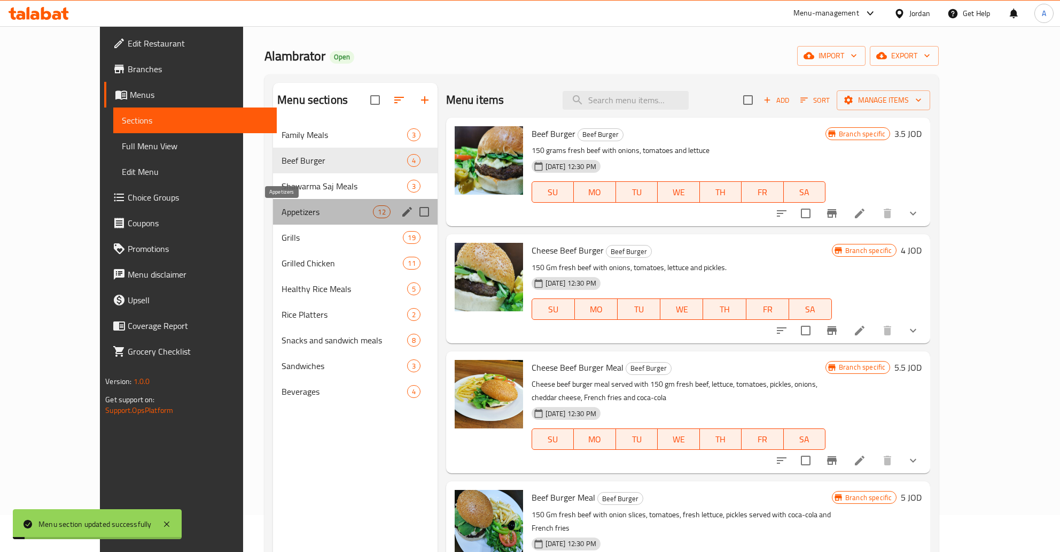
drag, startPoint x: 303, startPoint y: 207, endPoint x: 299, endPoint y: 200, distance: 8.6
click at [303, 206] on span "Appetizers" at bounding box center [327, 211] width 91 height 13
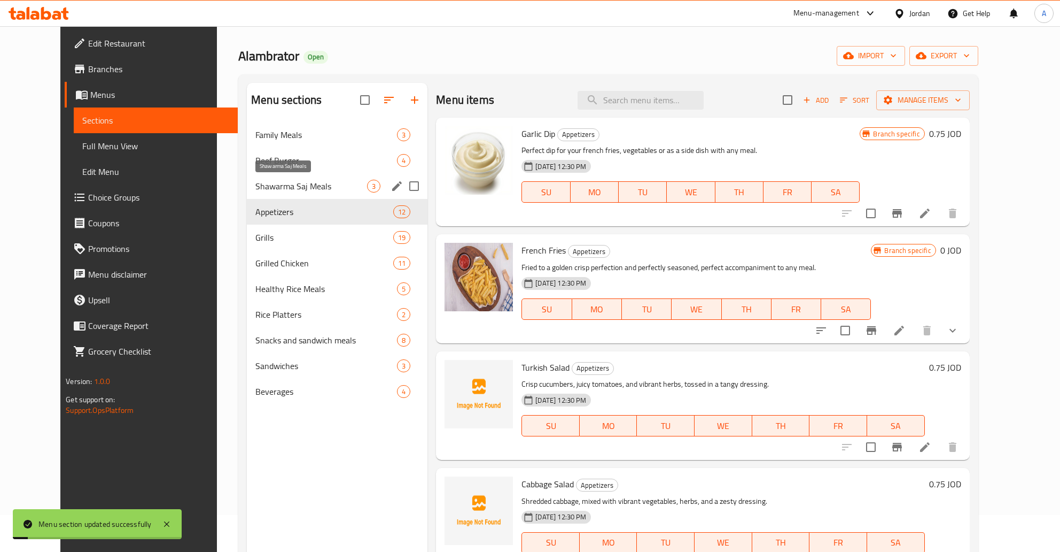
click at [293, 192] on span "Shawarma Saj Meals" at bounding box center [311, 186] width 112 height 13
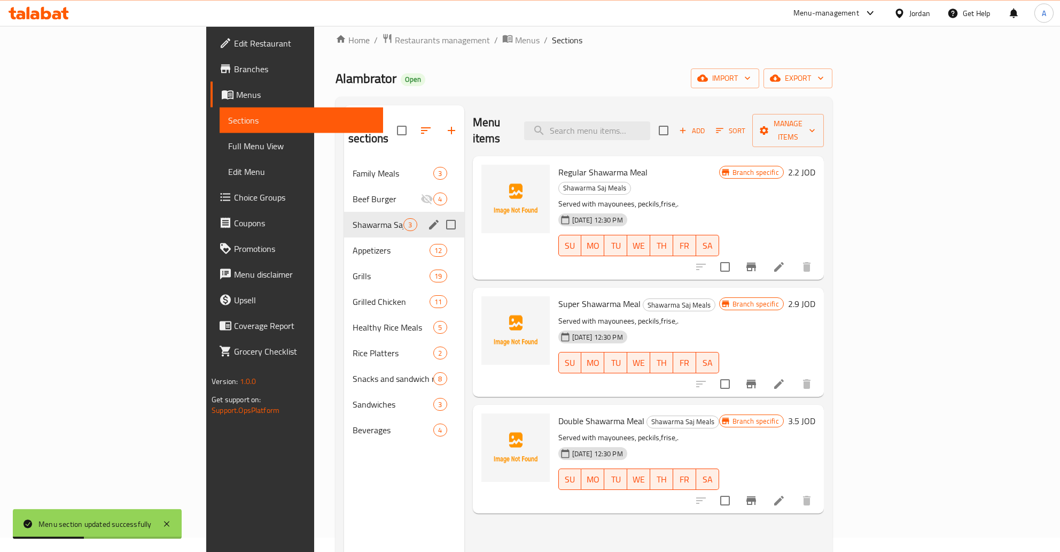
click at [359, 187] on div "Beef Burger 4" at bounding box center [404, 200] width 120 height 26
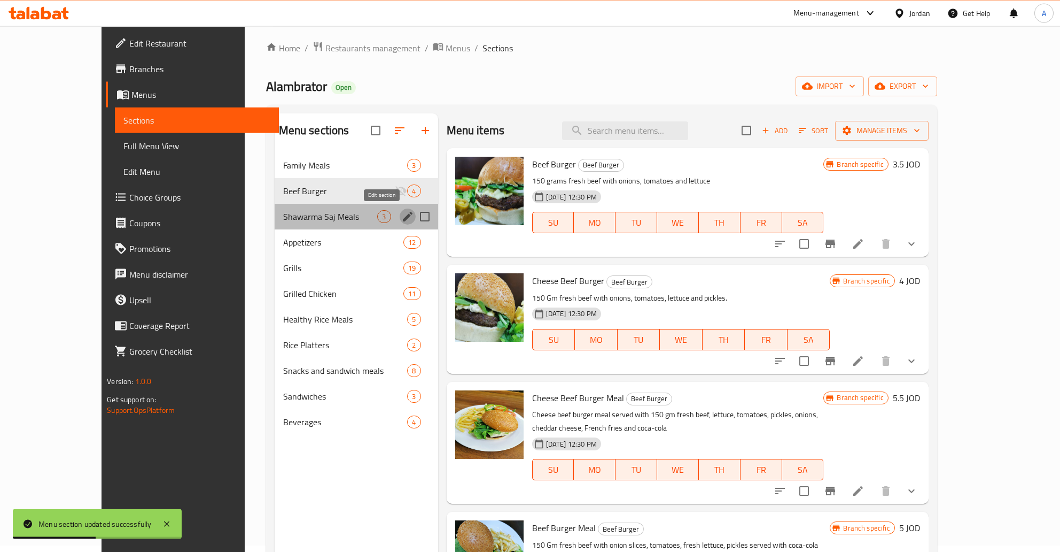
click at [401, 217] on icon "edit" at bounding box center [407, 216] width 13 height 13
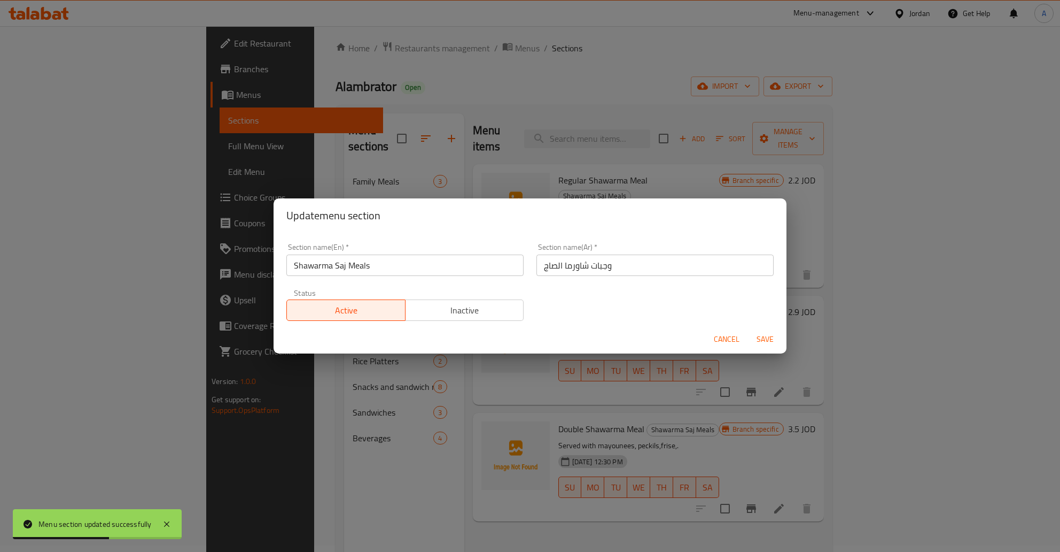
click at [458, 310] on span "Inactive" at bounding box center [465, 311] width 110 height 16
click at [758, 338] on span "Save" at bounding box center [766, 338] width 26 height 13
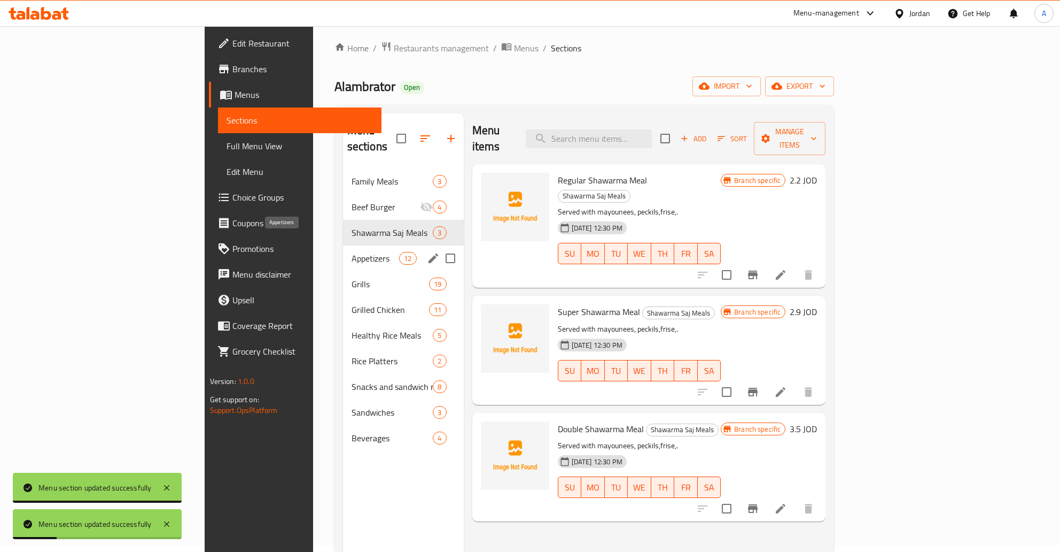
click at [352, 252] on span "Appetizers" at bounding box center [376, 258] width 48 height 13
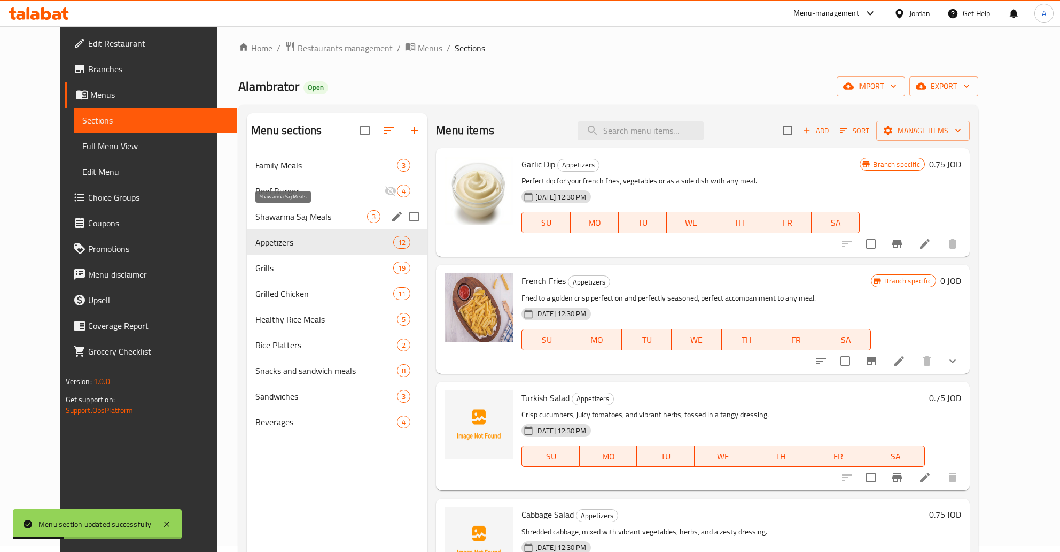
click at [291, 218] on span "Shawarma Saj Meals" at bounding box center [311, 216] width 112 height 13
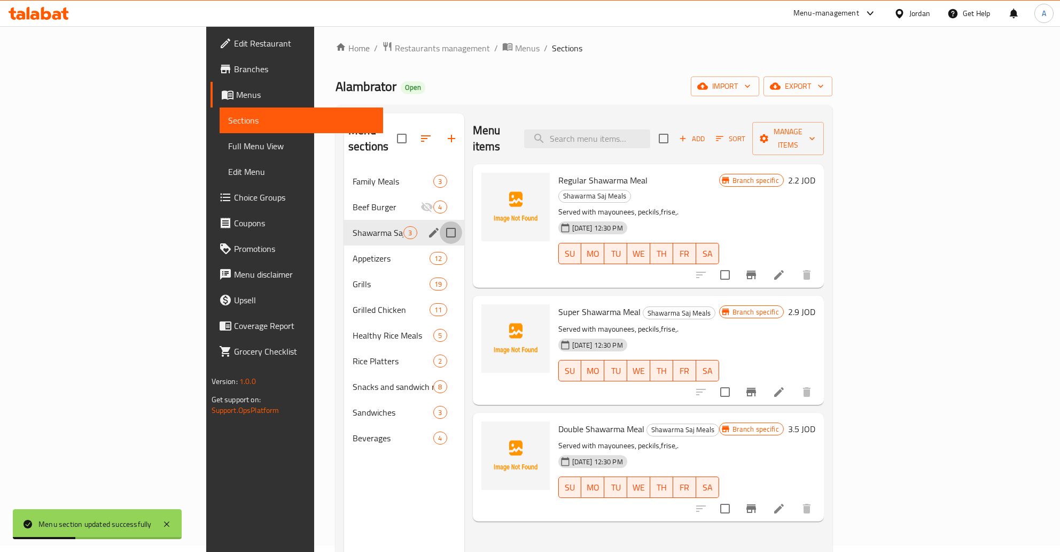
drag, startPoint x: 393, startPoint y: 215, endPoint x: 387, endPoint y: 215, distance: 5.9
click at [440, 221] on input "Menu sections" at bounding box center [451, 232] width 22 height 22
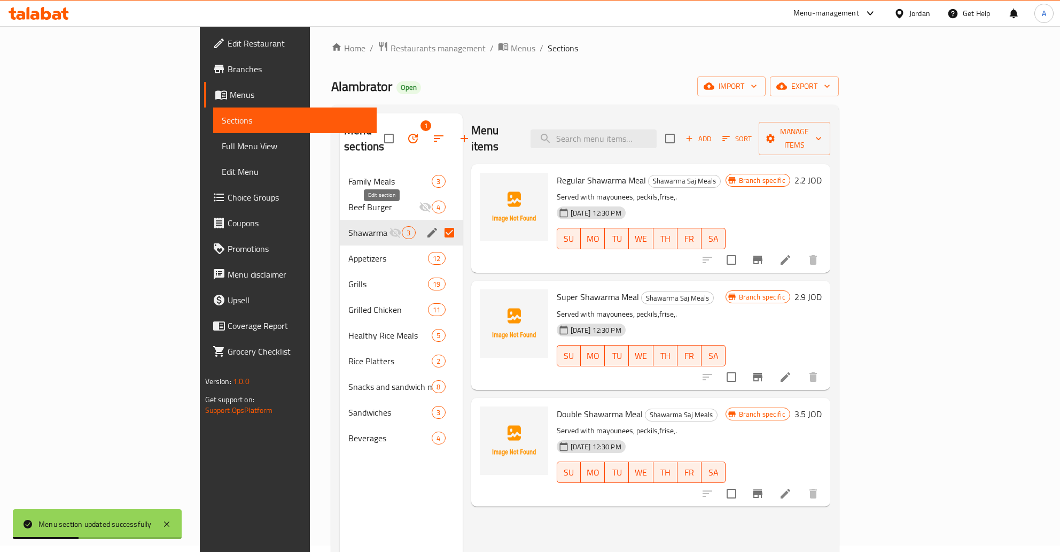
click at [426, 226] on icon "edit" at bounding box center [432, 232] width 13 height 13
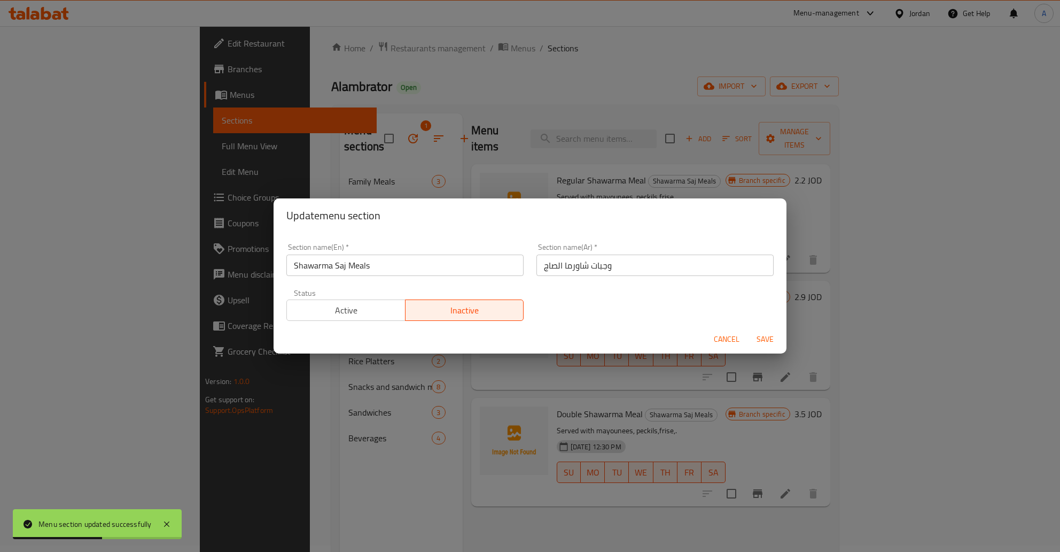
click at [723, 338] on span "Cancel" at bounding box center [727, 338] width 26 height 13
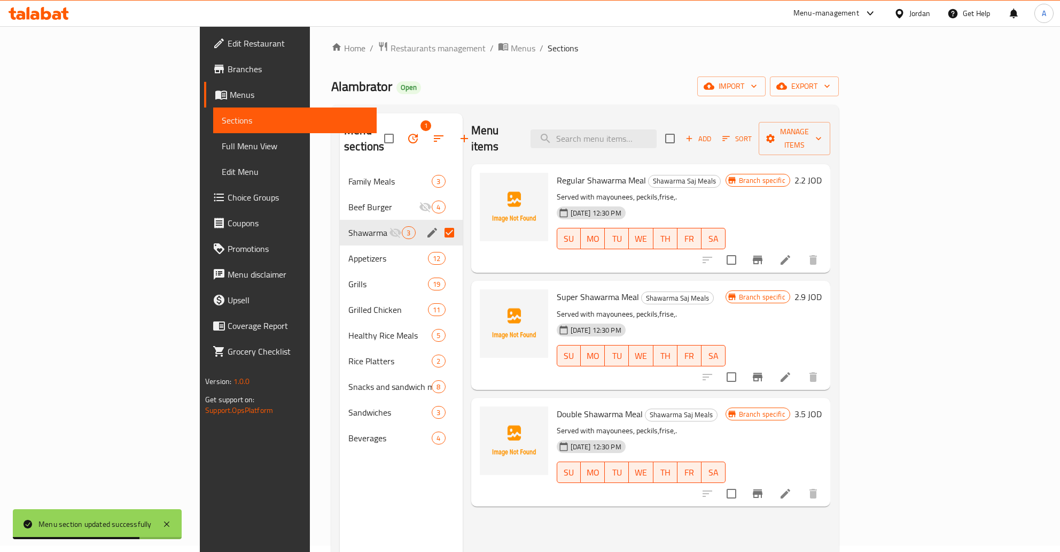
click at [438, 221] on input "Menu sections" at bounding box center [449, 232] width 22 height 22
checkbox input "false"
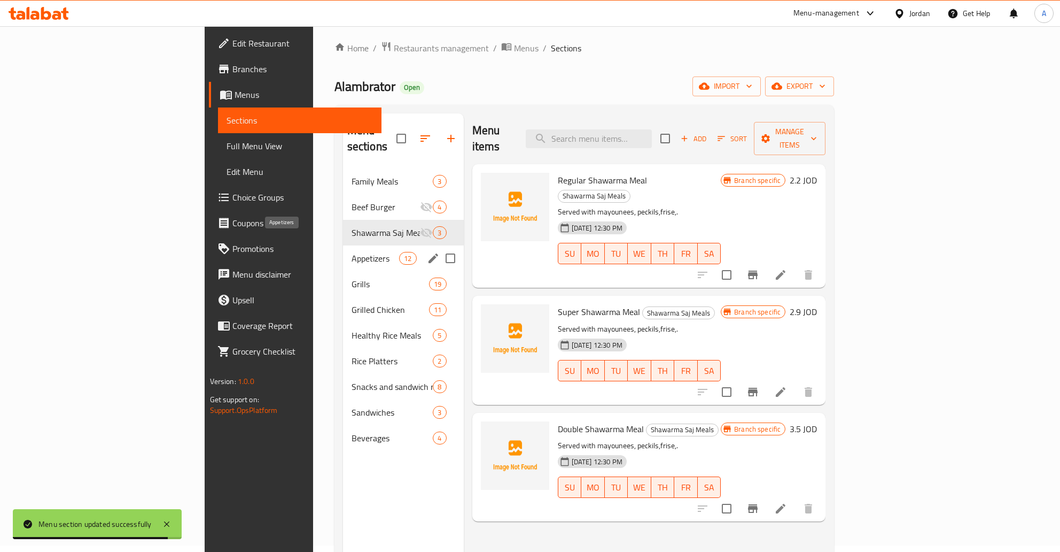
click at [352, 252] on span "Appetizers" at bounding box center [376, 258] width 48 height 13
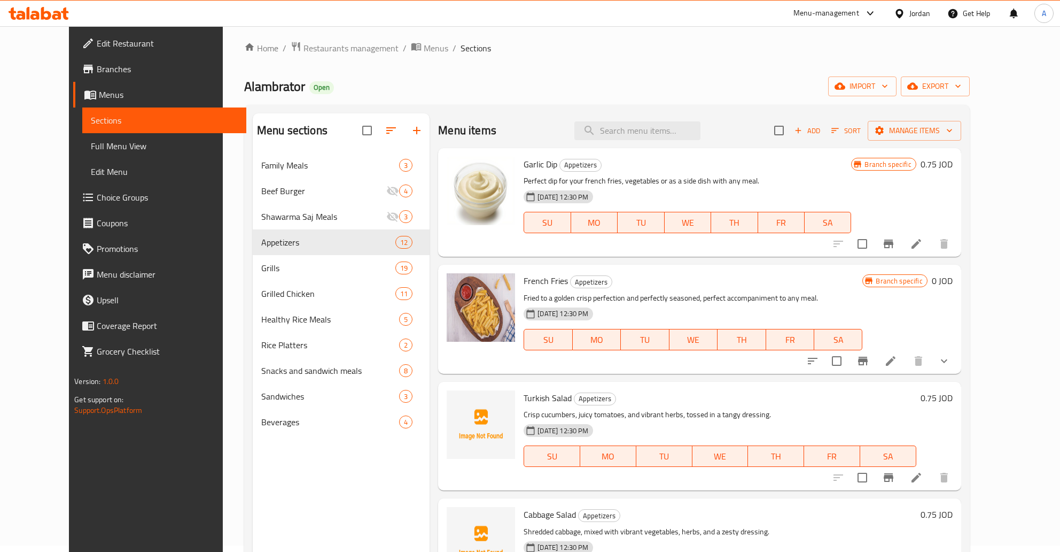
click at [895, 244] on icon "Branch-specific-item" at bounding box center [888, 243] width 13 height 13
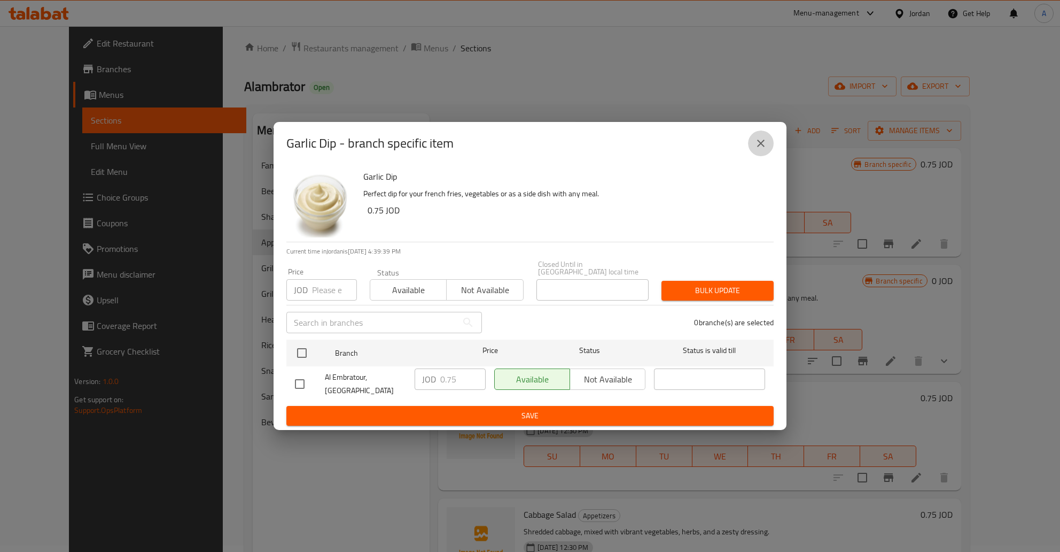
click at [764, 150] on icon "close" at bounding box center [761, 143] width 13 height 13
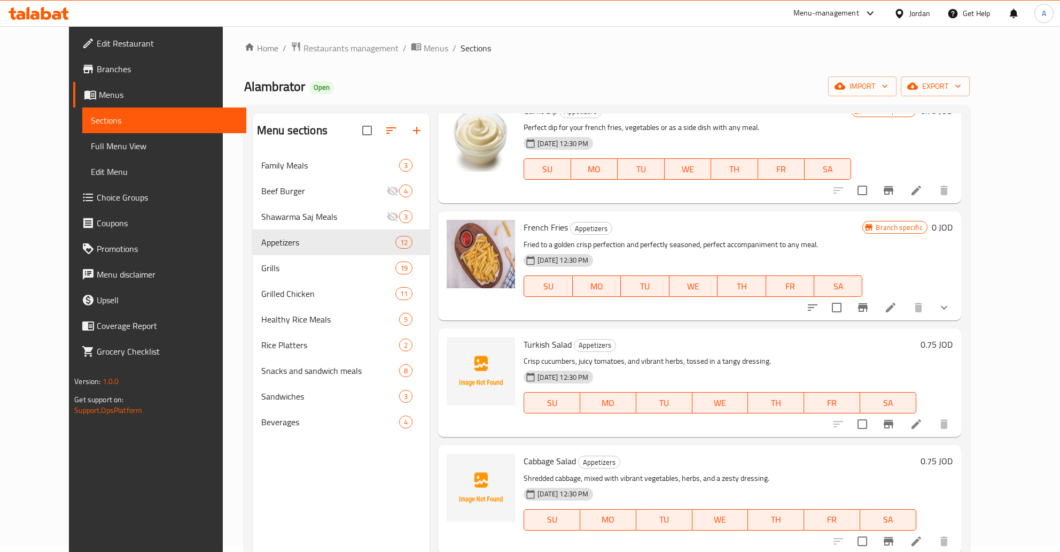
scroll to position [86, 0]
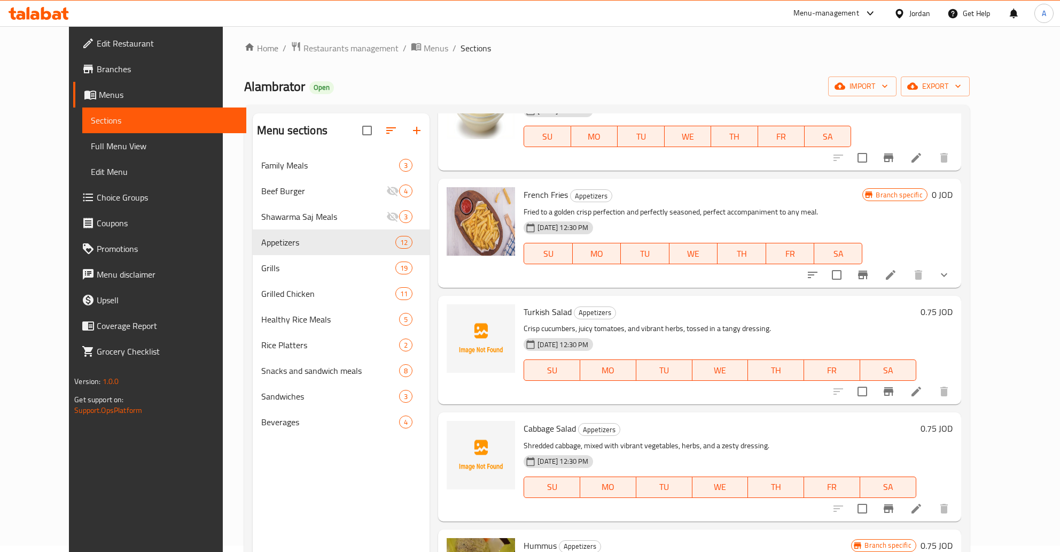
click at [868, 274] on icon "Branch-specific-item" at bounding box center [863, 274] width 10 height 9
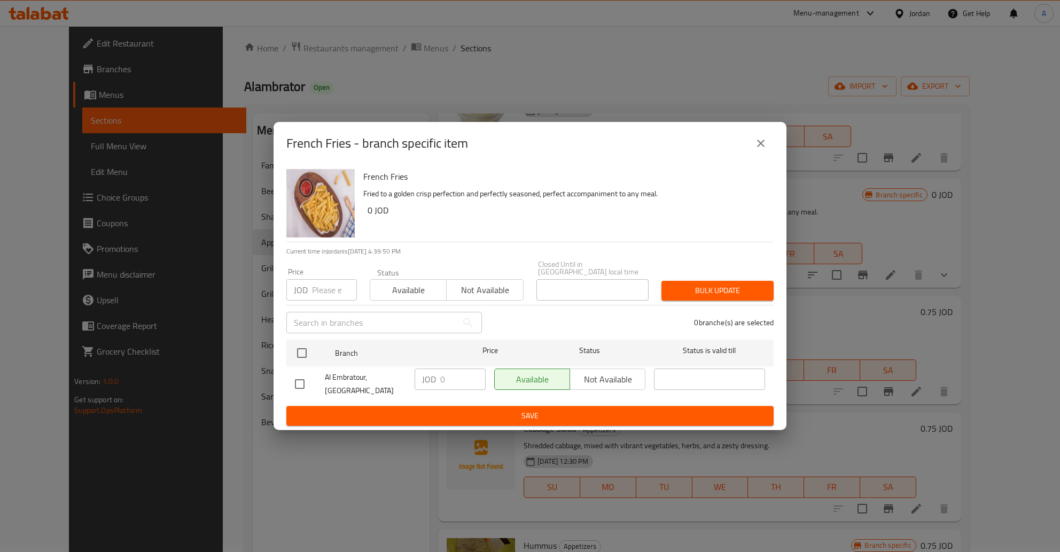
click at [755, 149] on button "close" at bounding box center [761, 143] width 26 height 26
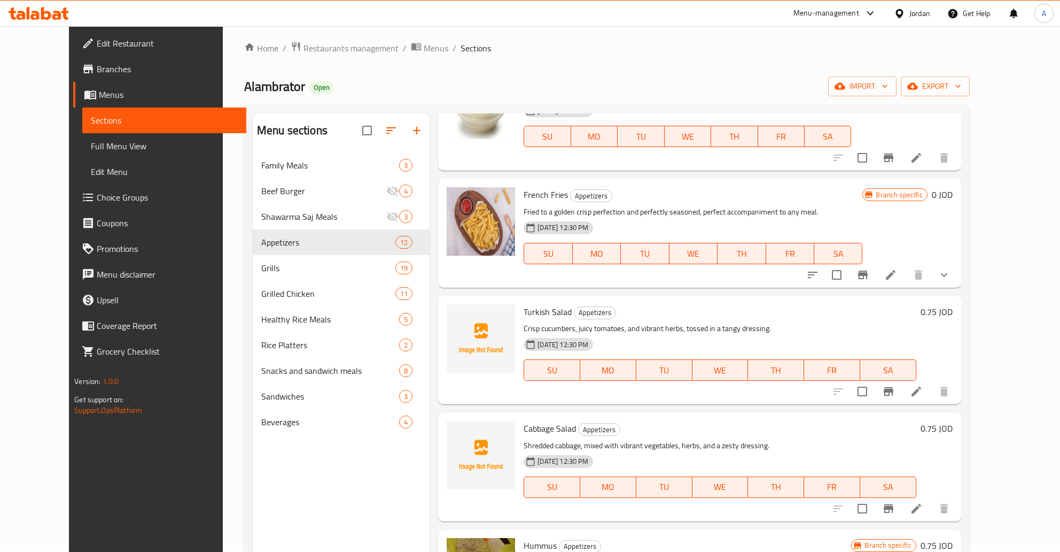
click at [265, 158] on div "Family Meals 3" at bounding box center [341, 165] width 177 height 26
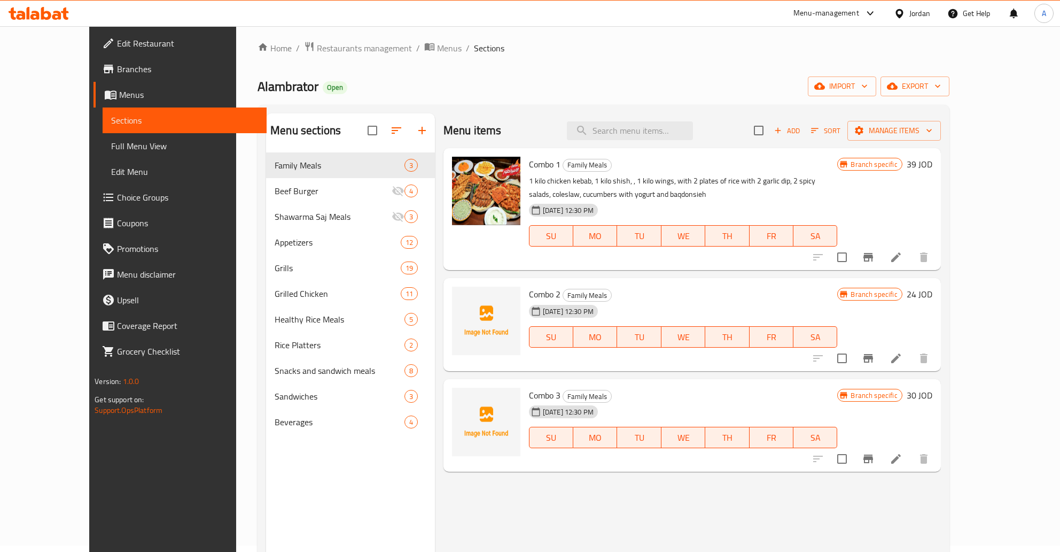
click at [932, 242] on div "Branch specific 39 JOD" at bounding box center [885, 209] width 95 height 105
click at [875, 251] on icon "Branch-specific-item" at bounding box center [868, 257] width 13 height 13
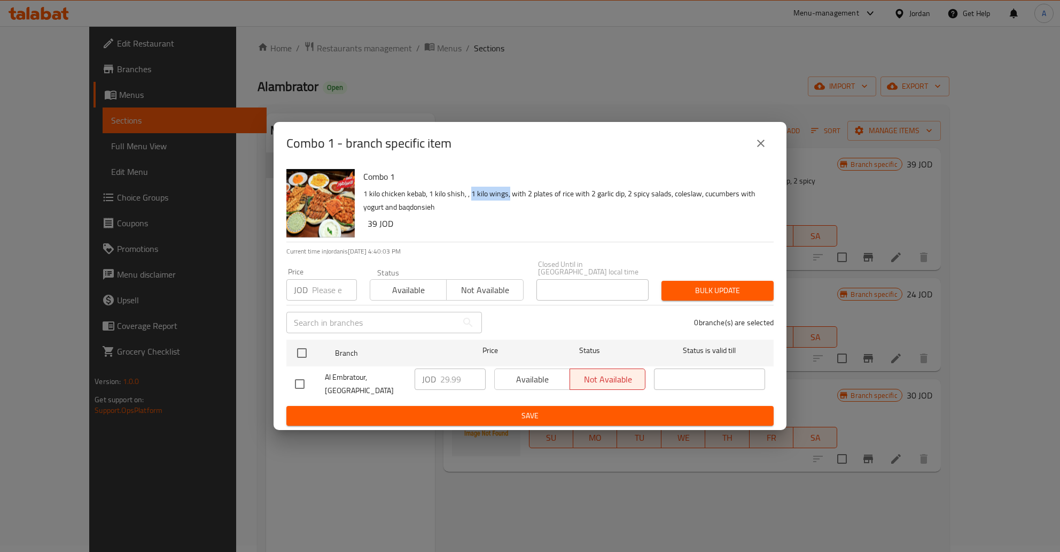
drag, startPoint x: 471, startPoint y: 204, endPoint x: 509, endPoint y: 197, distance: 38.1
click at [509, 197] on p "1 kilo chicken kebab, 1 kilo shish, , 1 kilo wings, with 2 plates of rice with …" at bounding box center [564, 200] width 402 height 27
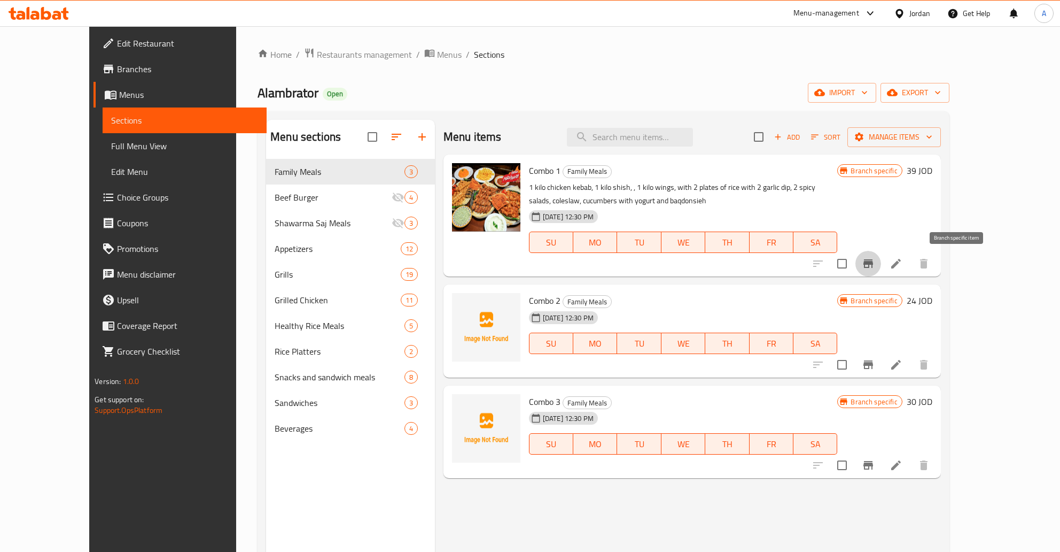
click at [881, 262] on button "Branch-specific-item" at bounding box center [869, 264] width 26 height 26
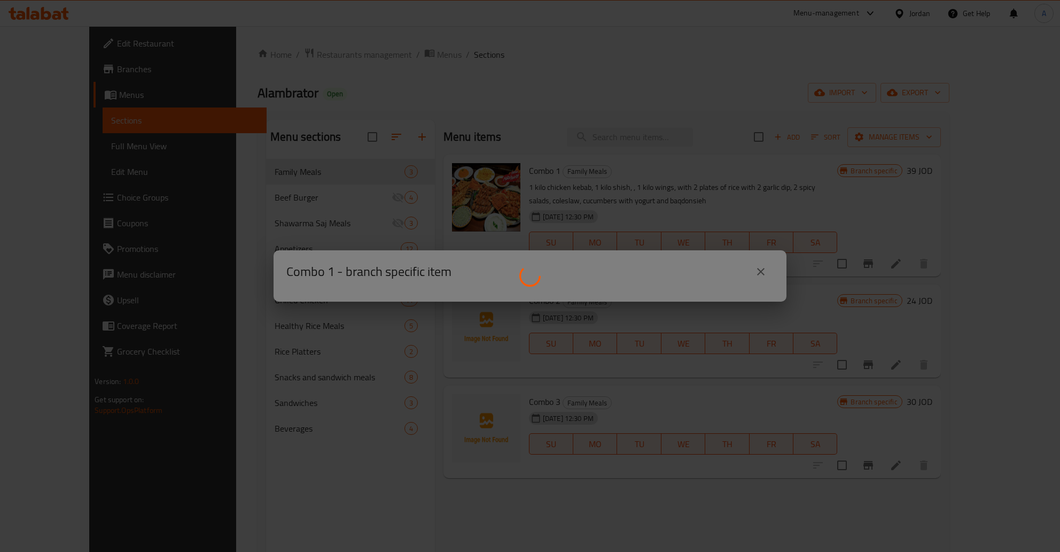
click at [763, 264] on div at bounding box center [530, 276] width 1060 height 552
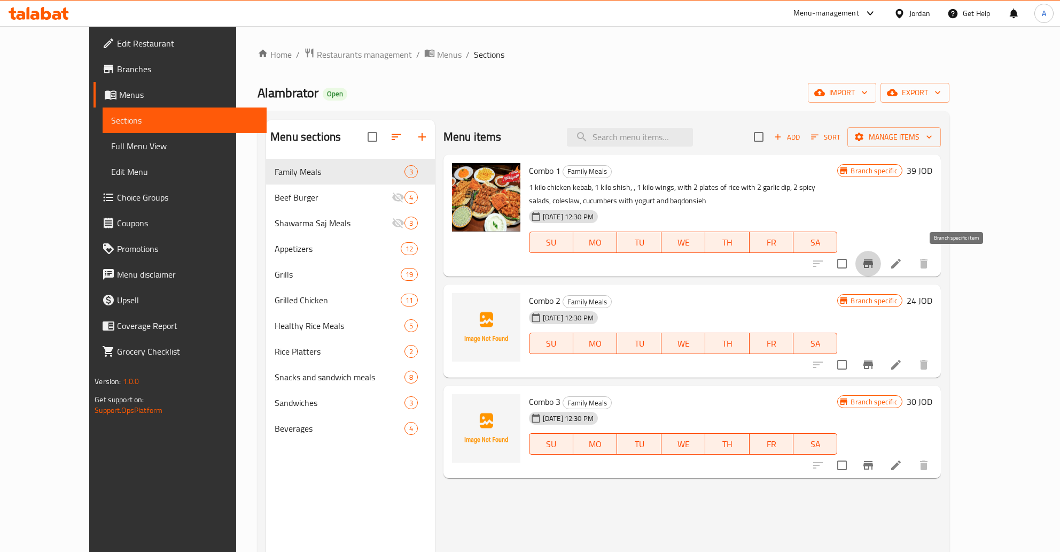
click at [875, 267] on icon "Branch-specific-item" at bounding box center [868, 263] width 13 height 13
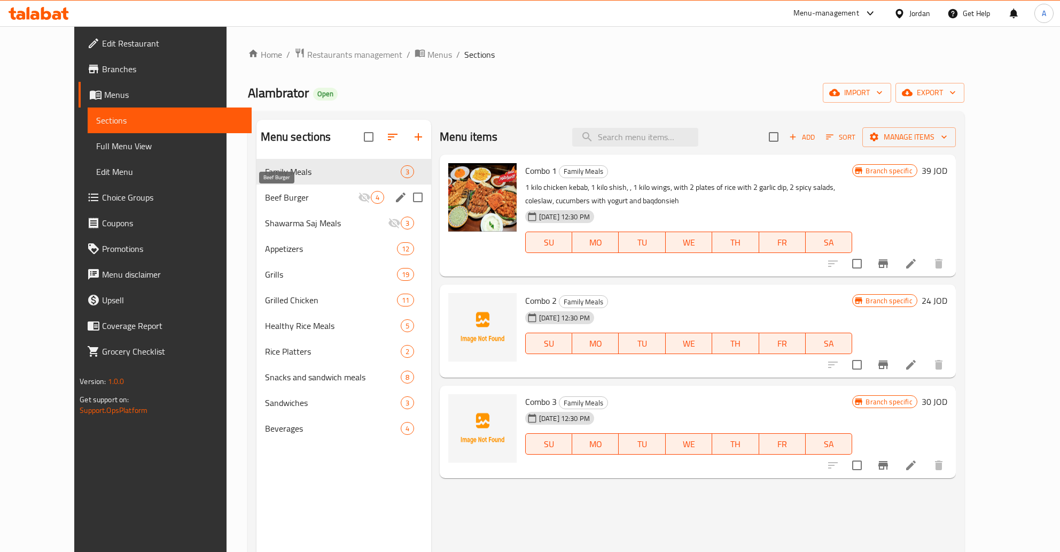
click at [311, 200] on span "Beef Burger" at bounding box center [311, 197] width 93 height 13
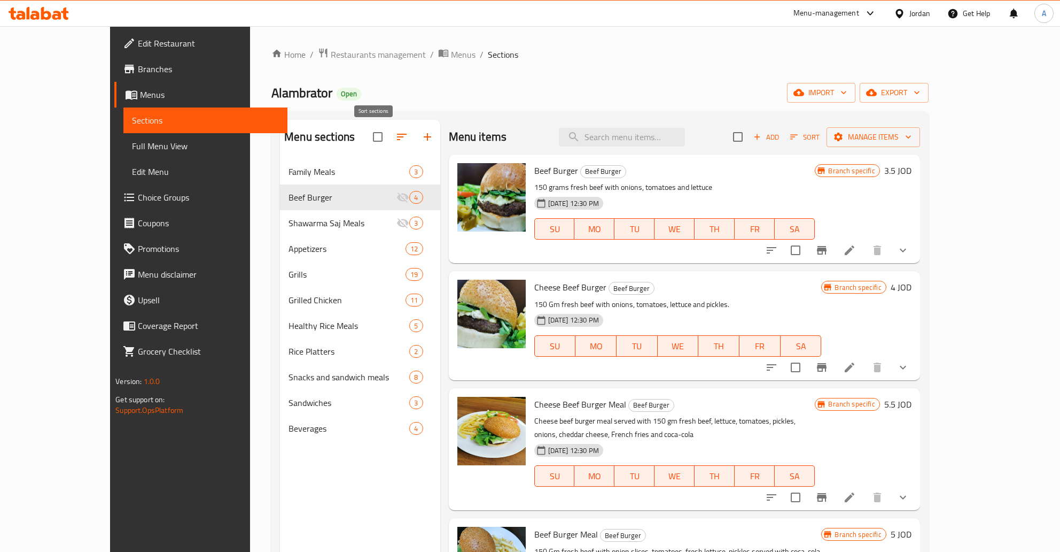
click at [396, 135] on icon "button" at bounding box center [402, 136] width 13 height 13
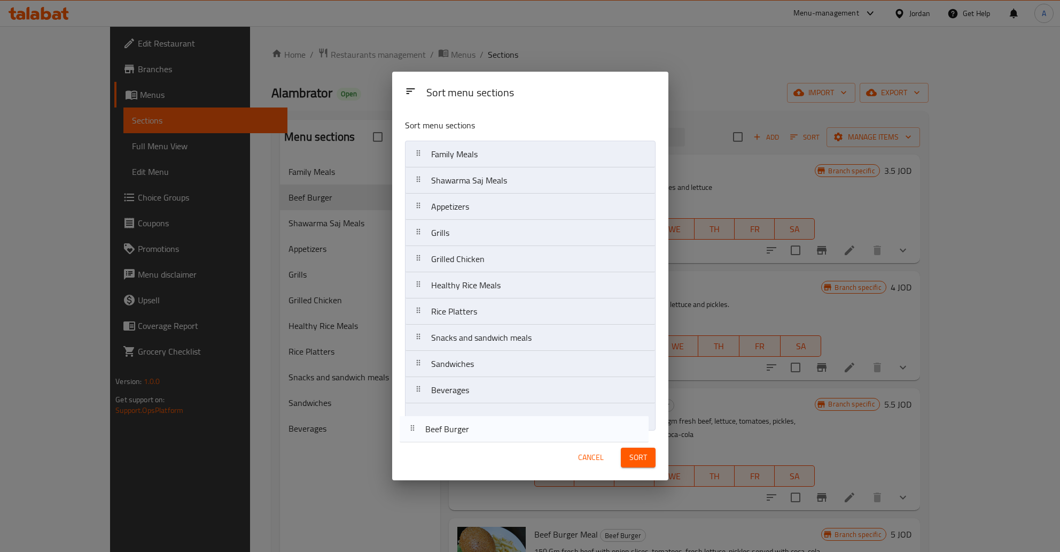
drag, startPoint x: 415, startPoint y: 184, endPoint x: 410, endPoint y: 415, distance: 230.9
click at [409, 437] on div "Sort menu sections Sort menu sections Family Meals Beef Burger Shawarma Saj Mea…" at bounding box center [530, 276] width 276 height 408
drag, startPoint x: 416, startPoint y: 181, endPoint x: 410, endPoint y: 431, distance: 250.7
click at [410, 431] on div "Sort menu sections Family Meals Shawarma Saj Meals Appetizers Grills Grilled Ch…" at bounding box center [530, 272] width 276 height 324
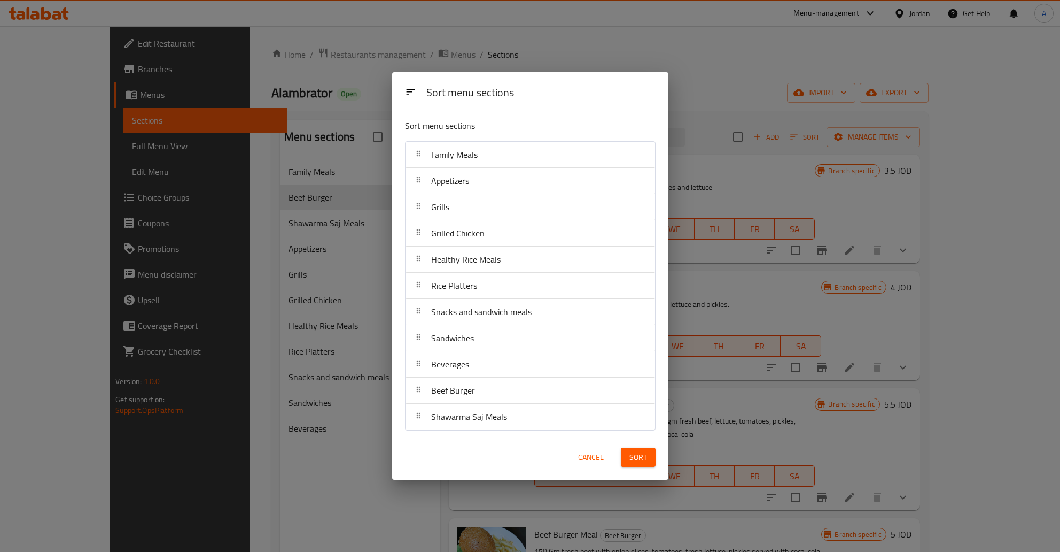
click at [454, 183] on span "Appetizers" at bounding box center [450, 181] width 38 height 16
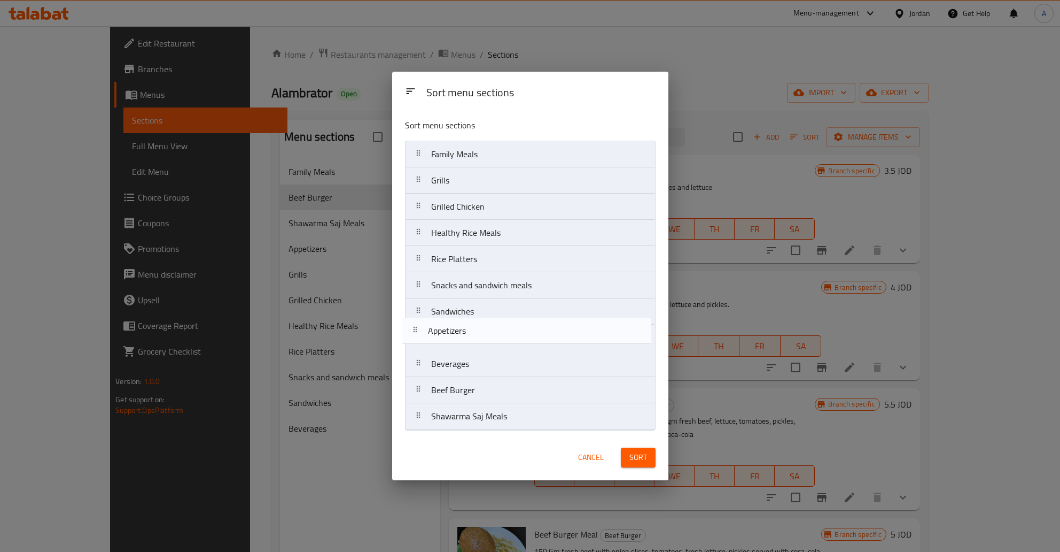
drag, startPoint x: 418, startPoint y: 182, endPoint x: 419, endPoint y: 344, distance: 162.5
click at [419, 344] on nav "Family Meals Appetizers Grills Grilled Chicken Healthy Rice Meals Rice Platters…" at bounding box center [530, 285] width 251 height 289
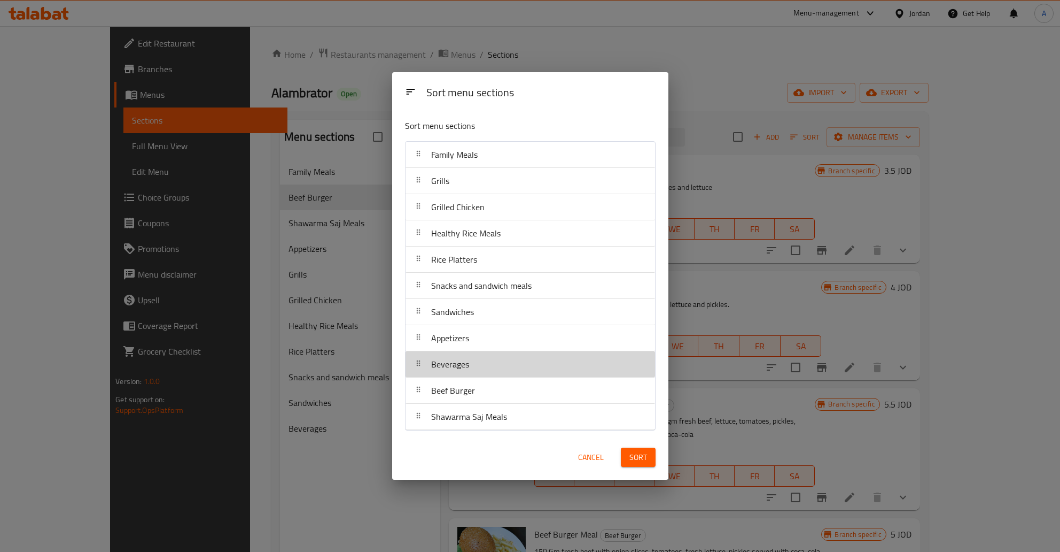
click at [419, 369] on div at bounding box center [418, 363] width 17 height 21
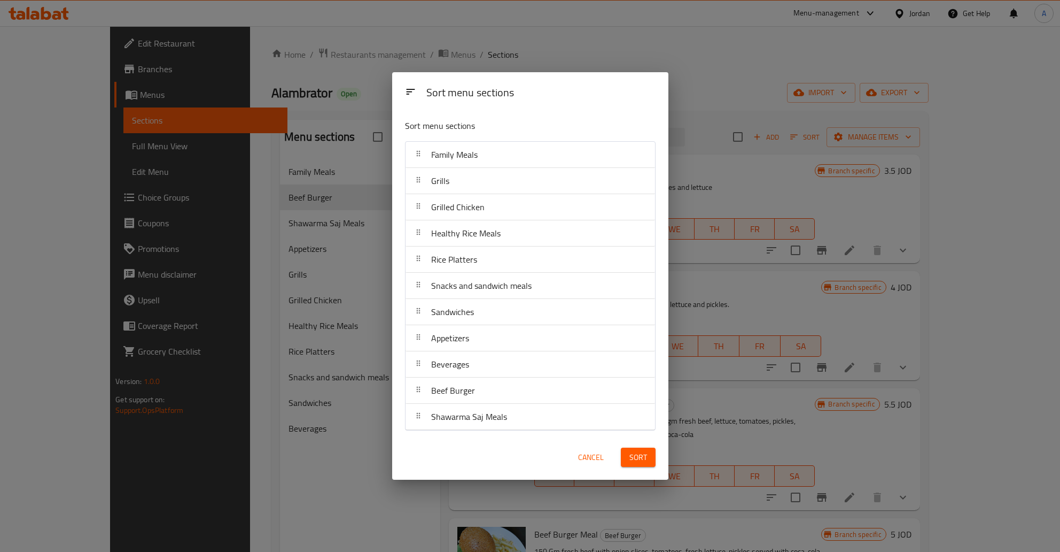
click at [456, 310] on span "Sandwiches" at bounding box center [452, 312] width 43 height 16
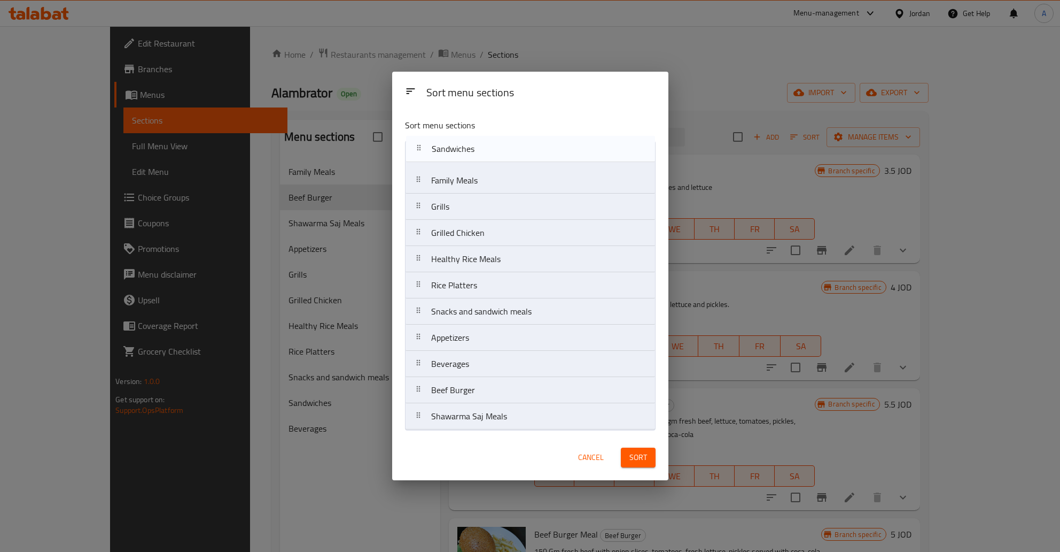
drag, startPoint x: 417, startPoint y: 312, endPoint x: 417, endPoint y: 145, distance: 166.2
click at [417, 145] on nav "Family Meals Grills Grilled Chicken Healthy Rice Meals Rice Platters Snacks and…" at bounding box center [530, 285] width 251 height 289
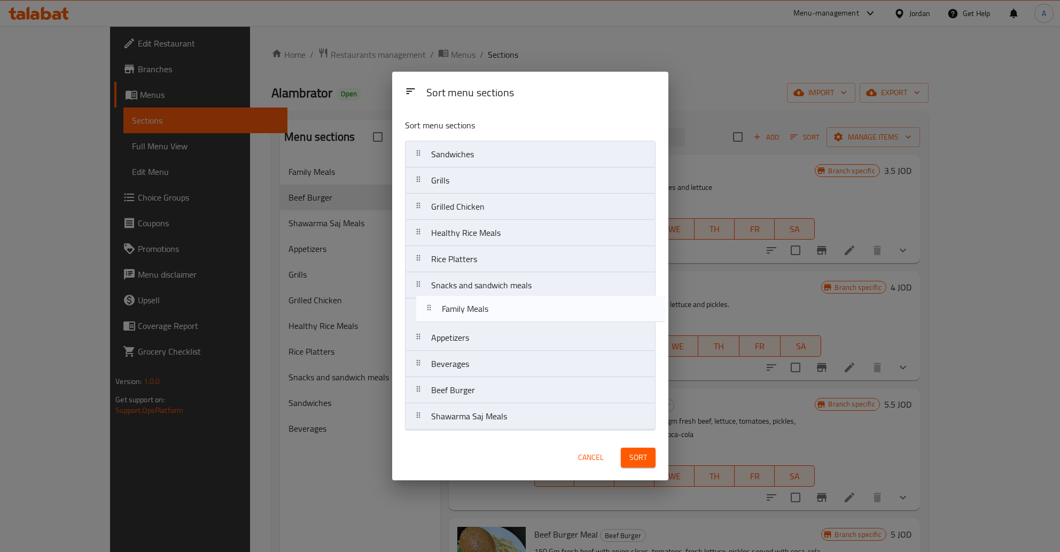
drag, startPoint x: 436, startPoint y: 183, endPoint x: 448, endPoint y: 313, distance: 130.9
click at [448, 313] on nav "Sandwiches Family Meals Grills Grilled Chicken Healthy Rice Meals Rice Platters…" at bounding box center [530, 285] width 251 height 289
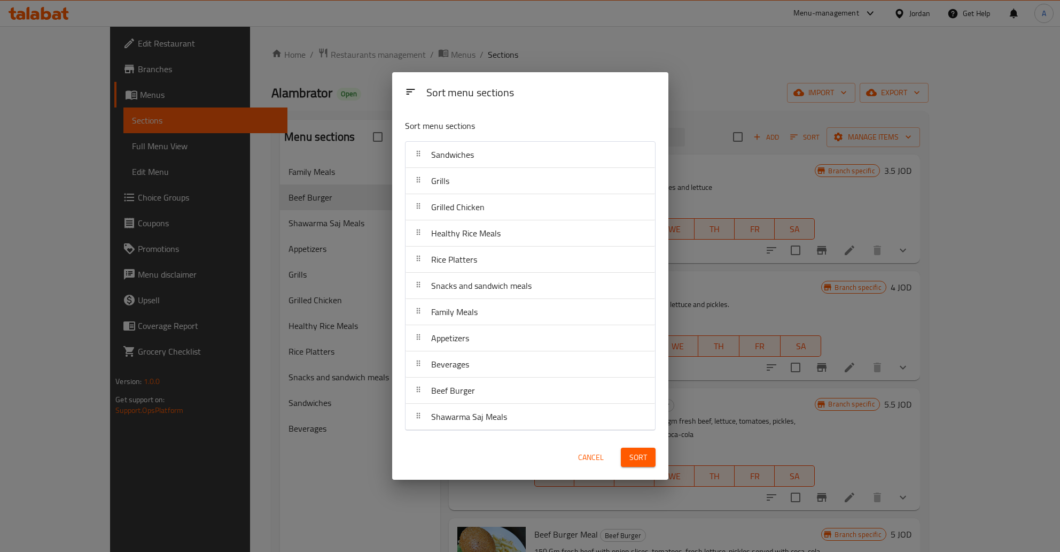
click at [468, 288] on span "Snacks and sandwich meals" at bounding box center [481, 285] width 100 height 16
click at [637, 456] on span "Sort" at bounding box center [639, 457] width 18 height 13
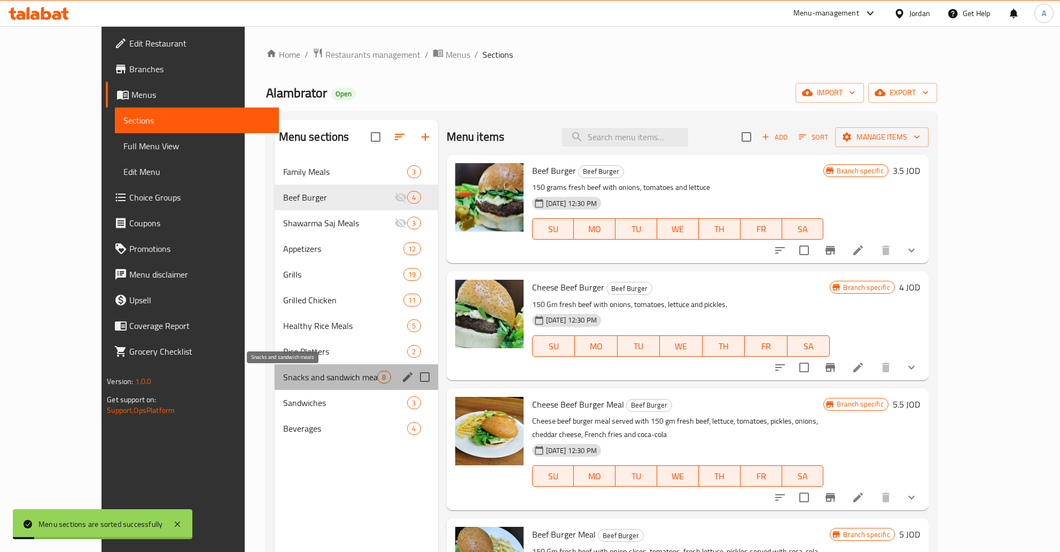
click at [283, 371] on span "Snacks and sandwich meals" at bounding box center [330, 376] width 95 height 13
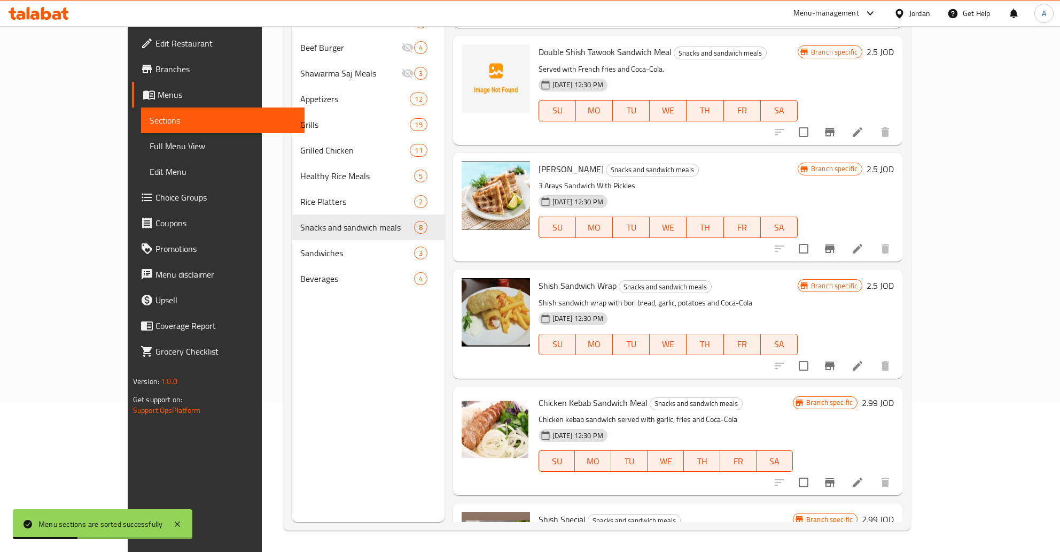
scroll to position [237, 0]
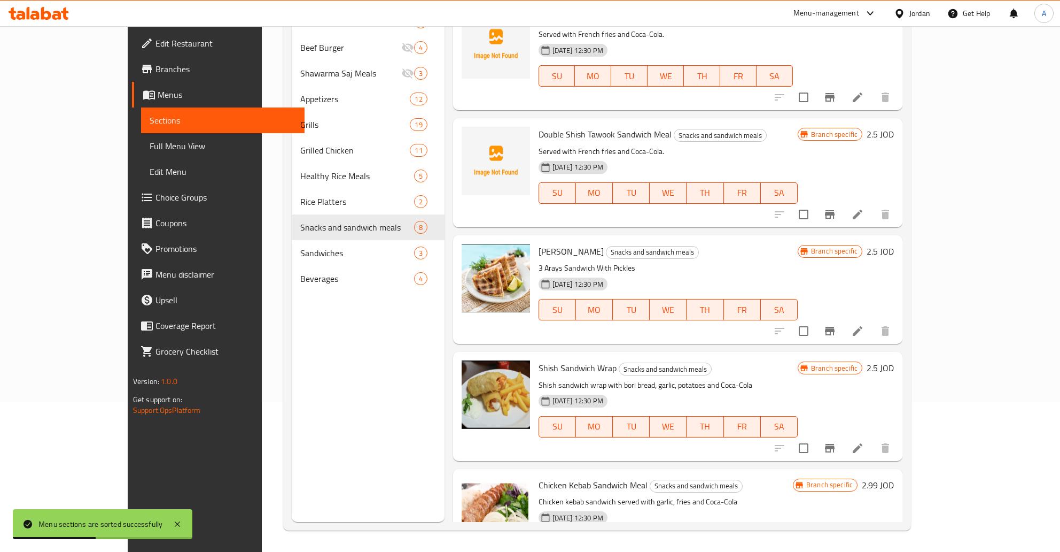
click at [898, 326] on div at bounding box center [832, 331] width 131 height 26
click at [835, 328] on icon "Branch-specific-item" at bounding box center [830, 331] width 10 height 9
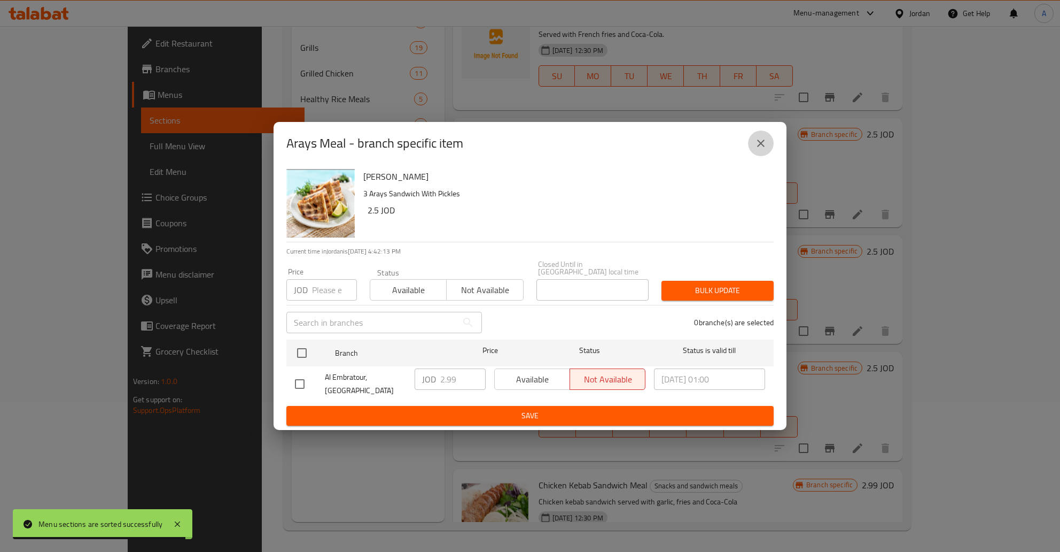
click at [757, 150] on icon "close" at bounding box center [761, 143] width 13 height 13
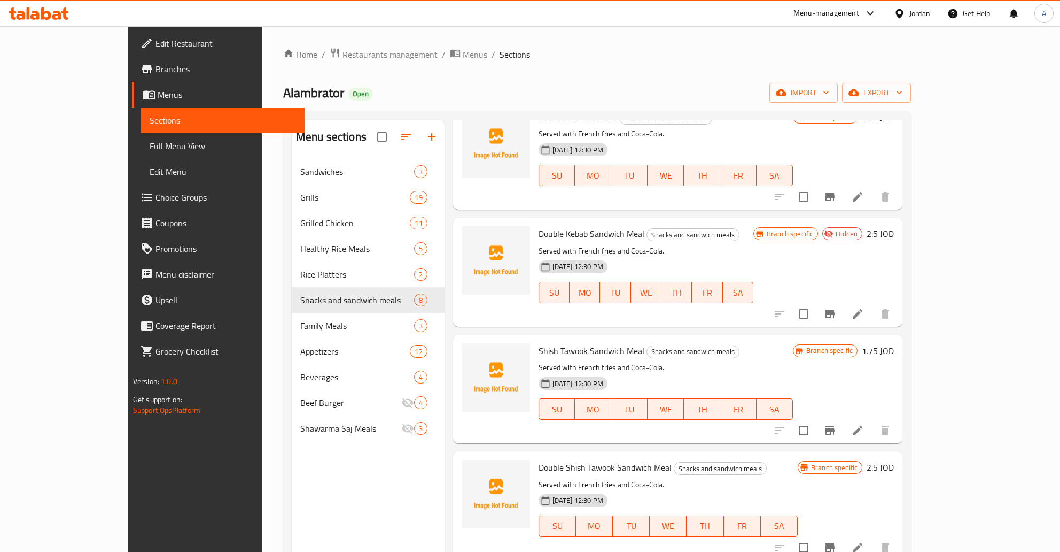
scroll to position [86, 0]
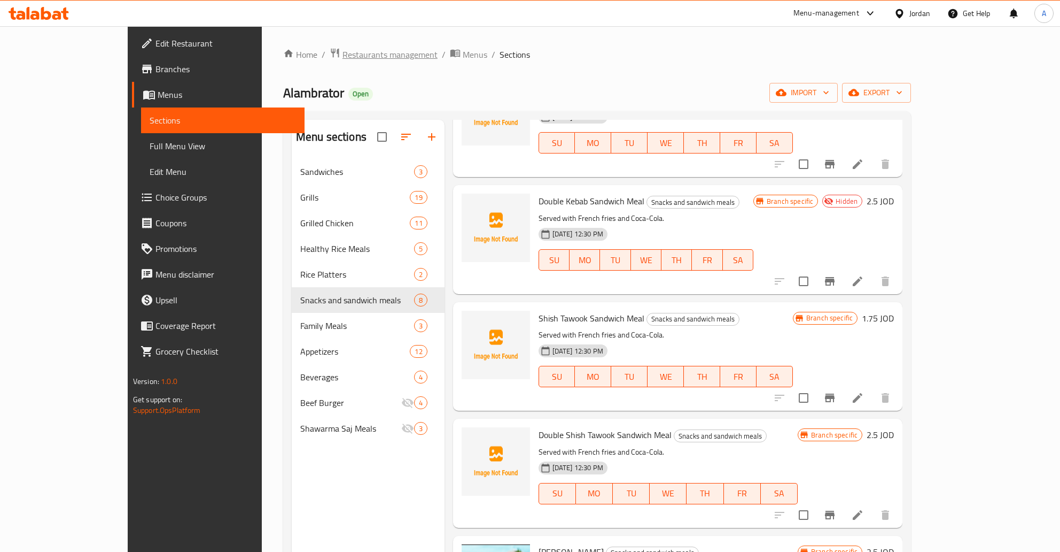
click at [343, 55] on span "Restaurants management" at bounding box center [390, 54] width 95 height 13
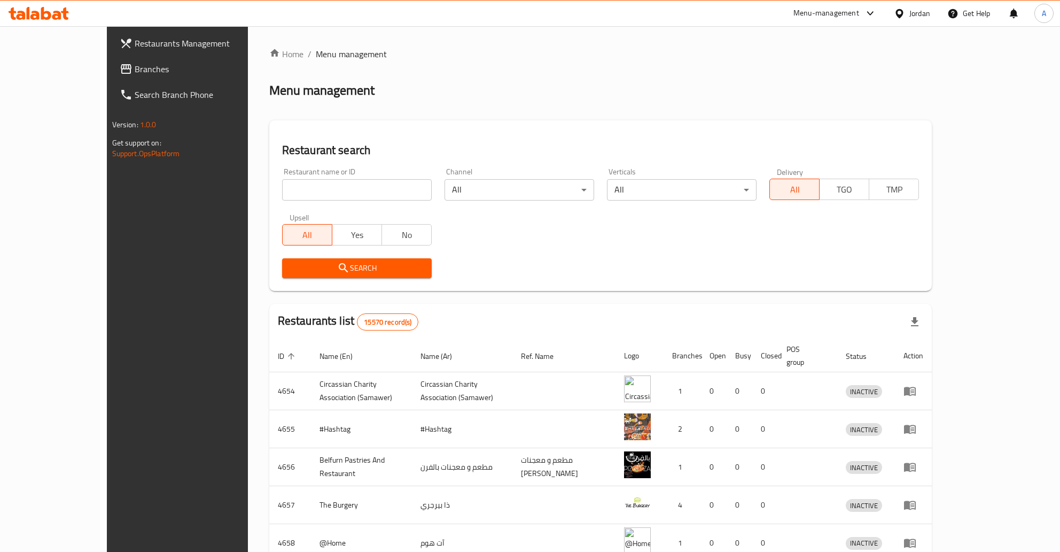
click at [298, 192] on input "search" at bounding box center [357, 189] width 150 height 21
type input "داماس"
click button "Search" at bounding box center [357, 268] width 150 height 20
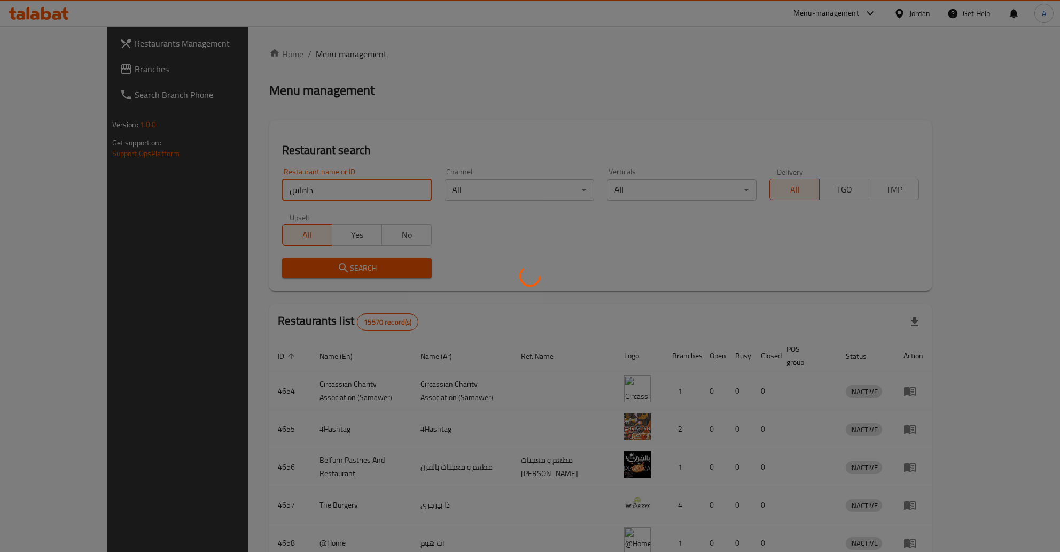
click button "Search" at bounding box center [357, 268] width 150 height 20
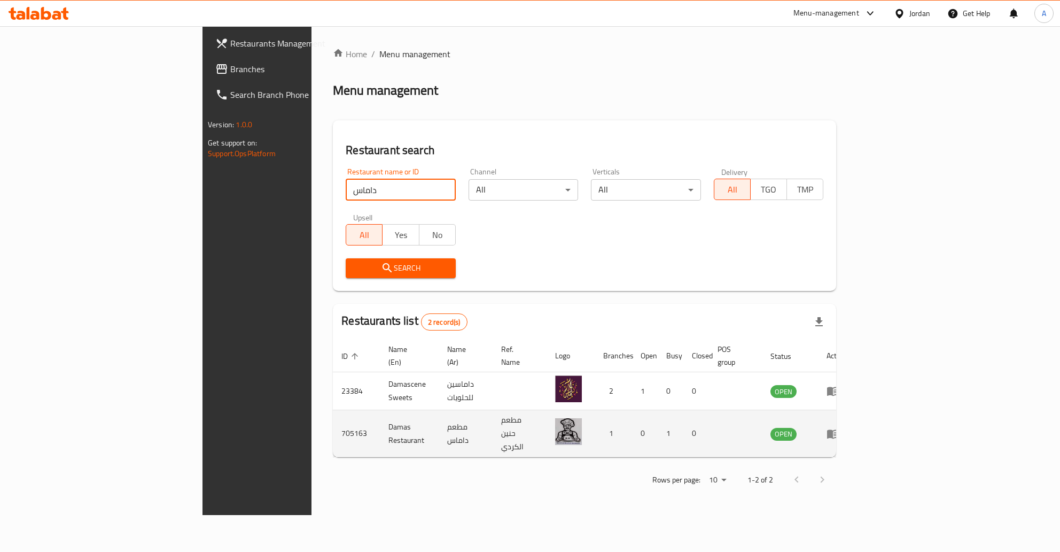
click at [855, 417] on td "enhanced table" at bounding box center [836, 433] width 37 height 47
click at [838, 432] on icon "enhanced table" at bounding box center [836, 434] width 4 height 4
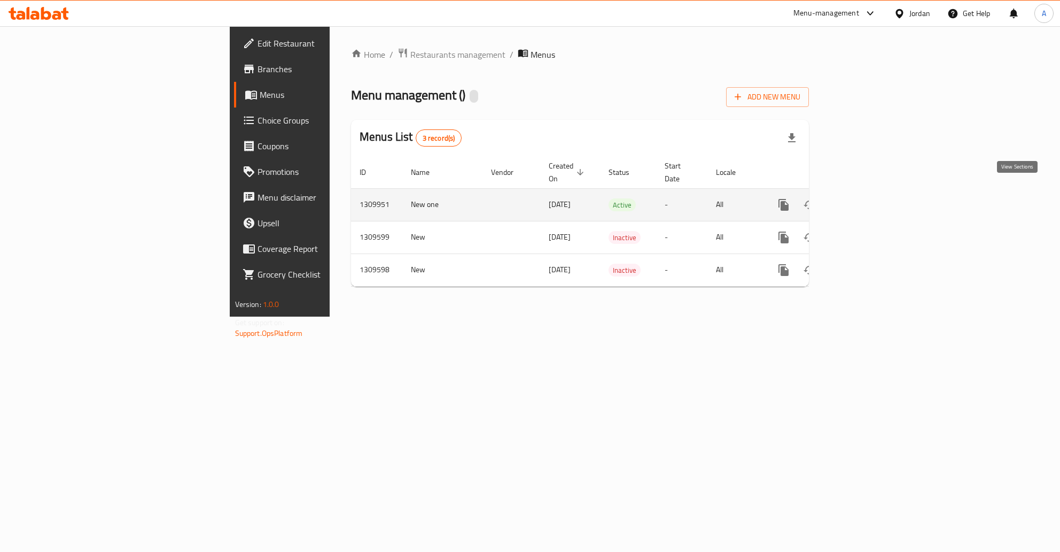
click at [867, 198] on icon "enhanced table" at bounding box center [861, 204] width 13 height 13
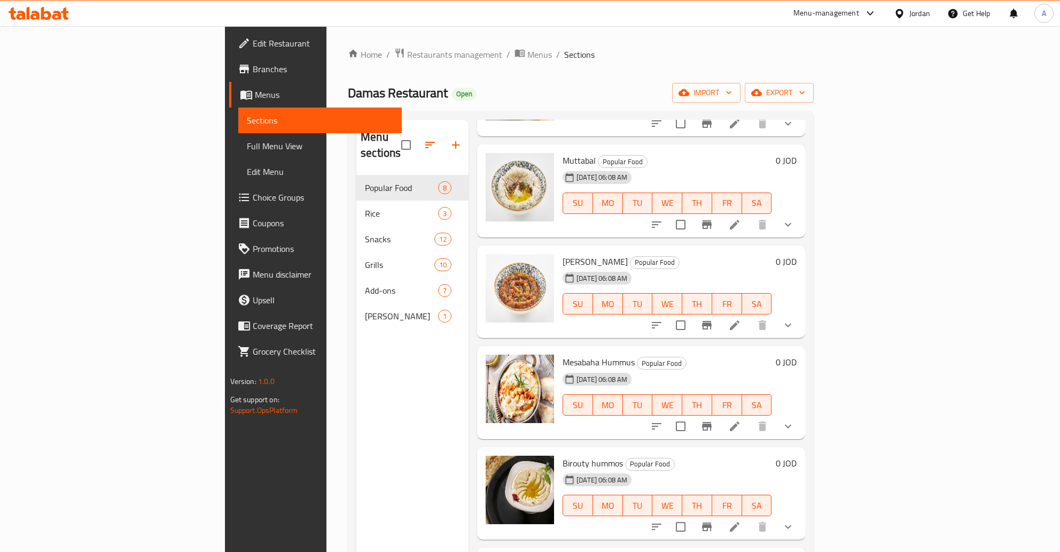
scroll to position [282, 0]
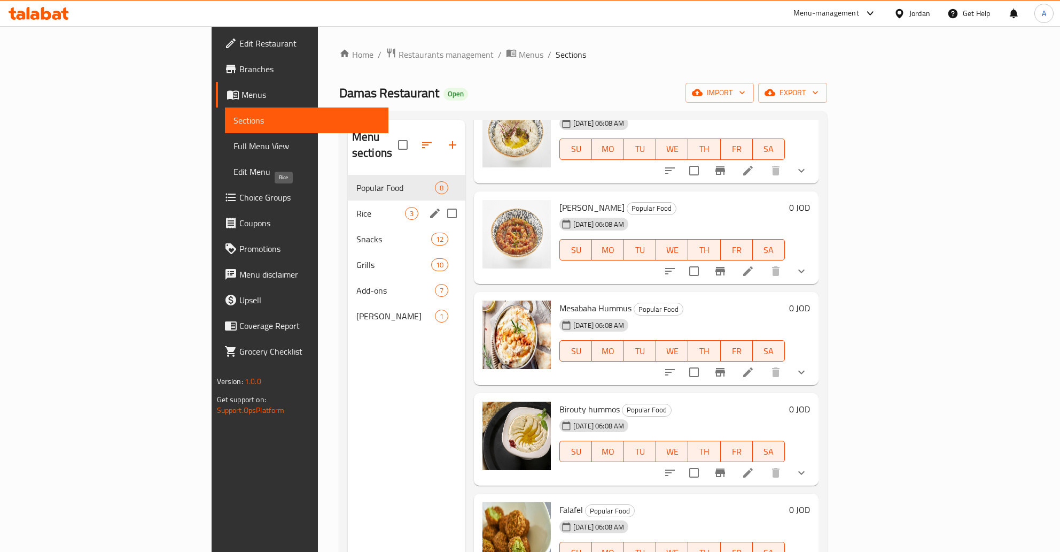
click at [357, 207] on span "Rice" at bounding box center [381, 213] width 49 height 13
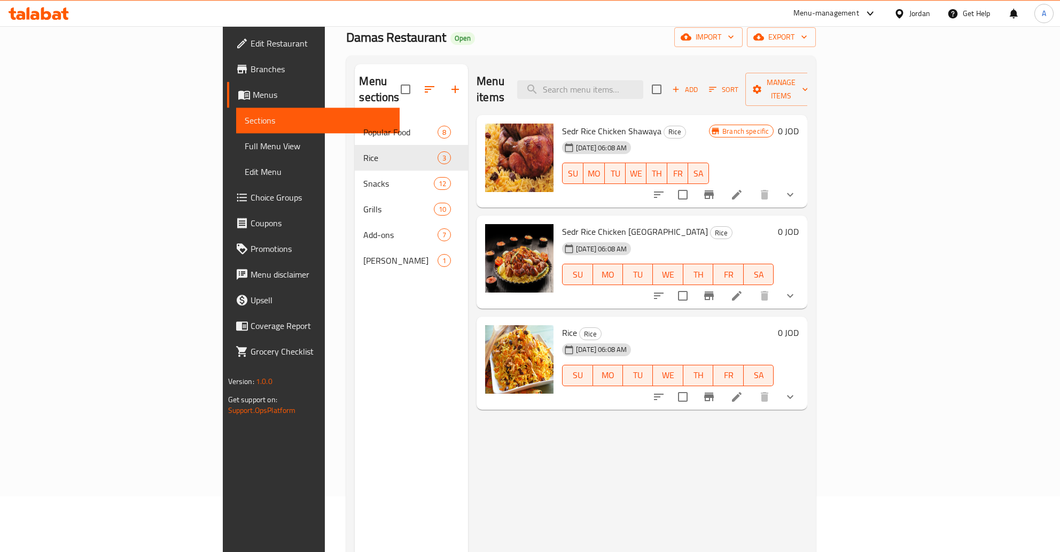
scroll to position [56, 0]
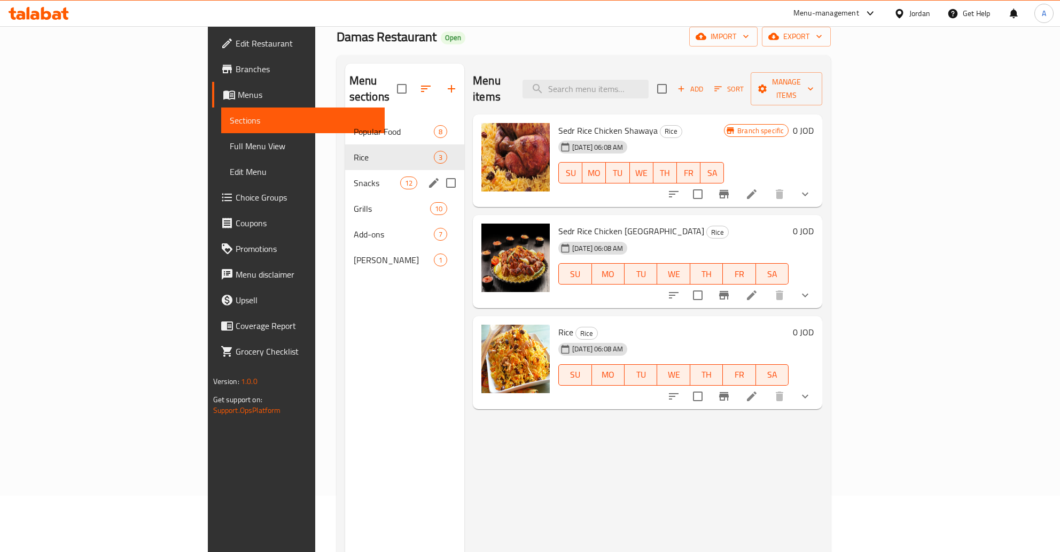
click at [354, 176] on span "Snacks" at bounding box center [377, 182] width 47 height 13
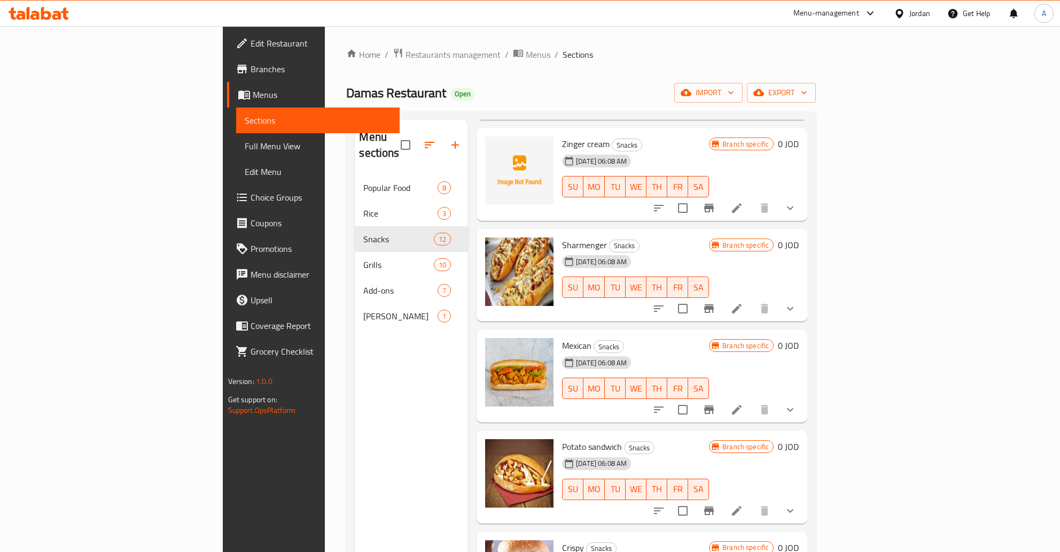
scroll to position [603, 0]
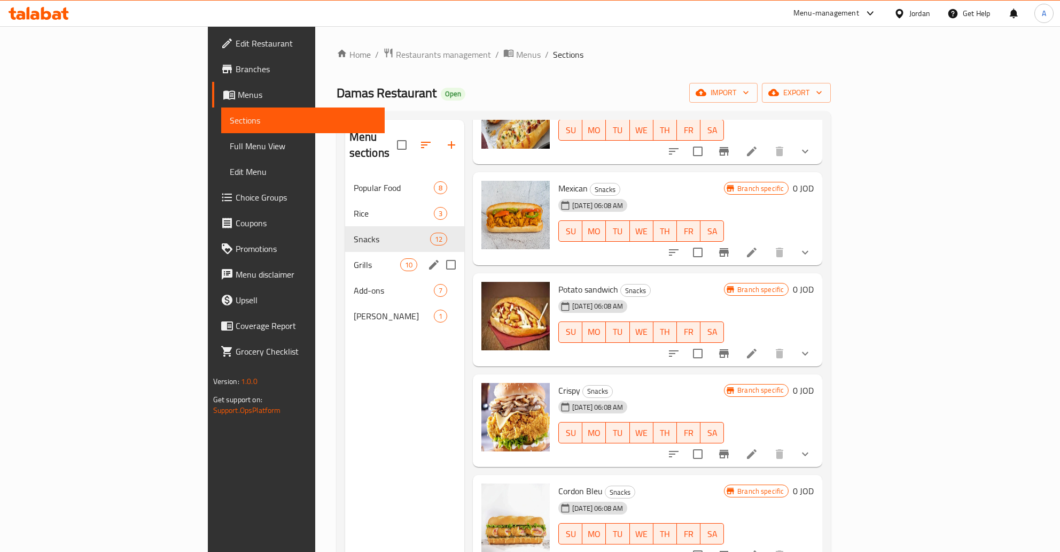
click at [354, 258] on span "Grills" at bounding box center [377, 264] width 47 height 13
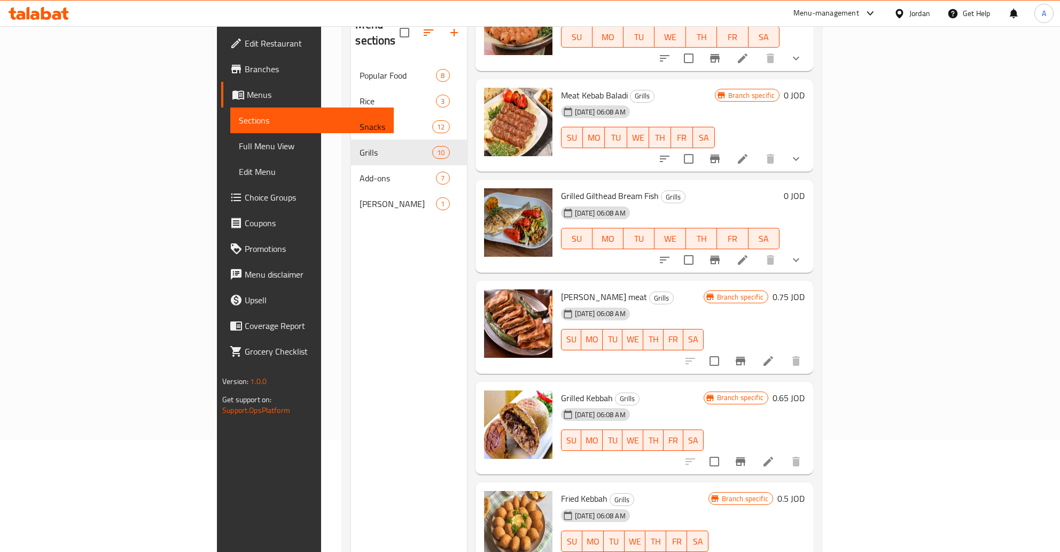
scroll to position [150, 0]
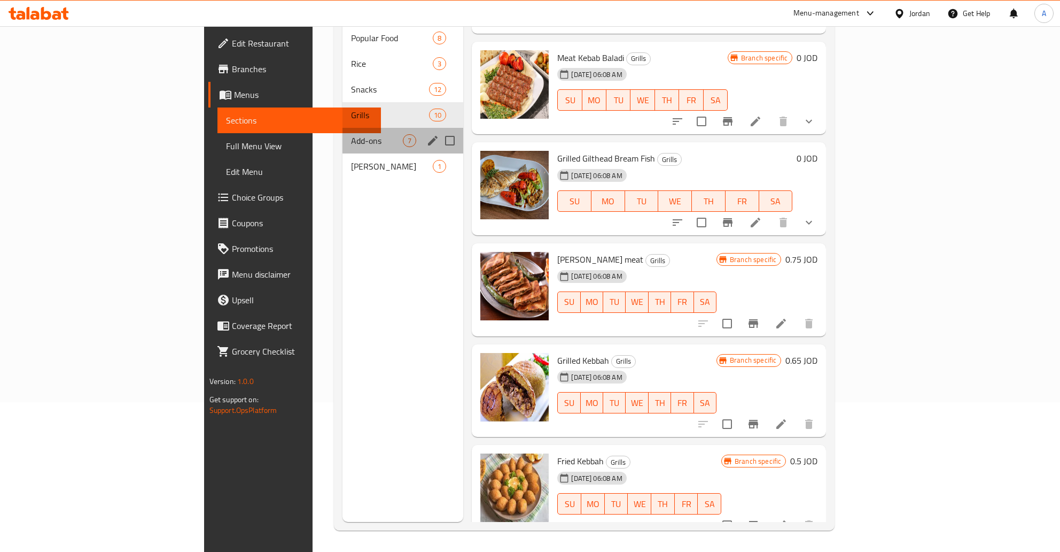
click at [343, 136] on div "Add-ons 7" at bounding box center [403, 141] width 121 height 26
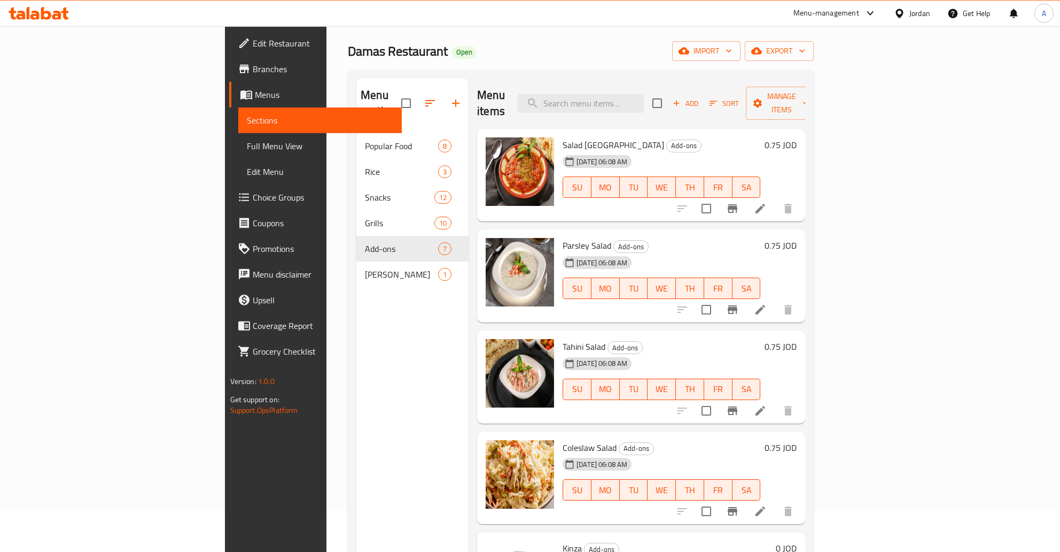
scroll to position [37, 0]
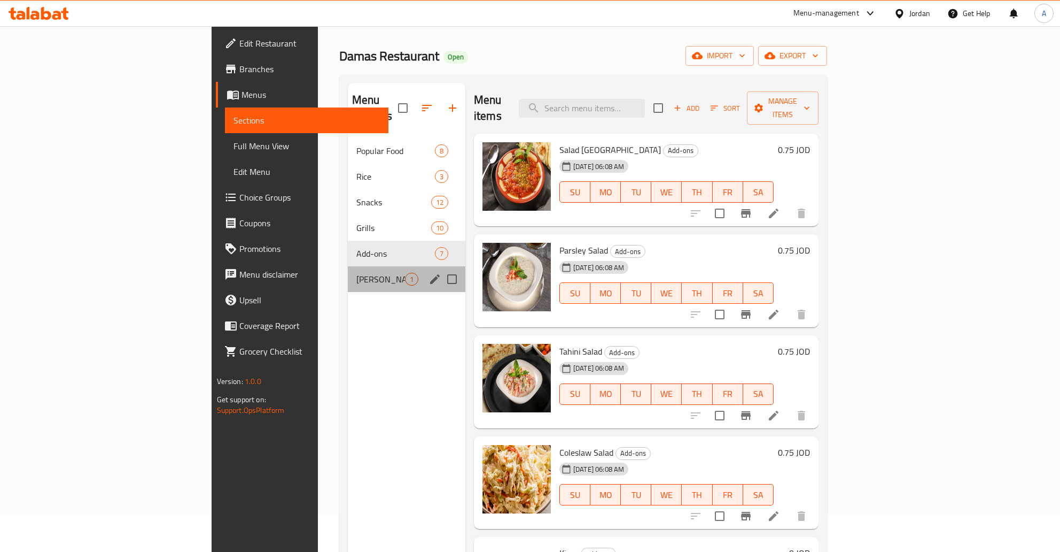
click at [348, 266] on div "Saj Shawarma 1" at bounding box center [407, 279] width 118 height 26
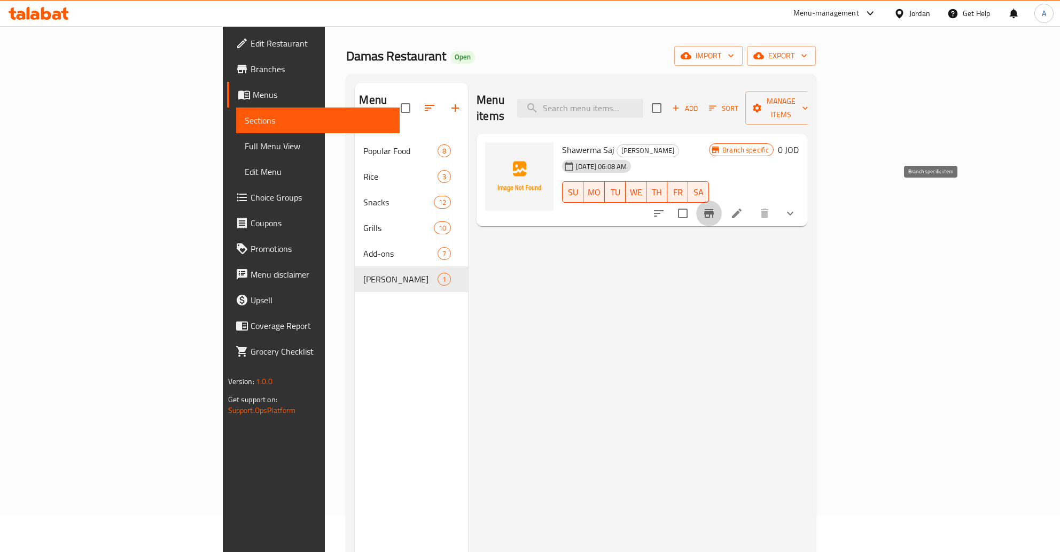
click at [722, 200] on button "Branch-specific-item" at bounding box center [709, 213] width 26 height 26
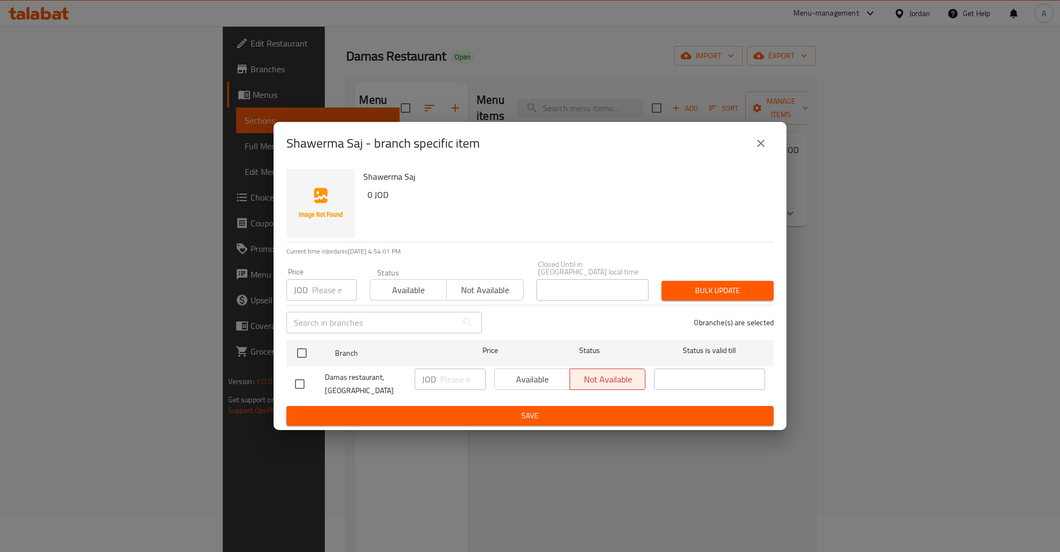
click at [764, 148] on icon "close" at bounding box center [761, 143] width 13 height 13
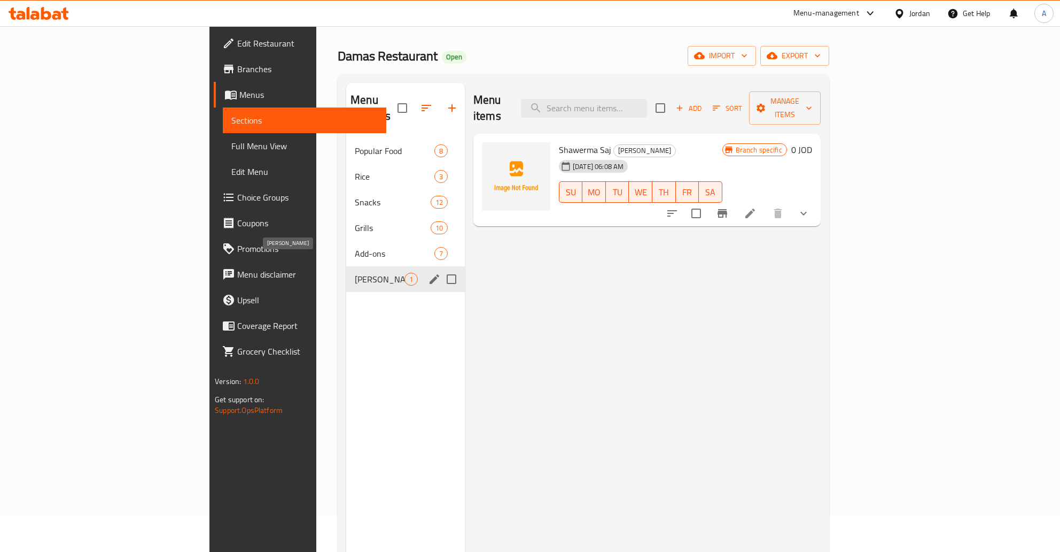
click at [355, 273] on span "[PERSON_NAME]" at bounding box center [380, 279] width 50 height 13
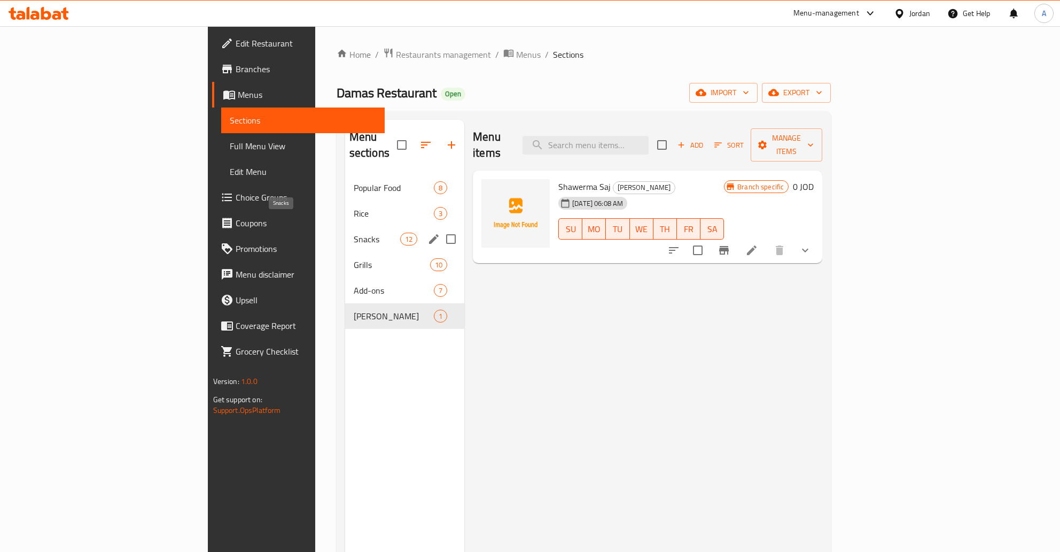
click at [354, 233] on span "Snacks" at bounding box center [377, 239] width 47 height 13
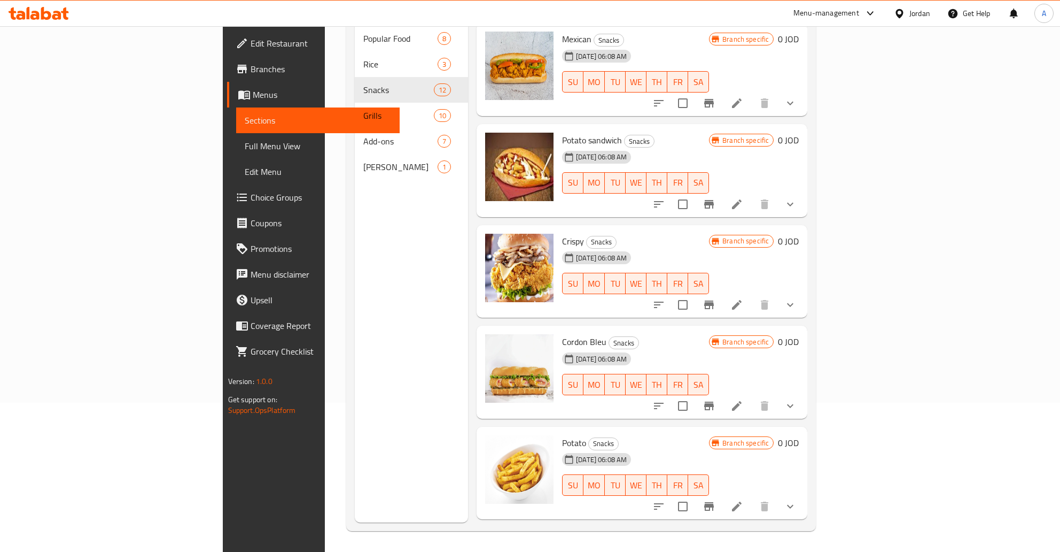
scroll to position [150, 0]
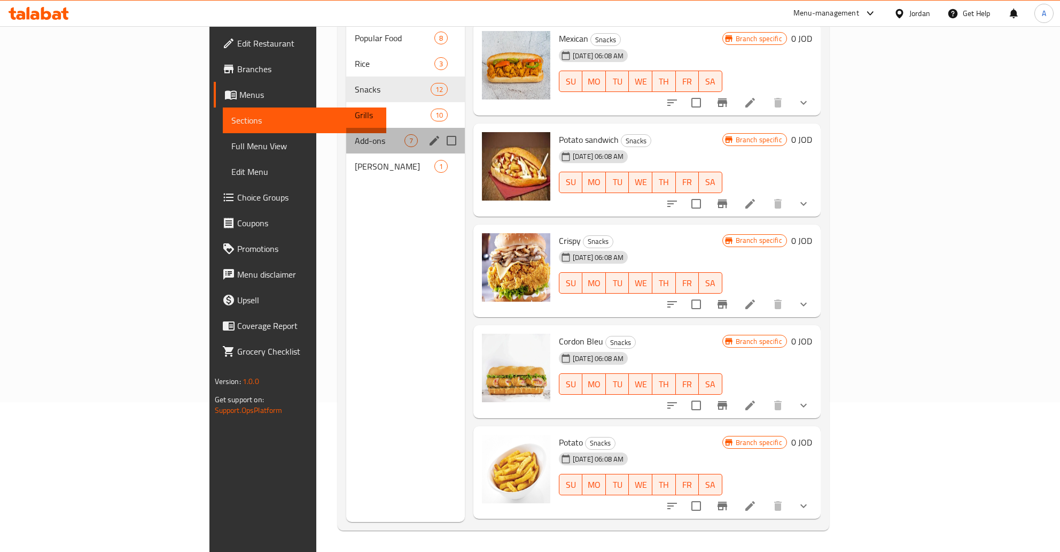
click at [346, 134] on div "Add-ons 7" at bounding box center [405, 141] width 119 height 26
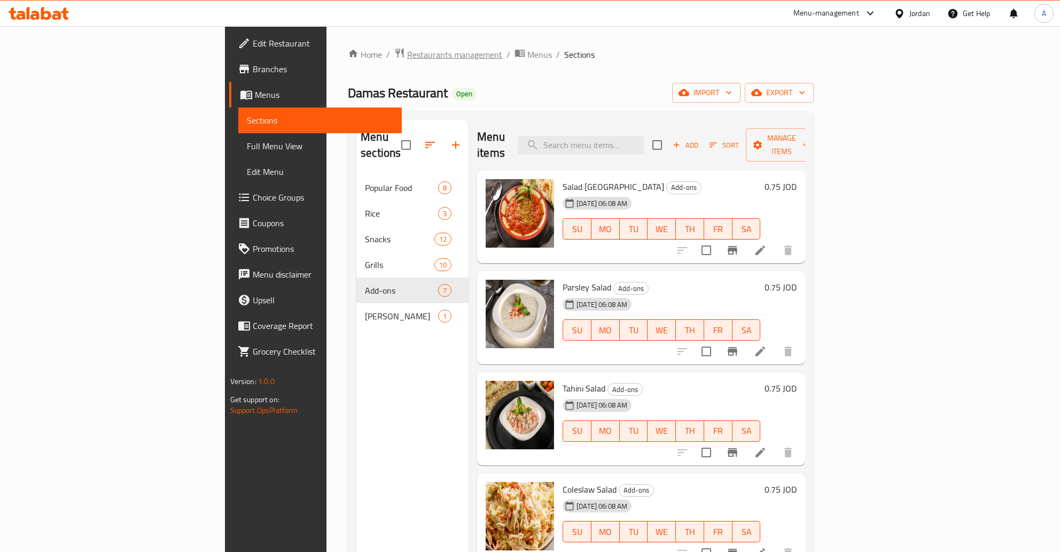
click at [407, 56] on span "Restaurants management" at bounding box center [454, 54] width 95 height 13
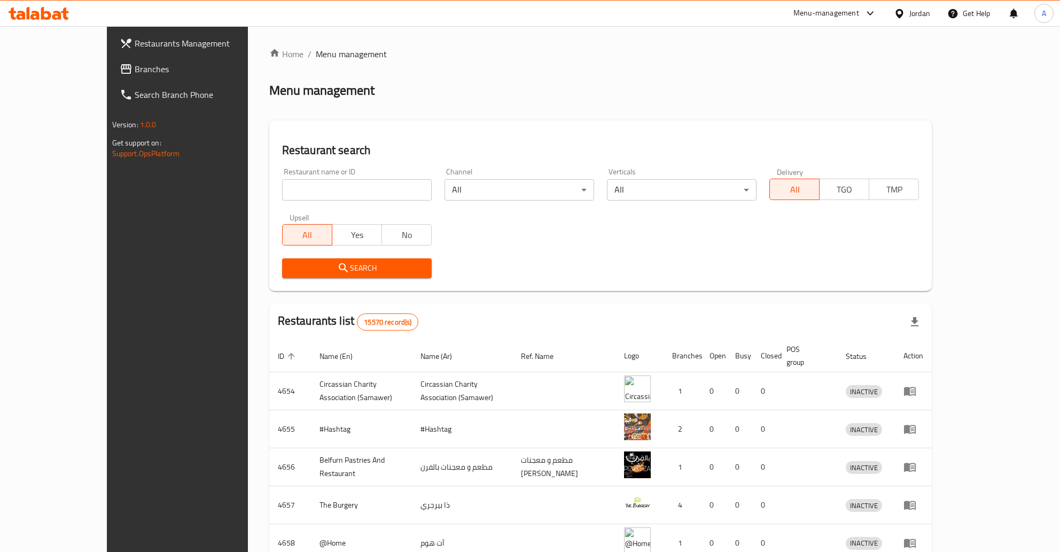
click at [577, 133] on div "Restaurant search Restaurant name or ID Restaurant name or ID Channel All ​ Ver…" at bounding box center [600, 205] width 663 height 171
click at [834, 252] on div "Search" at bounding box center [601, 268] width 650 height 33
click at [502, 243] on div "Restaurant name or ID Restaurant name or ID Channel All ​ Verticals All ​ Deliv…" at bounding box center [601, 222] width 650 height 123
